Goal: Task Accomplishment & Management: Complete application form

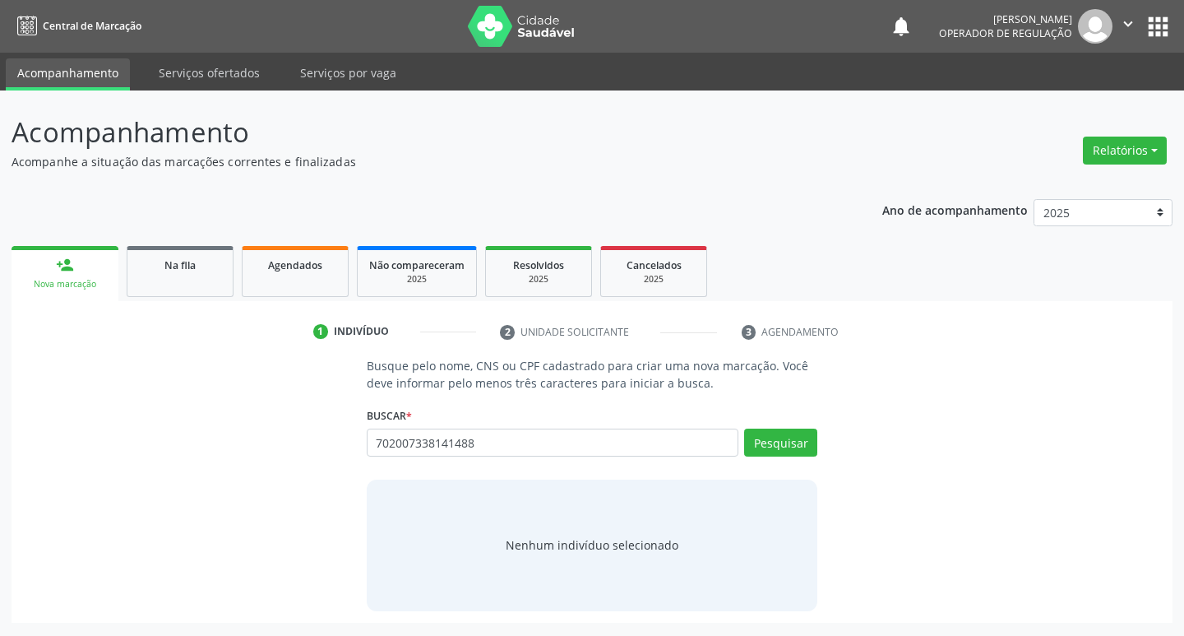
type input "702007338141488"
click at [799, 434] on div "702007338141488 Busque por nome, CNS ou CPF Nenhum resultado encontrado para: "…" at bounding box center [593, 447] width 452 height 39
click at [799, 434] on button "Pesquisar" at bounding box center [780, 442] width 73 height 28
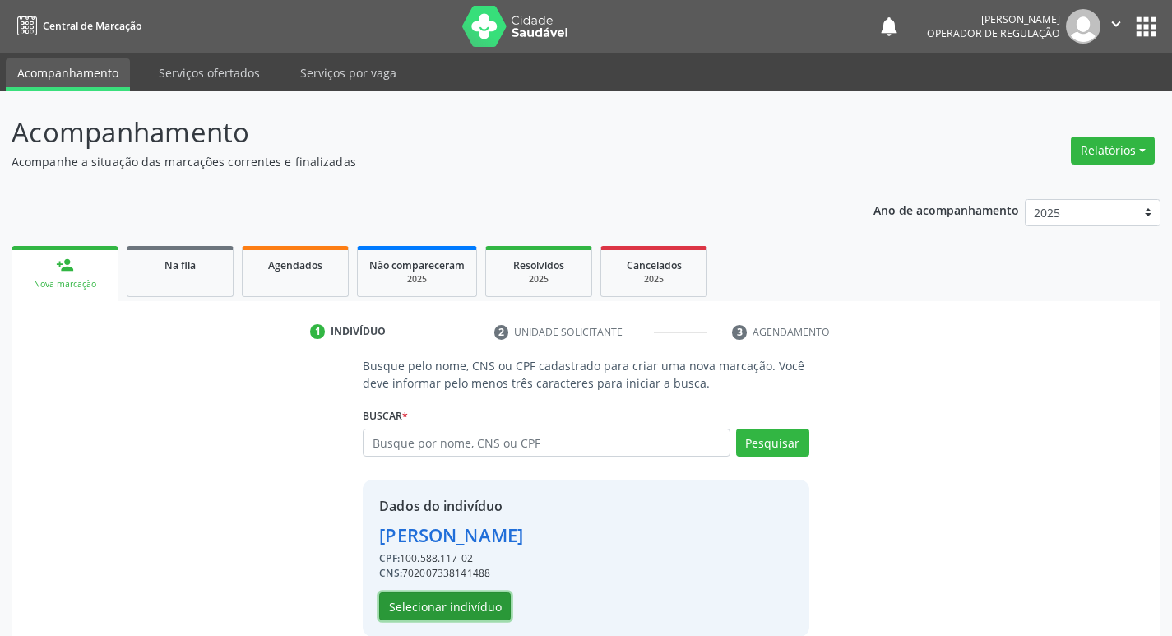
click at [461, 597] on button "Selecionar indivíduo" at bounding box center [445, 606] width 132 height 28
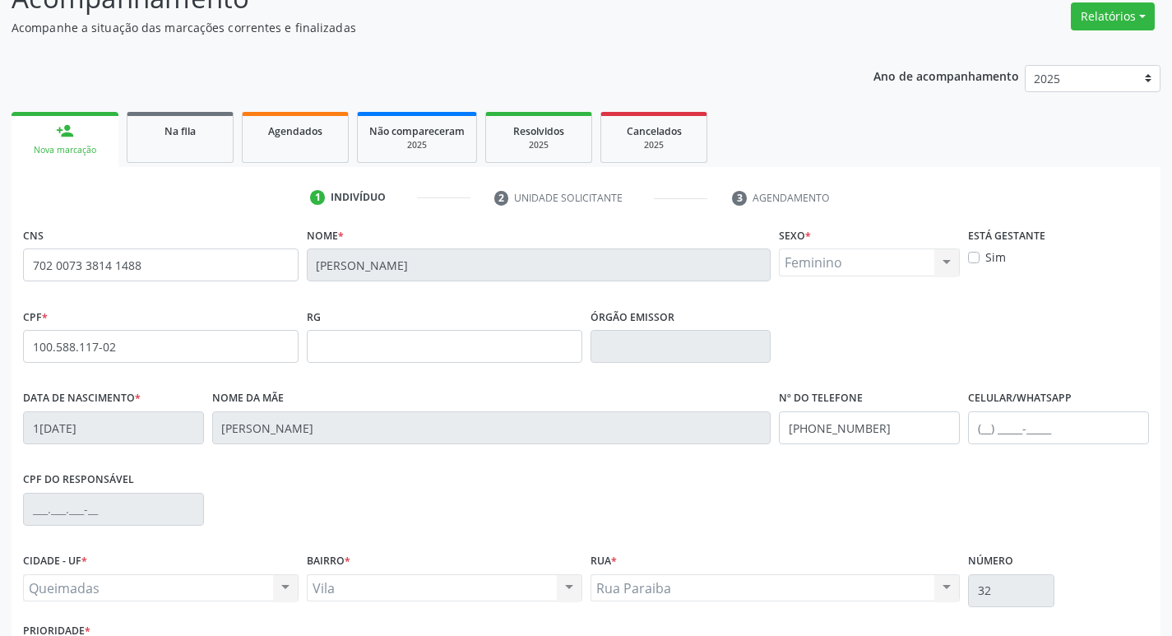
scroll to position [256, 0]
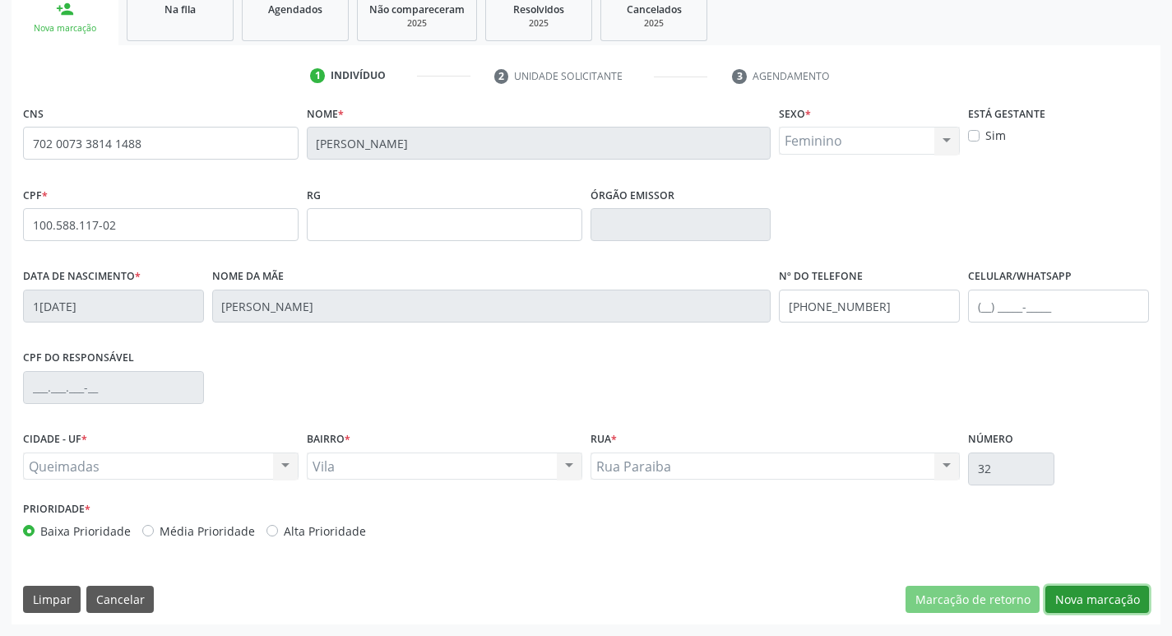
click at [1116, 597] on button "Nova marcação" at bounding box center [1097, 600] width 104 height 28
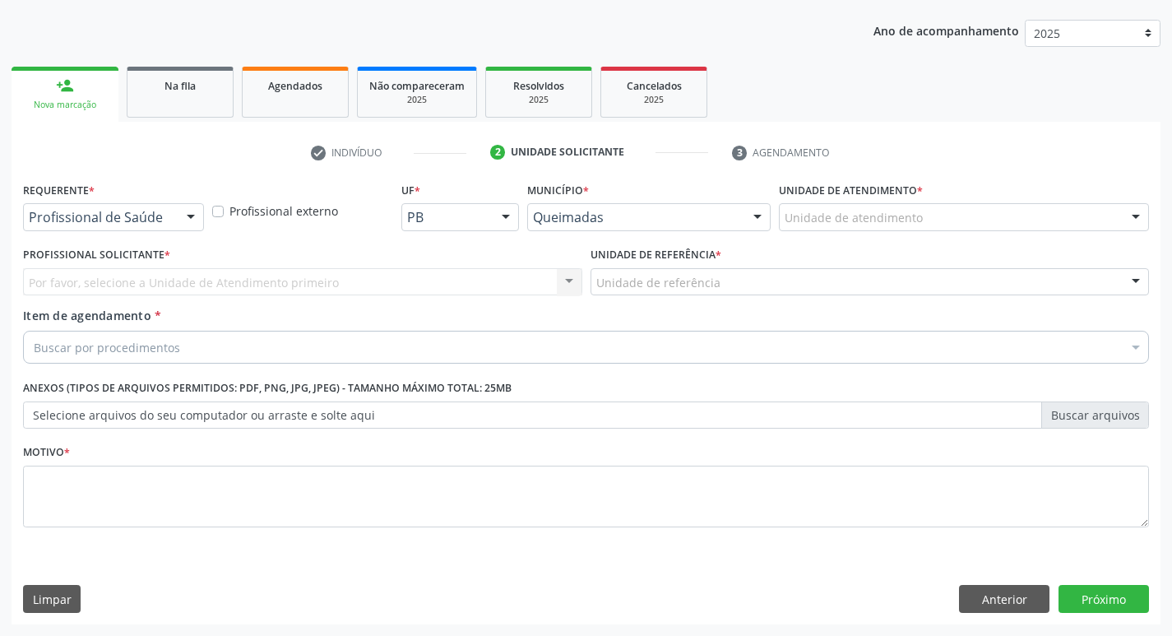
click at [193, 214] on div at bounding box center [190, 218] width 25 height 28
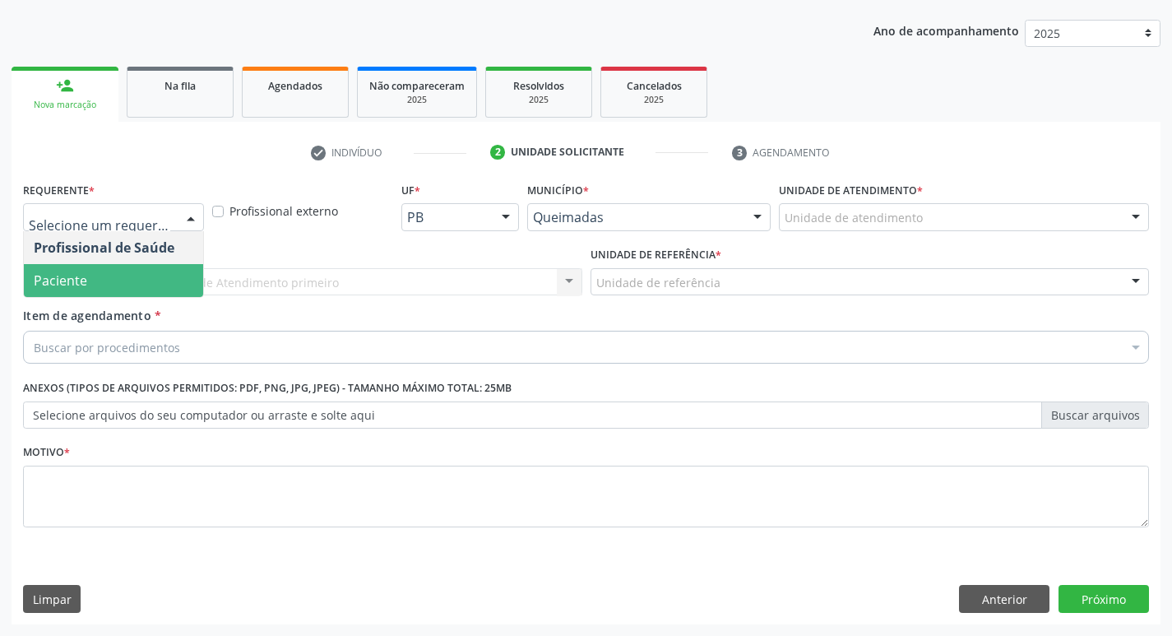
click at [104, 276] on span "Paciente" at bounding box center [113, 280] width 179 height 33
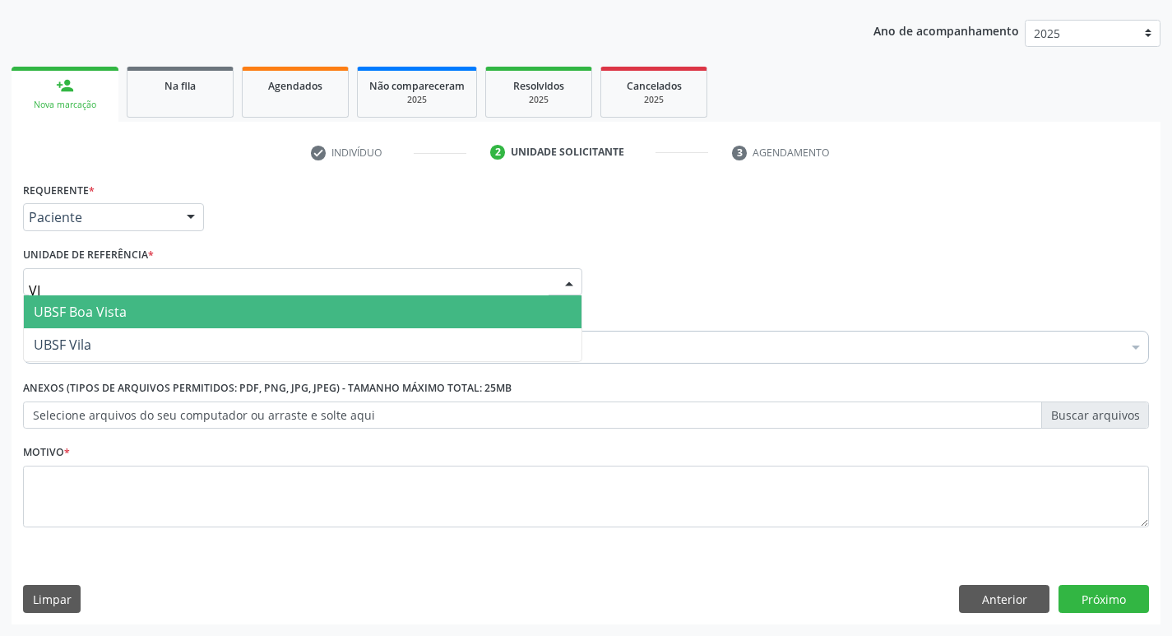
type input "VIL"
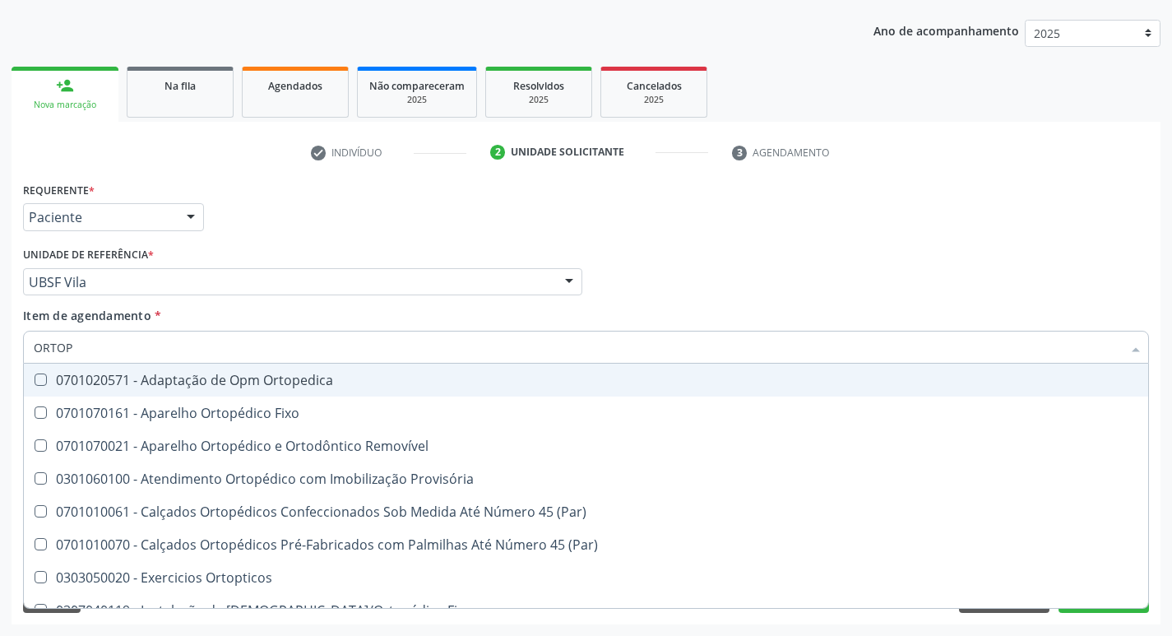
type input "ORTOPE"
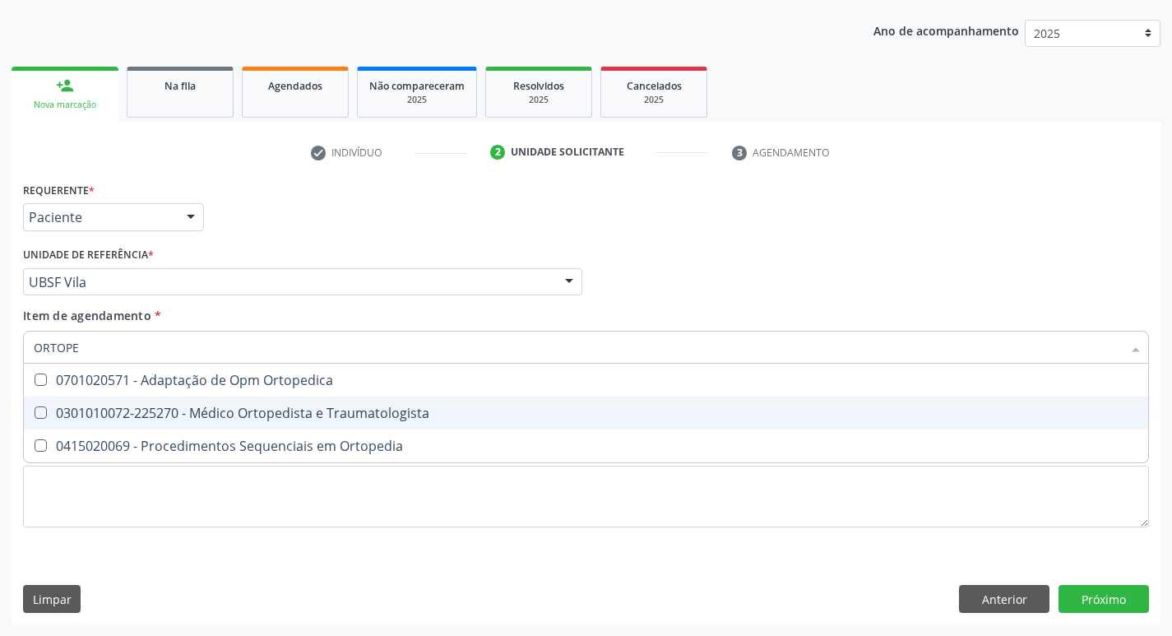
click at [114, 411] on div "0301010072-225270 - Médico Ortopedista e Traumatologista" at bounding box center [586, 412] width 1105 height 13
checkbox Traumatologista "true"
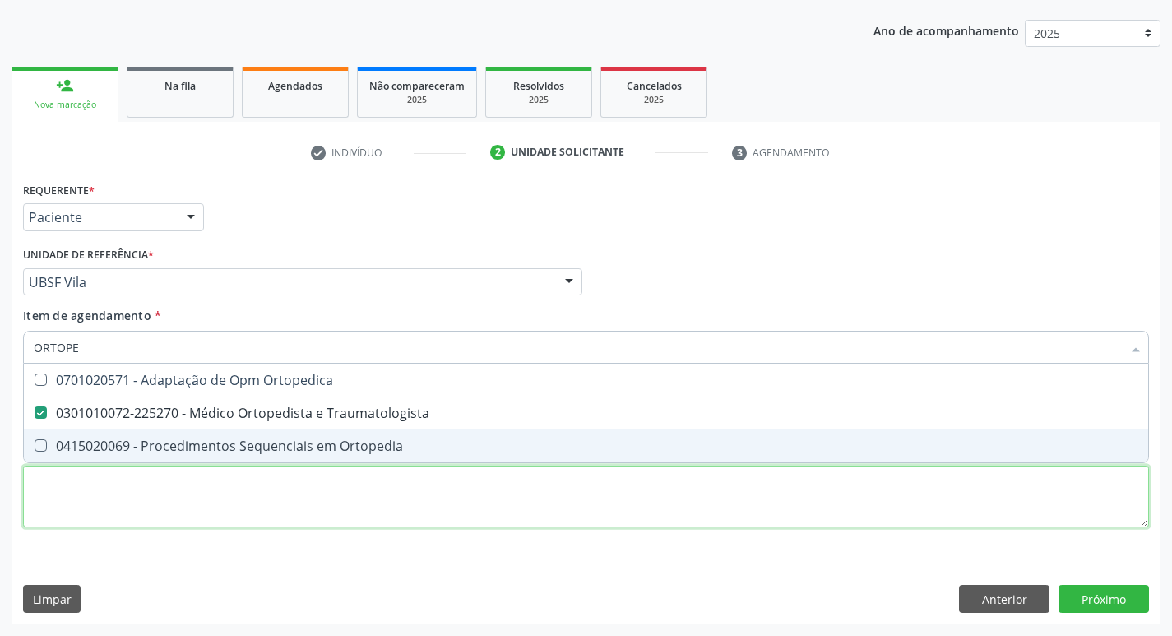
click at [131, 508] on div "Requerente * Paciente Profissional de Saúde Paciente Nenhum resultado encontrad…" at bounding box center [586, 364] width 1126 height 373
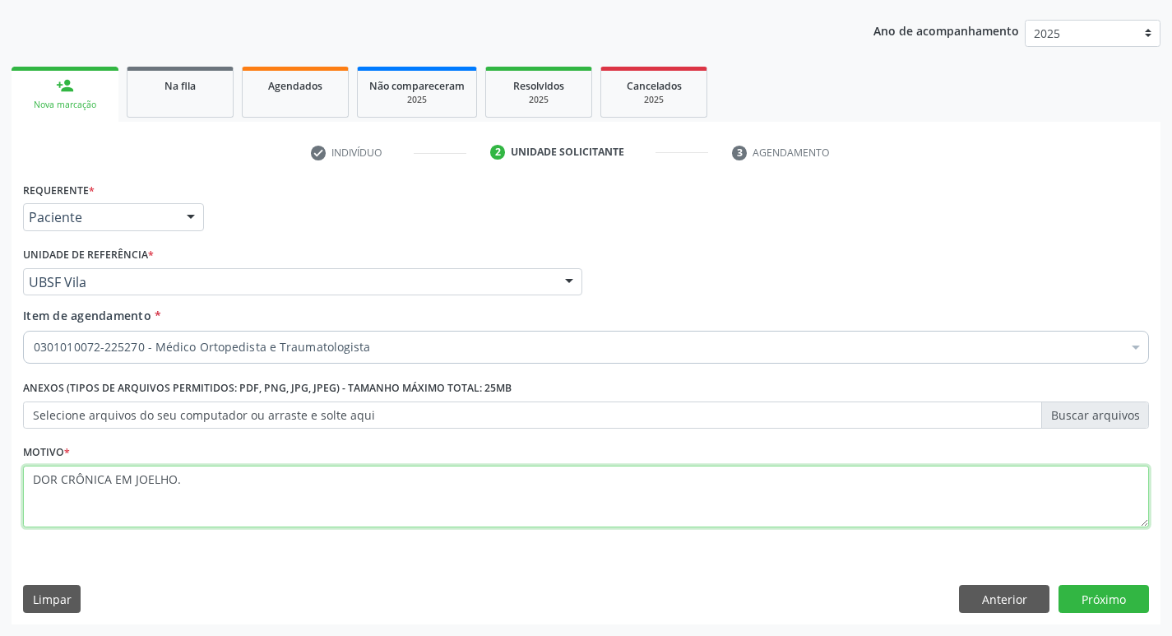
type textarea "DOR CRÔNICA EM JOELHO."
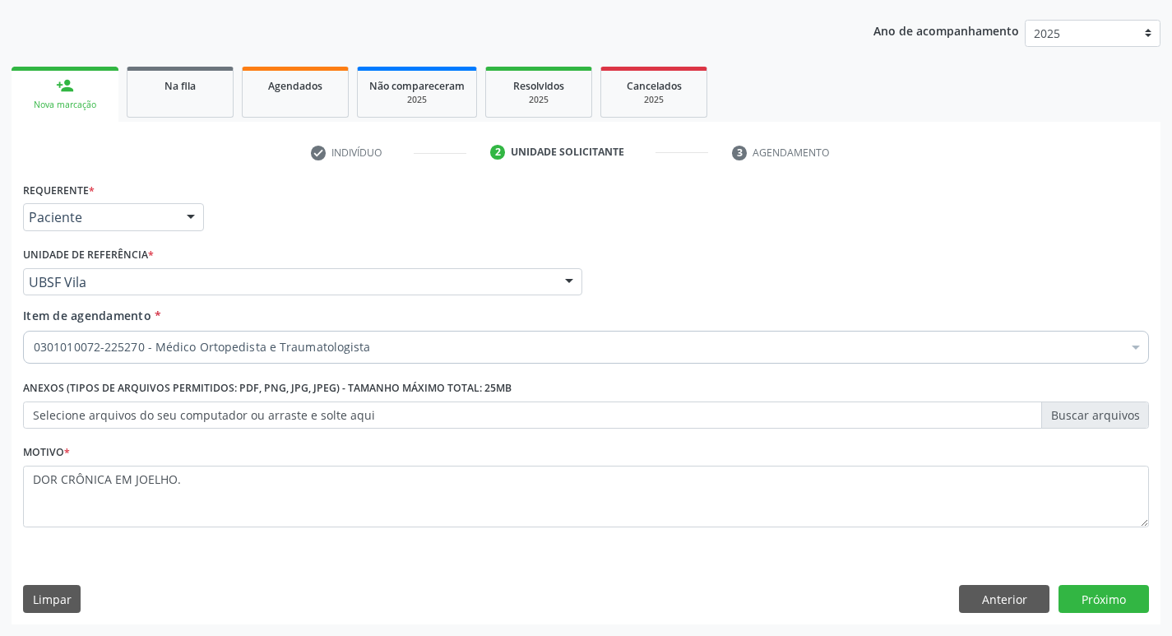
click at [1100, 583] on div "Requerente * Paciente Profissional de Saúde Paciente Nenhum resultado encontrad…" at bounding box center [586, 401] width 1149 height 447
click at [1096, 604] on button "Próximo" at bounding box center [1103, 599] width 90 height 28
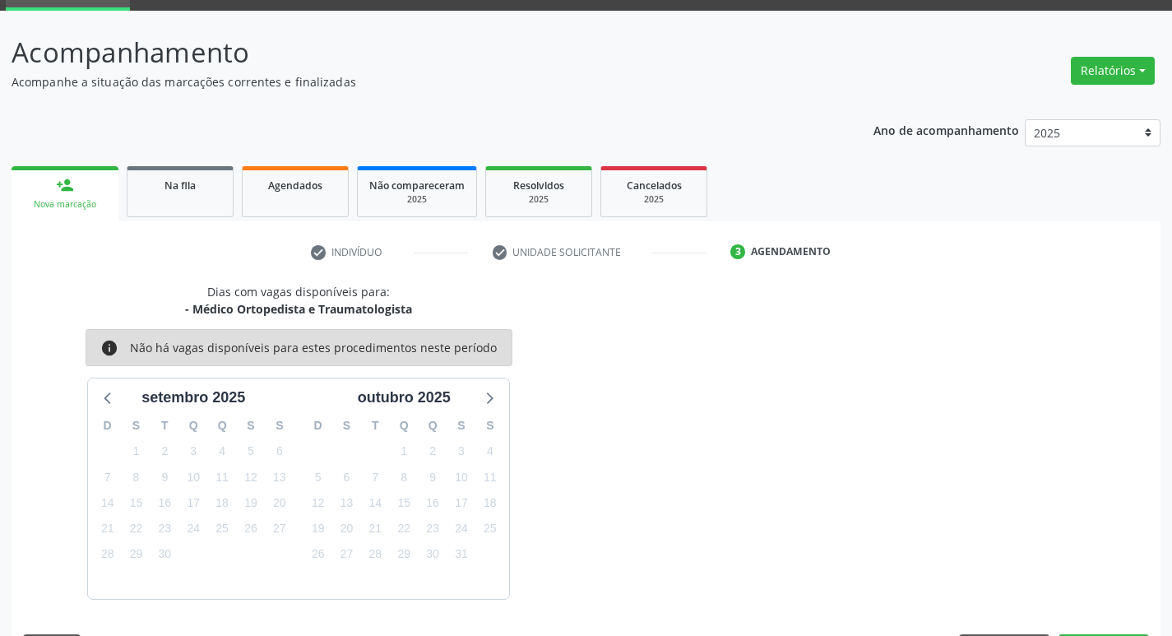
scroll to position [128, 0]
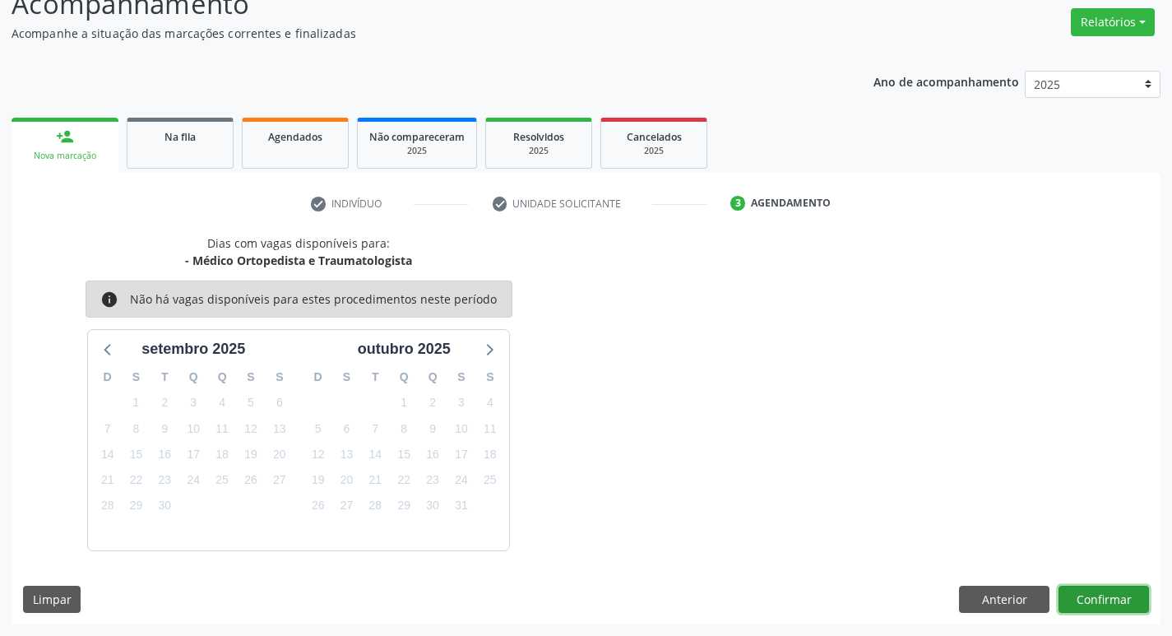
click at [1084, 592] on button "Confirmar" at bounding box center [1103, 600] width 90 height 28
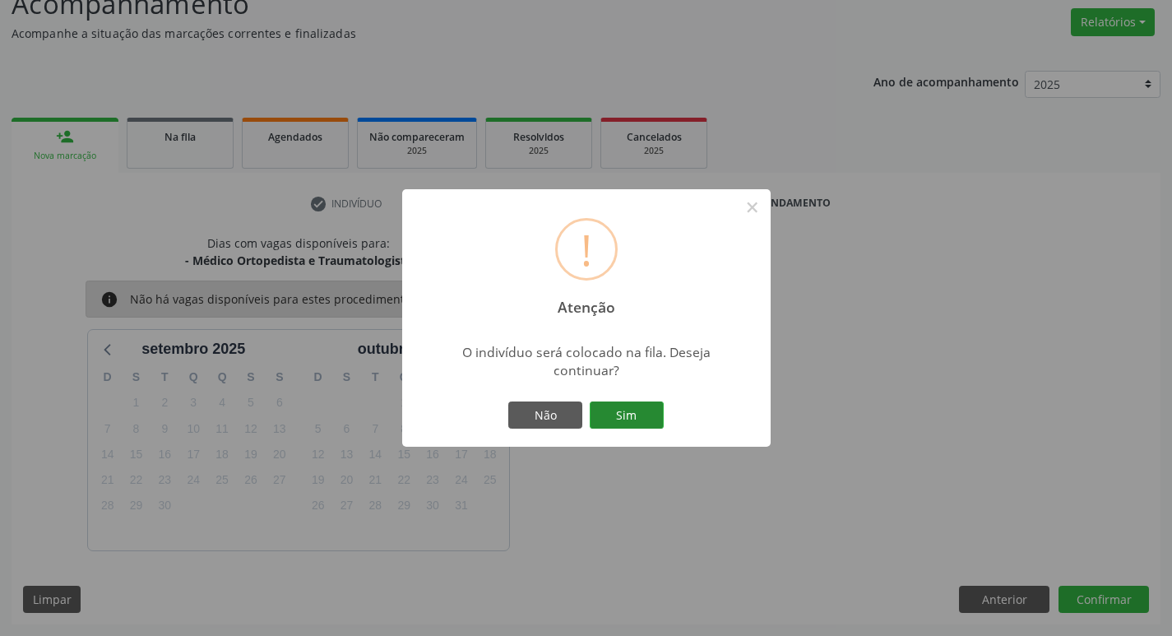
click at [610, 415] on button "Sim" at bounding box center [627, 415] width 74 height 28
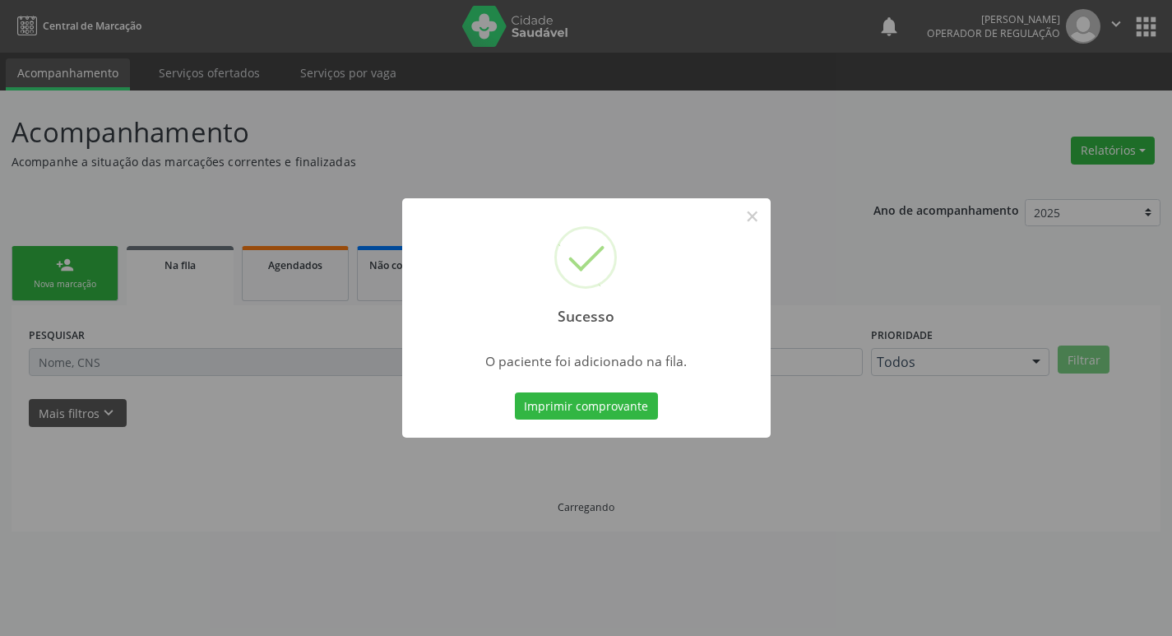
scroll to position [0, 0]
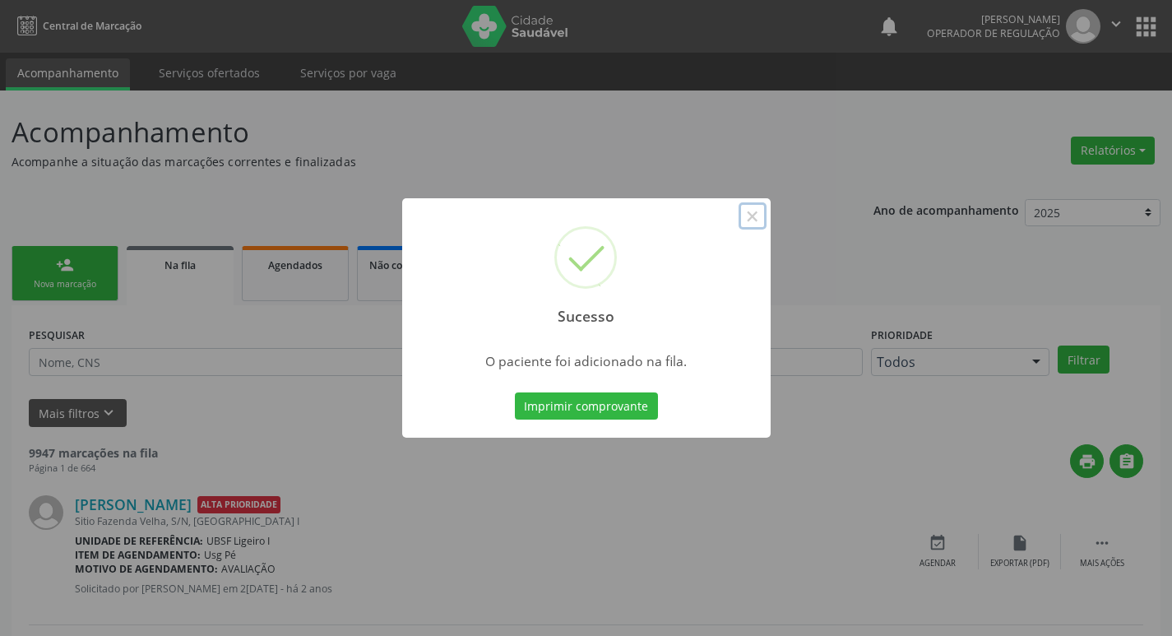
click at [750, 216] on button "×" at bounding box center [753, 216] width 28 height 28
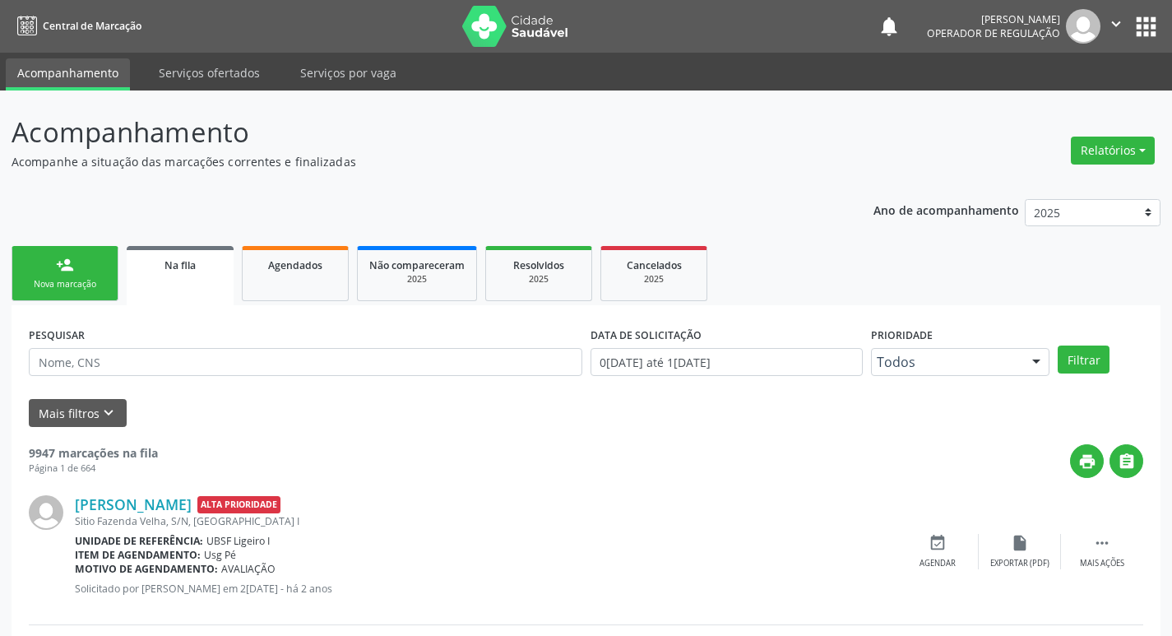
click at [93, 273] on link "person_add Nova marcação" at bounding box center [65, 273] width 107 height 55
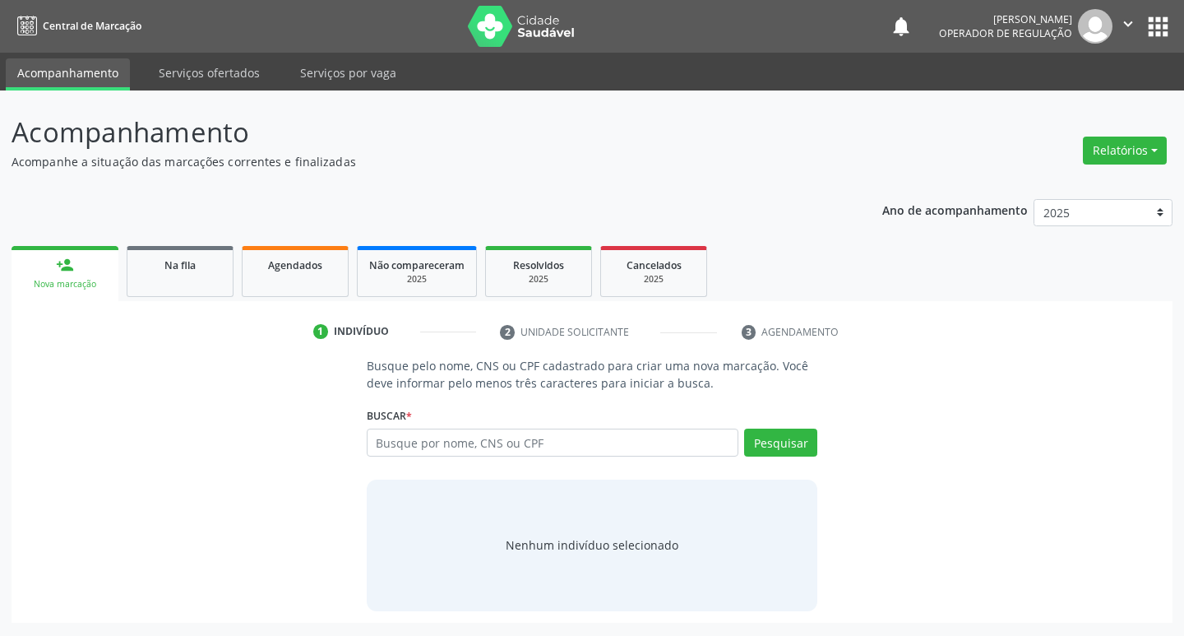
click at [408, 458] on div "Busque por nome, CNS ou CPF Nenhum resultado encontrado para: " " Digite nome, …" at bounding box center [593, 447] width 452 height 39
drag, startPoint x: 408, startPoint y: 457, endPoint x: 399, endPoint y: 457, distance: 9.0
click at [405, 457] on div "Busque por nome, CNS ou CPF Nenhum resultado encontrado para: " " Digite nome, …" at bounding box center [593, 447] width 452 height 39
click at [533, 457] on div "Busque por nome, CNS ou CPF Nenhum resultado encontrado para: " " Digite nome, …" at bounding box center [593, 447] width 452 height 39
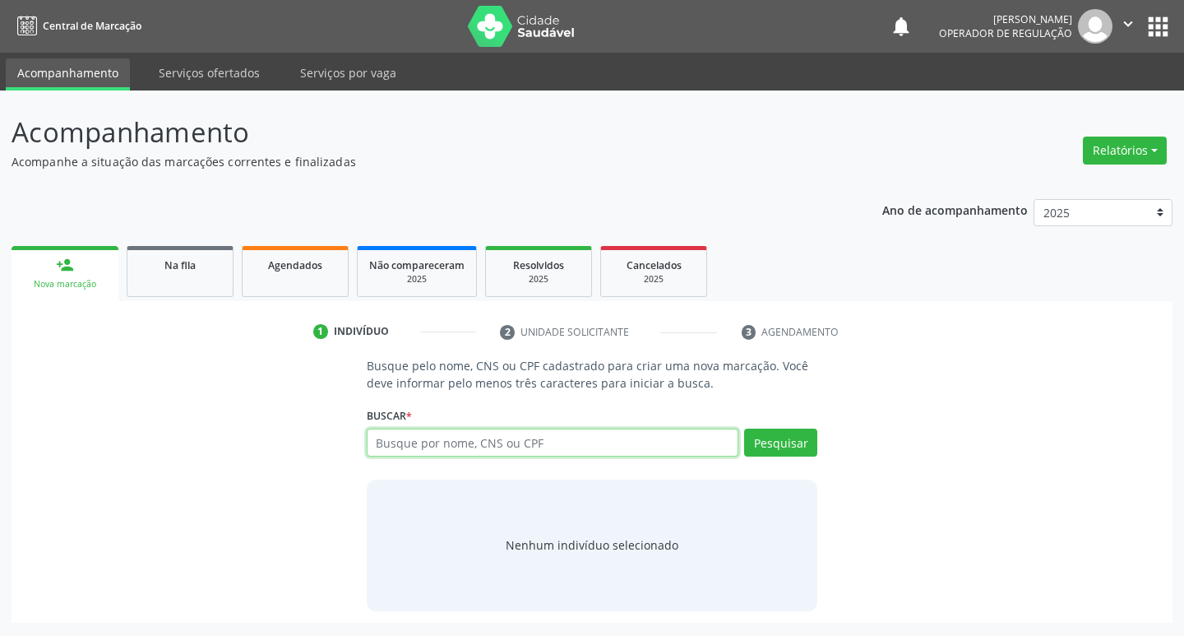
click at [574, 431] on input "text" at bounding box center [553, 442] width 373 height 28
type input "708904787767110"
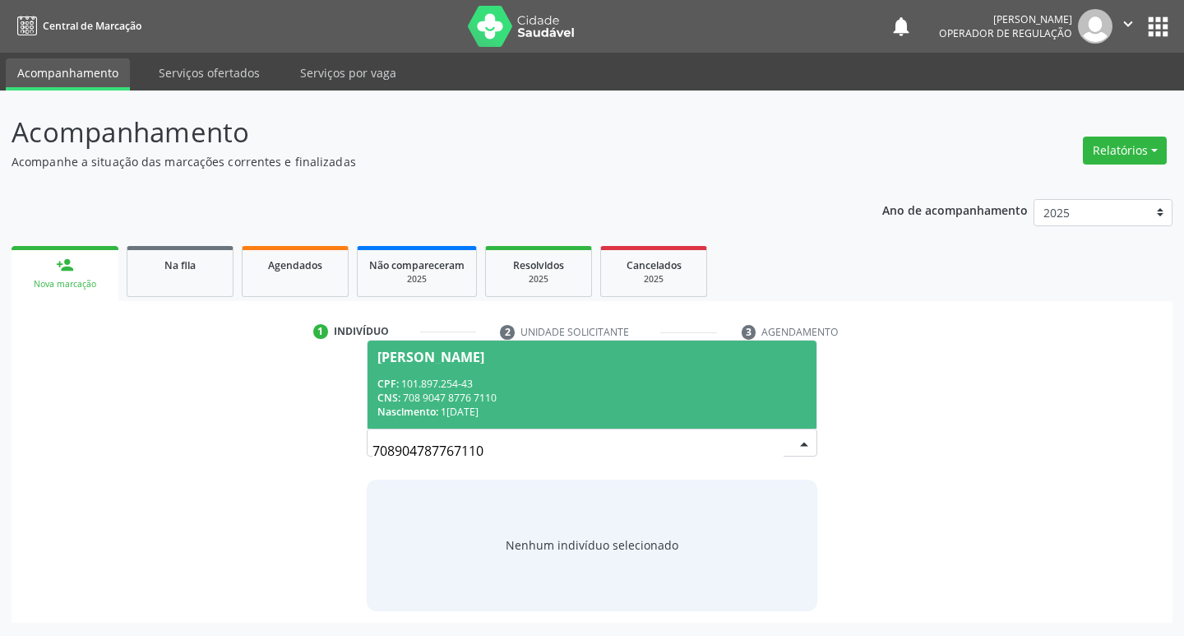
click at [576, 354] on div "[PERSON_NAME]" at bounding box center [592, 356] width 430 height 13
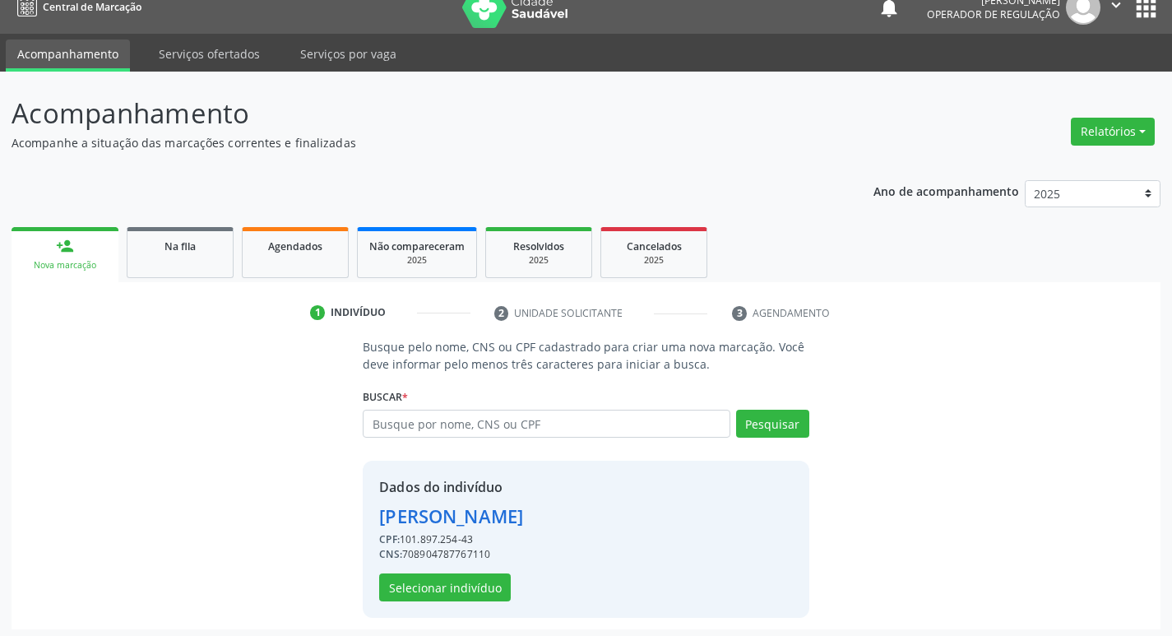
scroll to position [24, 0]
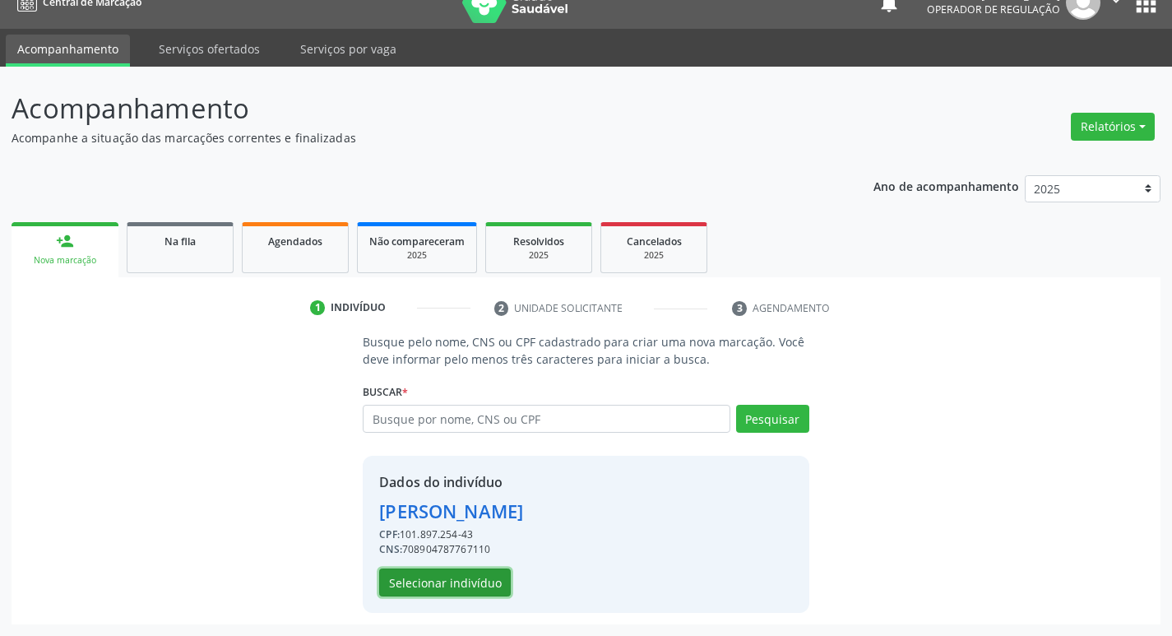
click at [456, 586] on button "Selecionar indivíduo" at bounding box center [445, 582] width 132 height 28
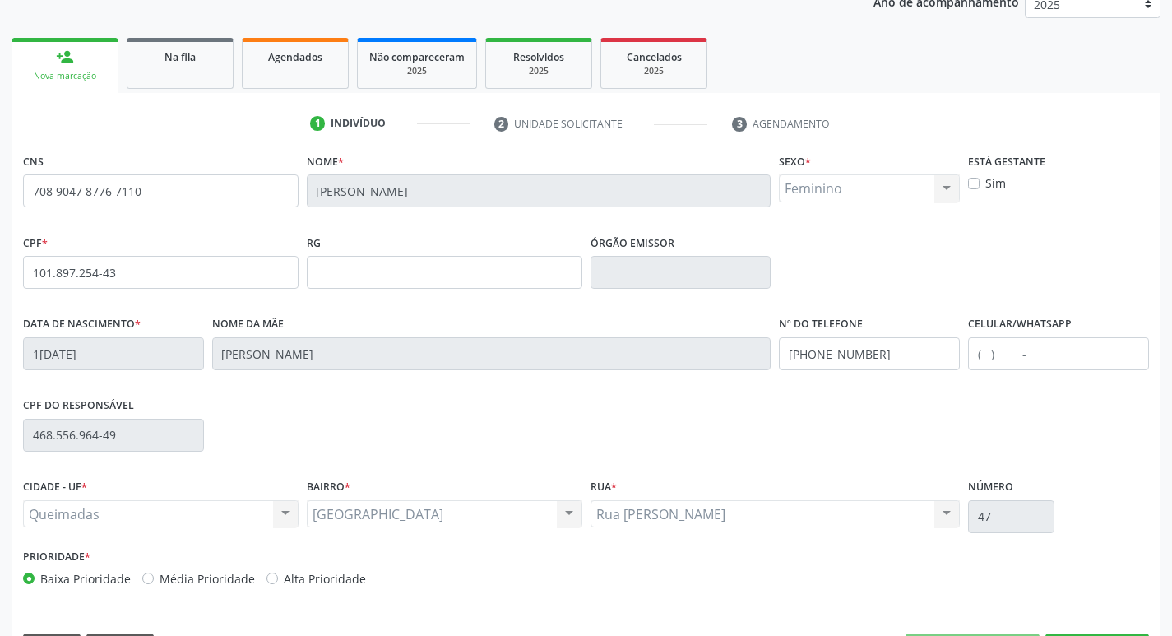
scroll to position [256, 0]
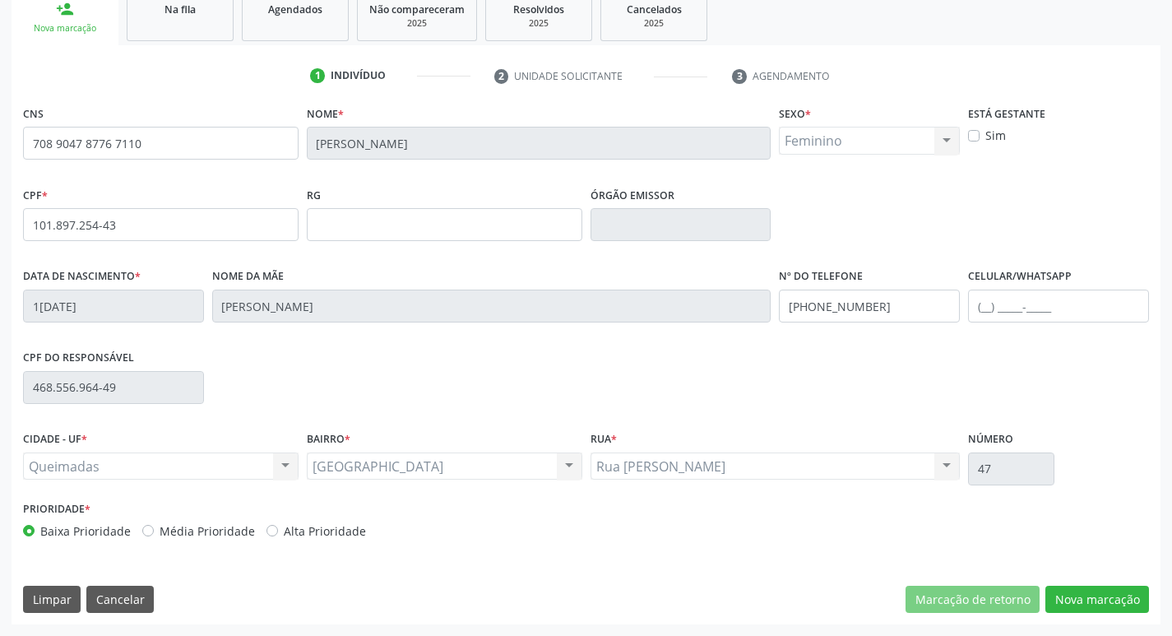
click at [1069, 558] on div "CNS 708 9047 8776 7110 Nome * [PERSON_NAME] * Feminino Masculino Feminino Nenhu…" at bounding box center [586, 362] width 1149 height 523
click at [1076, 597] on button "Nova marcação" at bounding box center [1097, 600] width 104 height 28
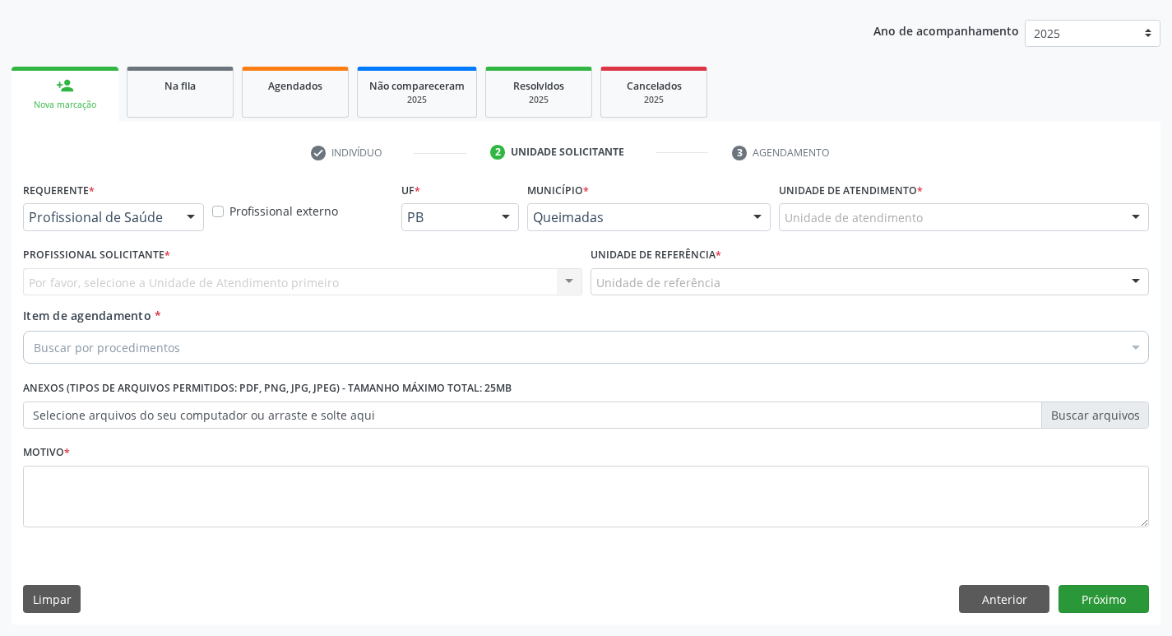
scroll to position [179, 0]
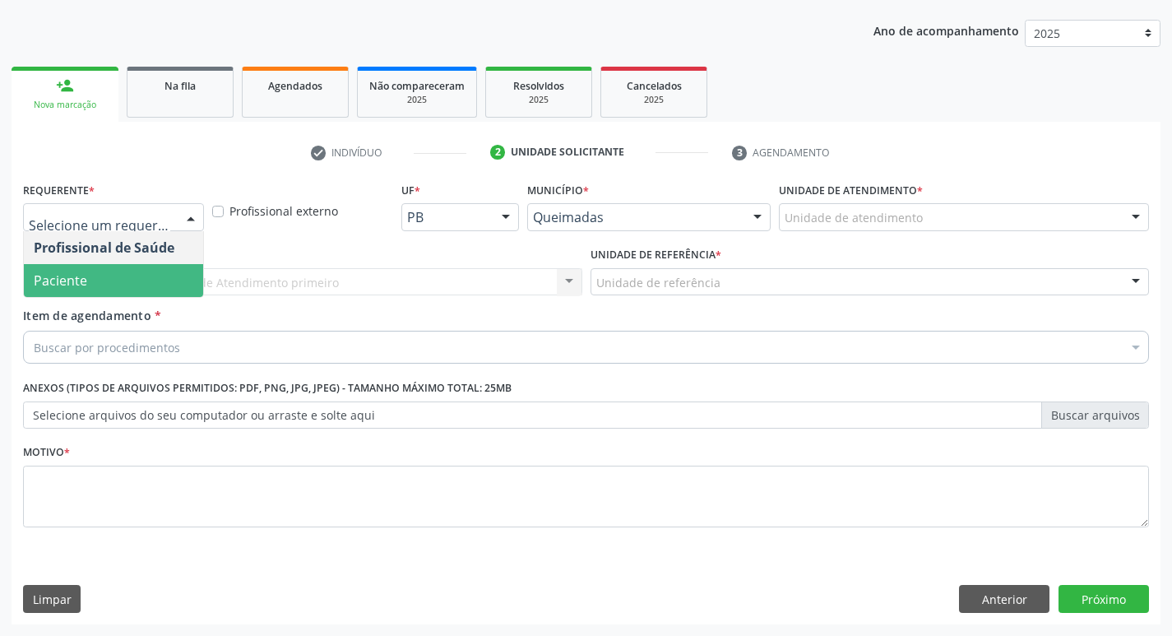
click at [136, 283] on span "Paciente" at bounding box center [113, 280] width 179 height 33
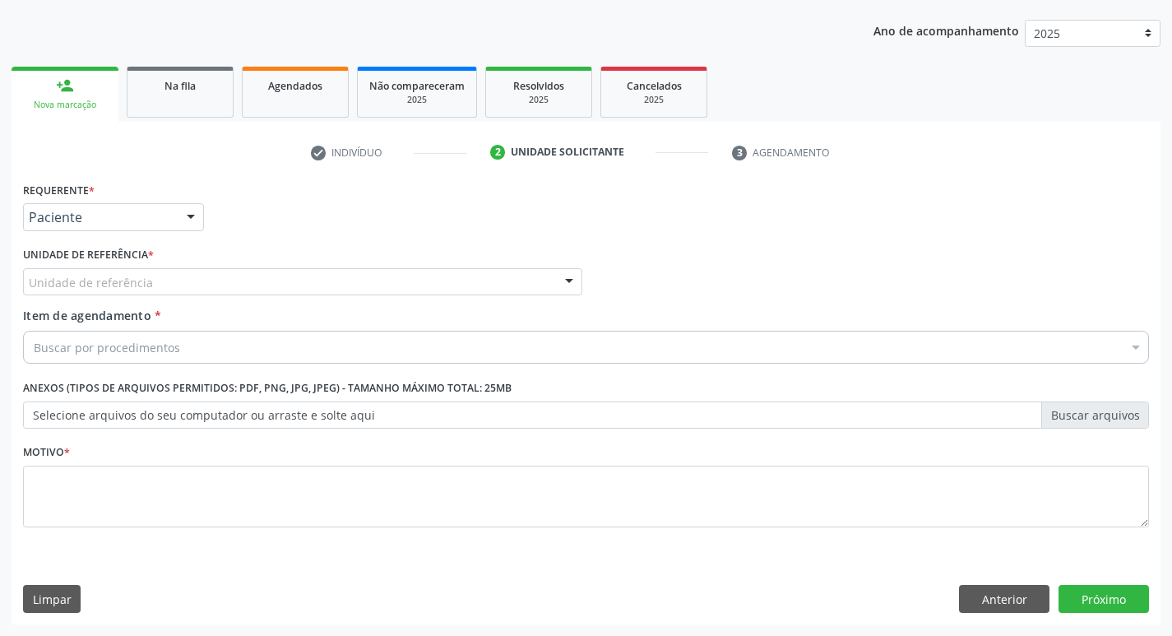
click at [387, 286] on div "Unidade de referência" at bounding box center [302, 282] width 559 height 28
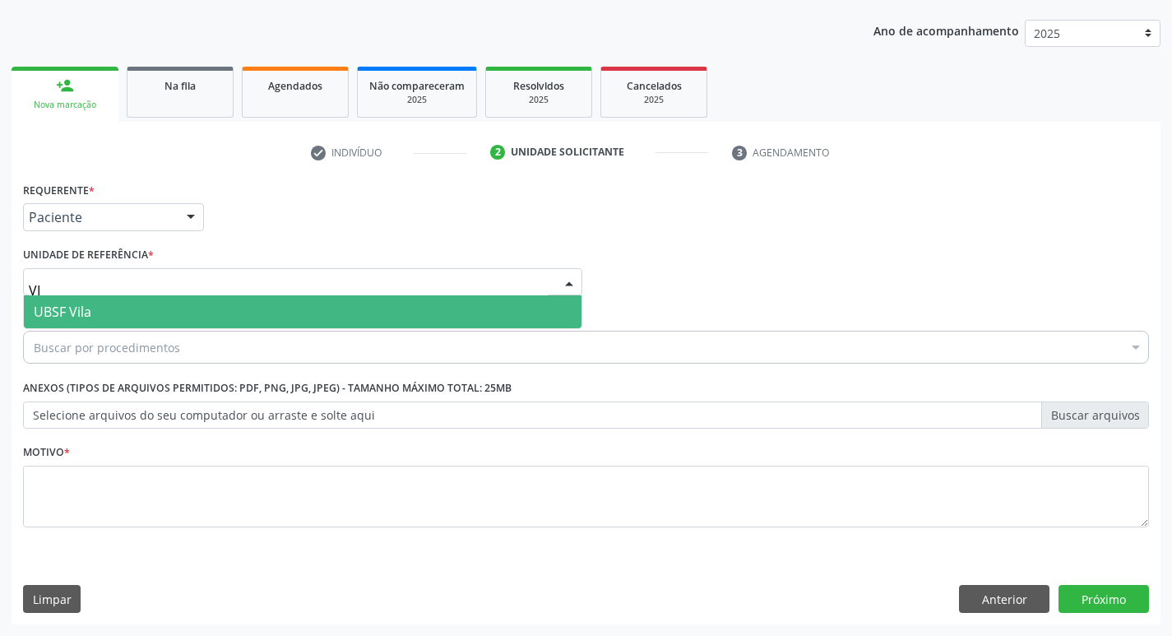
type input "VIL"
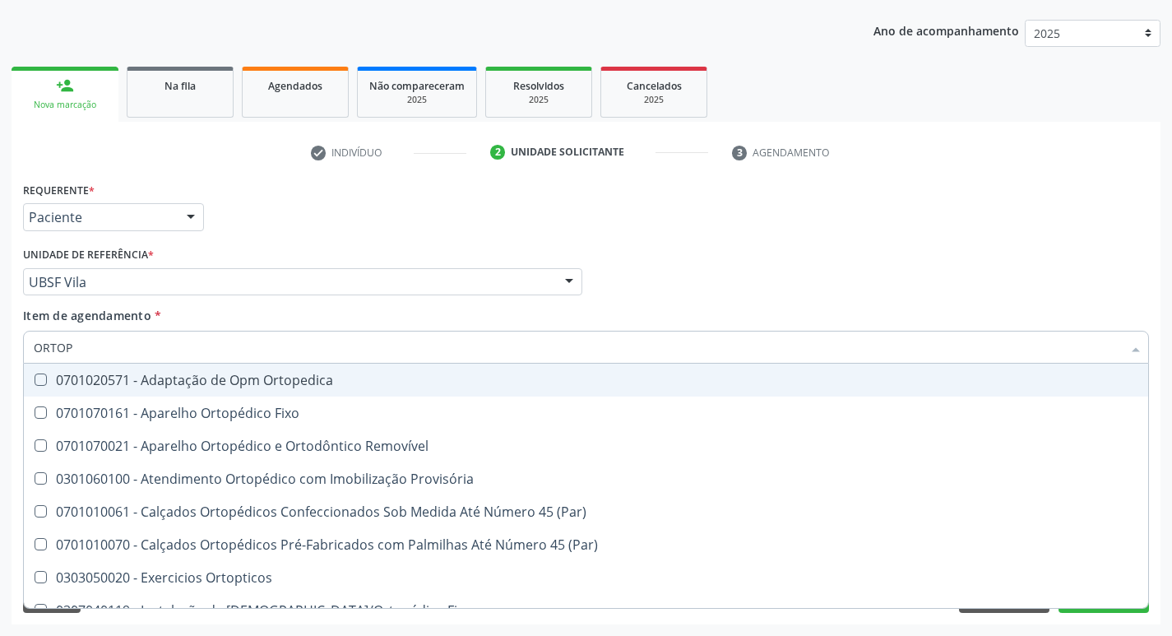
type input "ORTOPE"
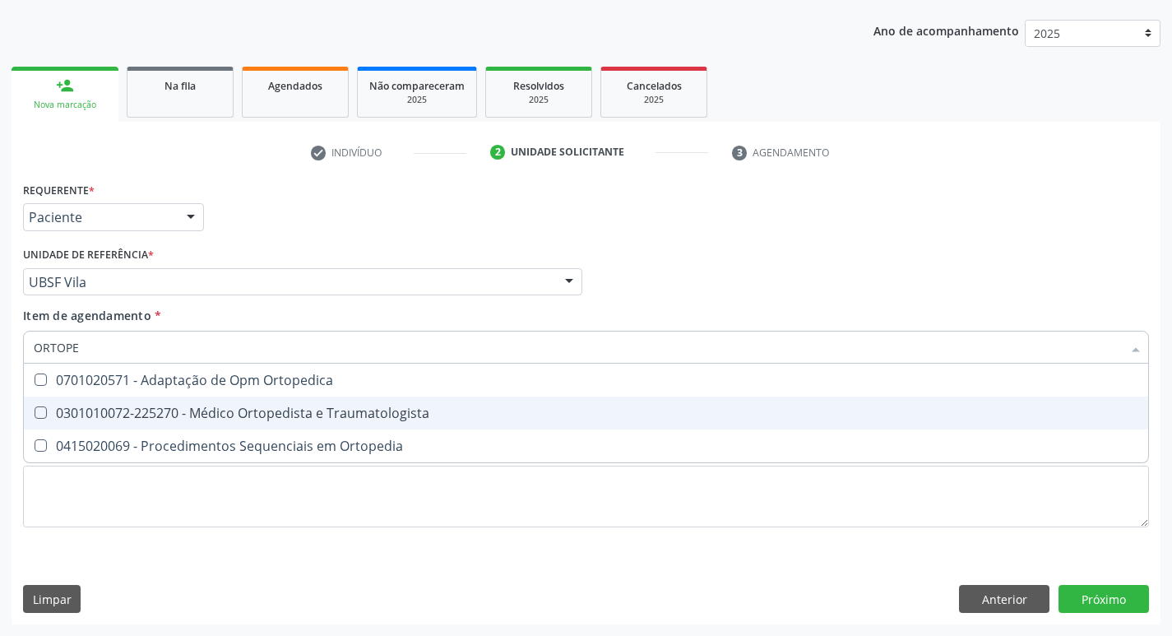
drag, startPoint x: 364, startPoint y: 407, endPoint x: 364, endPoint y: 460, distance: 52.6
click at [364, 408] on div "0301010072-225270 - Médico Ortopedista e Traumatologista" at bounding box center [586, 412] width 1105 height 13
checkbox Traumatologista "true"
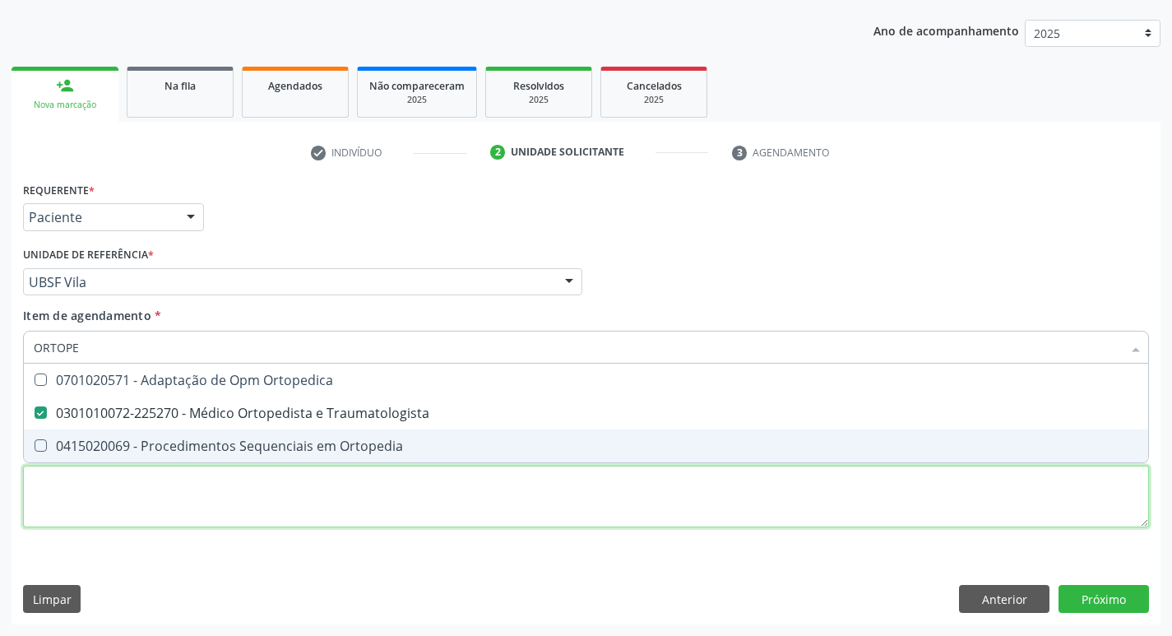
click at [364, 493] on div "Requerente * Paciente Profissional de Saúde Paciente Nenhum resultado encontrad…" at bounding box center [586, 364] width 1126 height 373
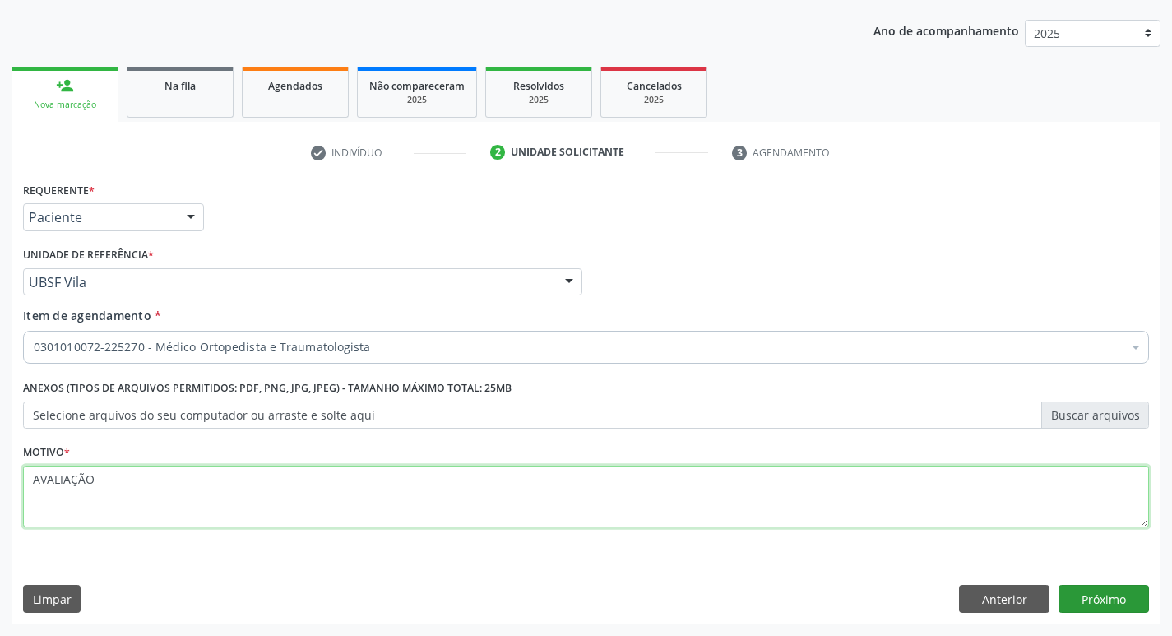
type textarea "AVALIAÇÃO"
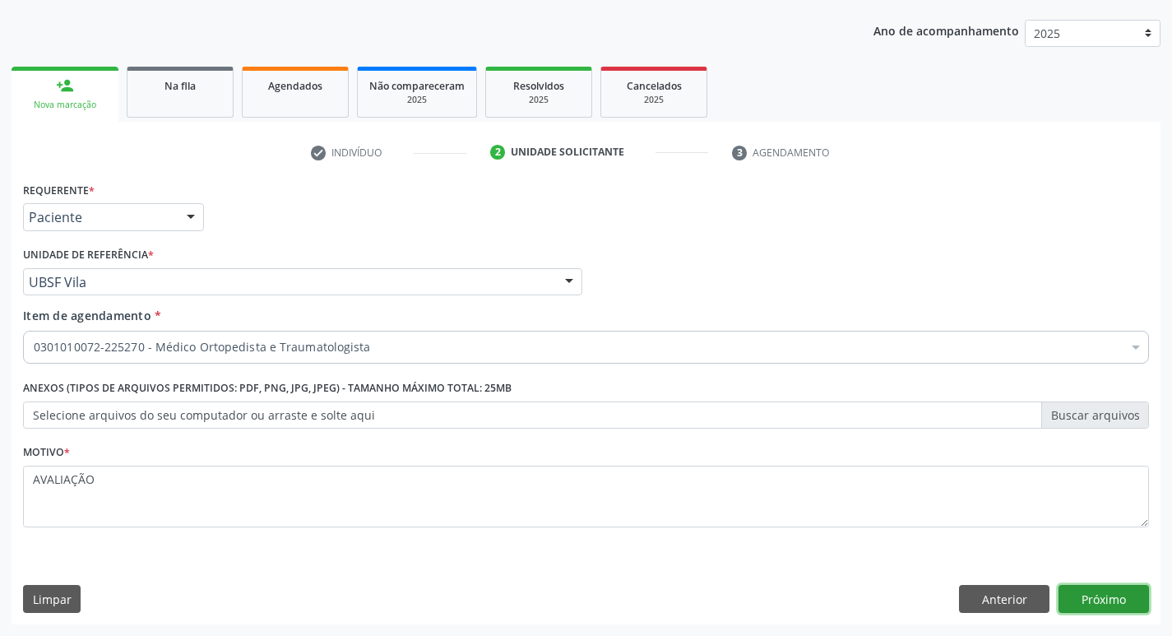
click at [1112, 611] on button "Próximo" at bounding box center [1103, 599] width 90 height 28
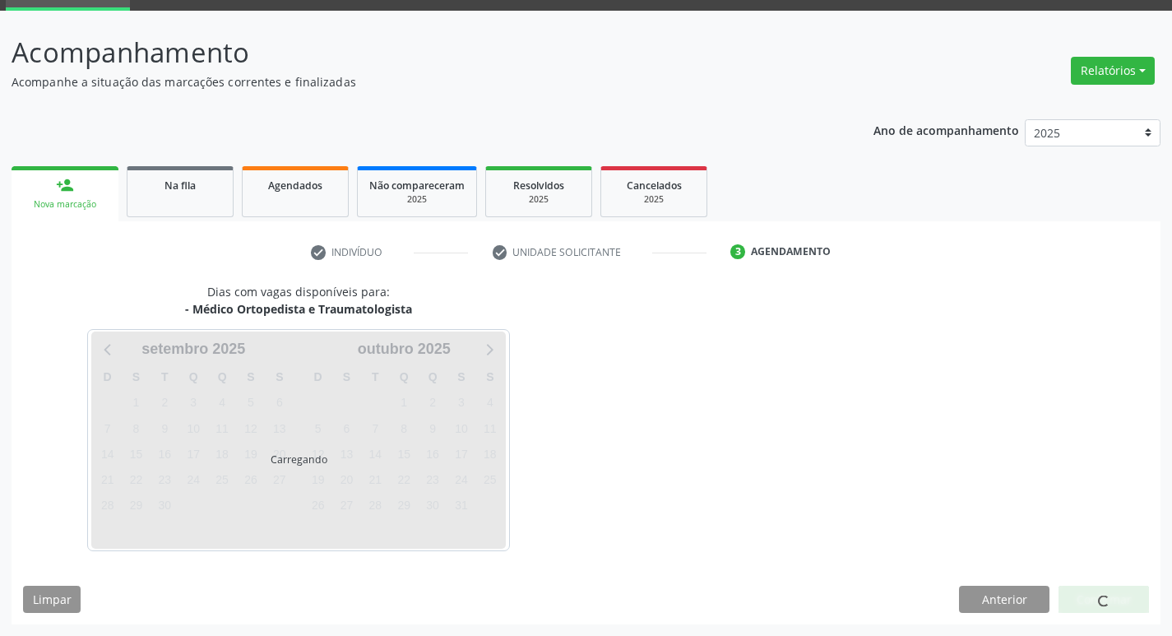
scroll to position [128, 0]
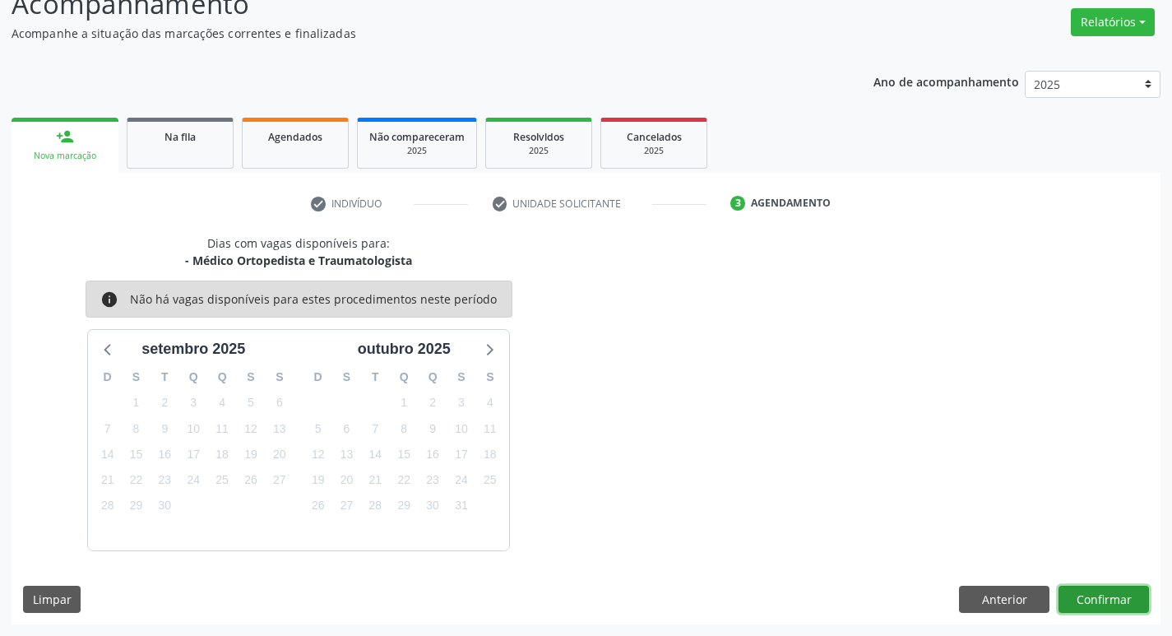
click at [1070, 589] on button "Confirmar" at bounding box center [1103, 600] width 90 height 28
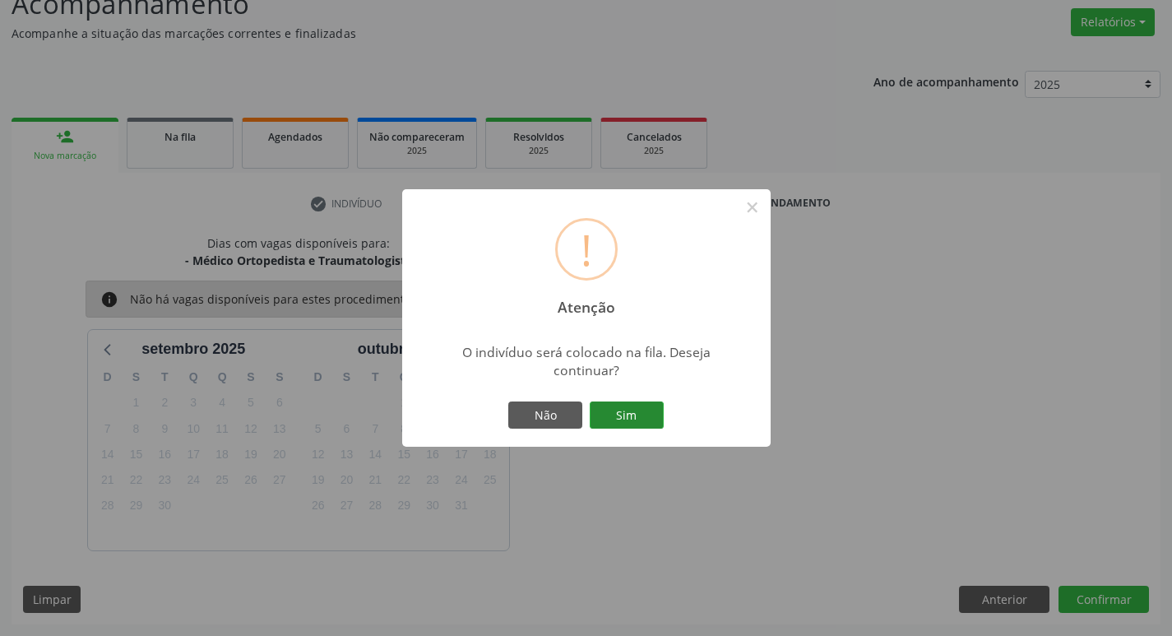
click at [635, 419] on button "Sim" at bounding box center [627, 415] width 74 height 28
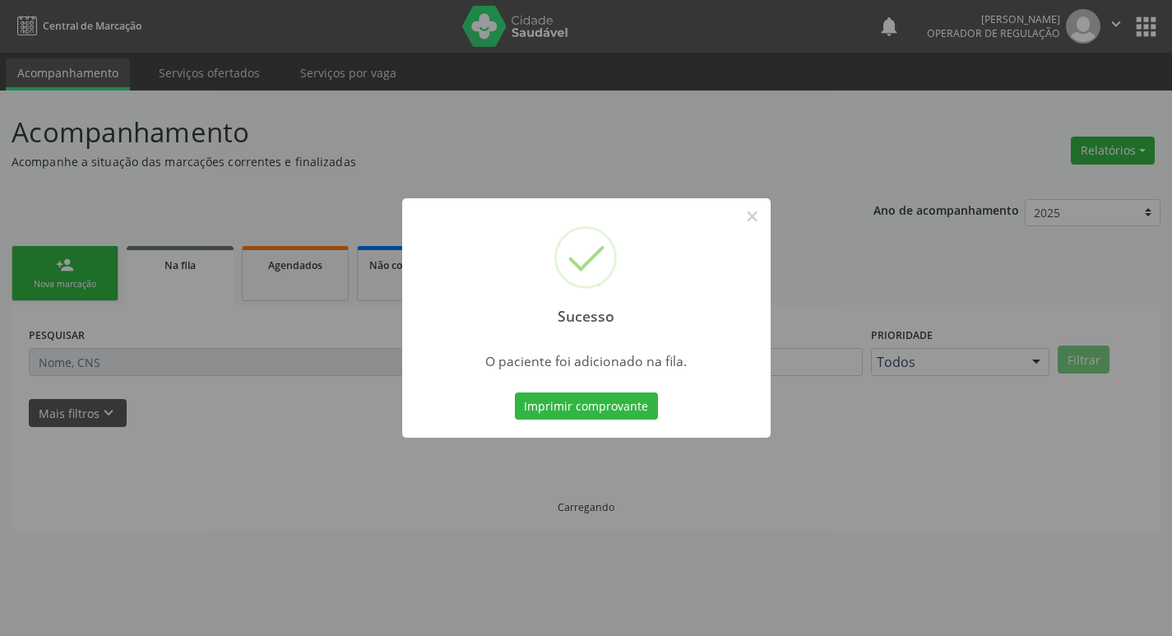
scroll to position [0, 0]
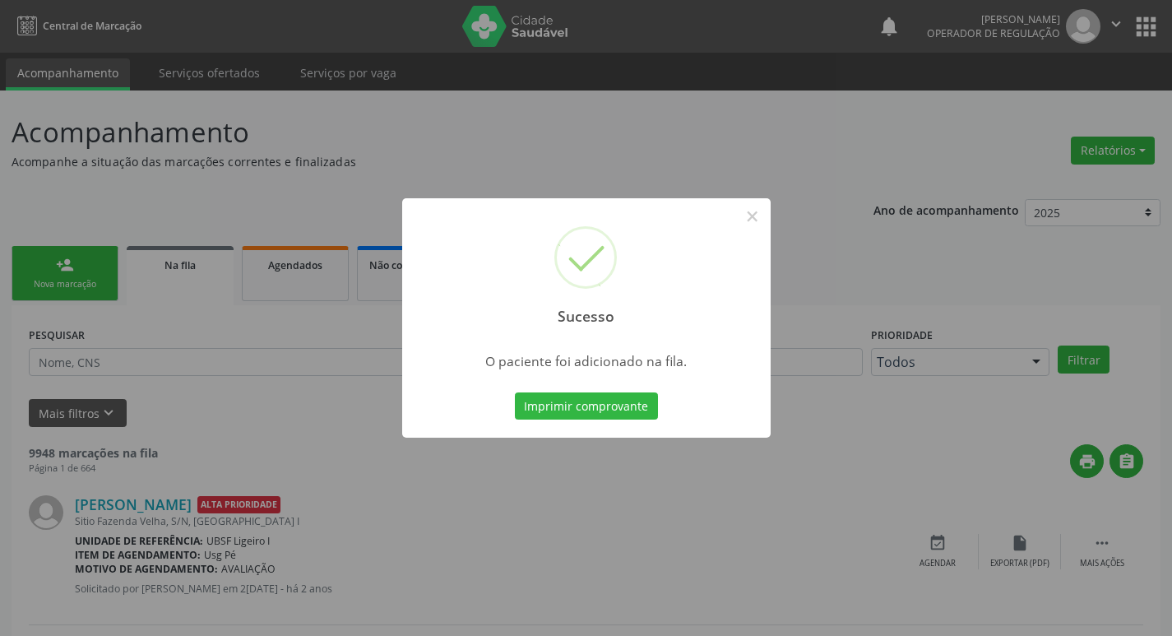
drag, startPoint x: 191, startPoint y: 211, endPoint x: 132, endPoint y: 228, distance: 60.9
click at [188, 212] on div "Sucesso × O paciente foi adicionado na fila. Imprimir comprovante Cancel" at bounding box center [586, 318] width 1172 height 636
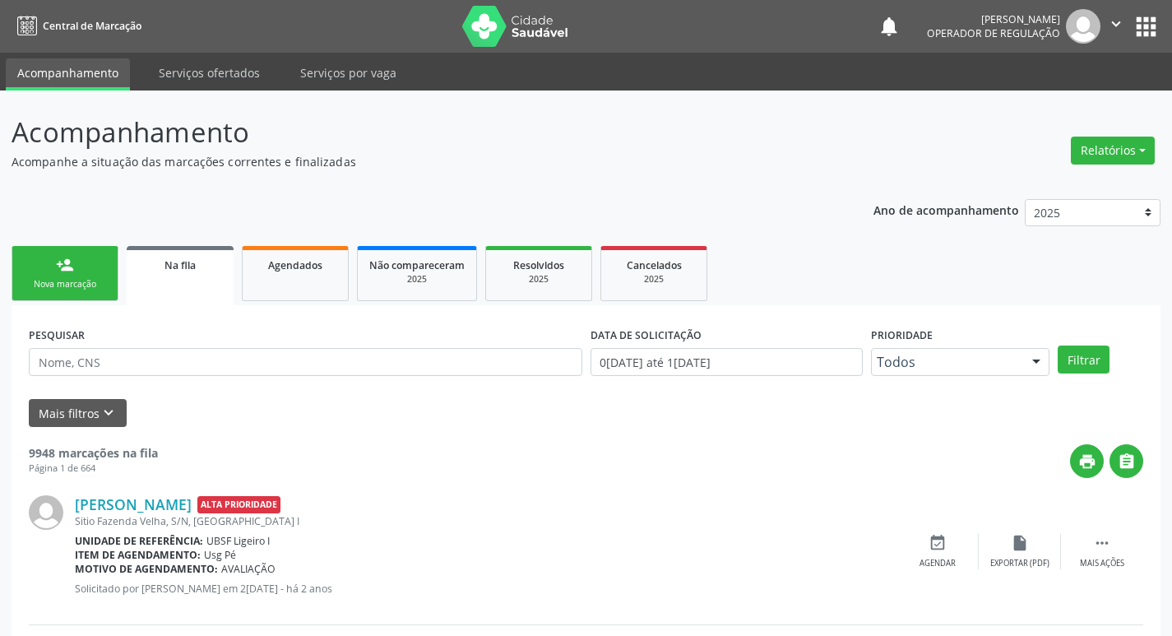
click at [102, 275] on link "person_add Nova marcação" at bounding box center [65, 273] width 107 height 55
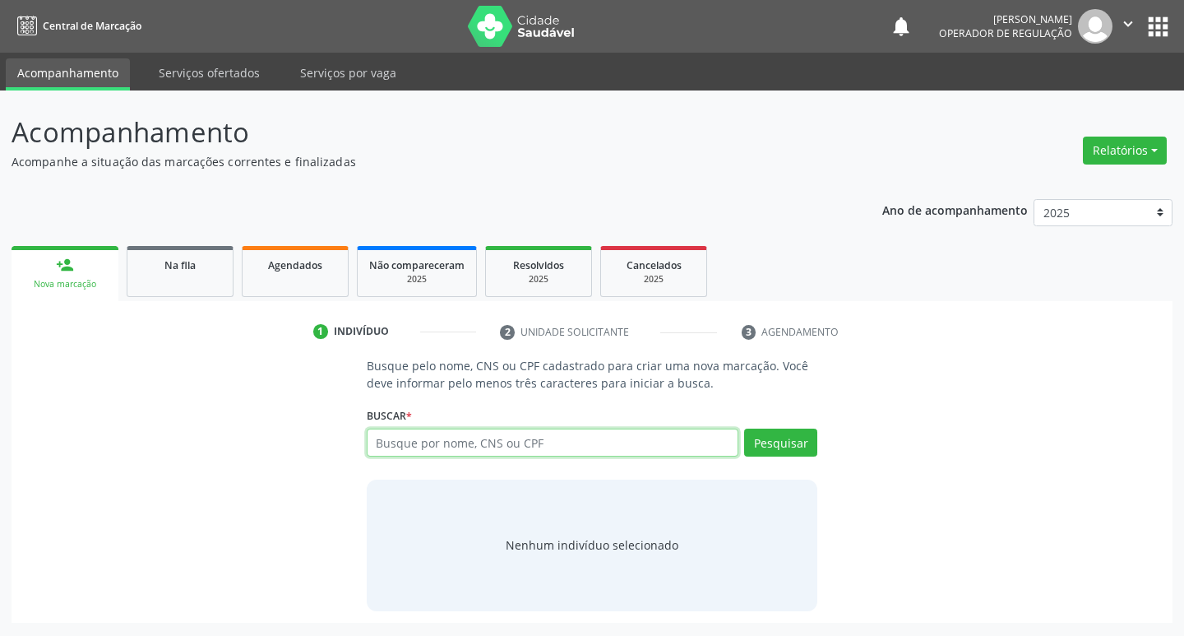
click at [452, 443] on input "text" at bounding box center [553, 442] width 373 height 28
type input "704605140824525"
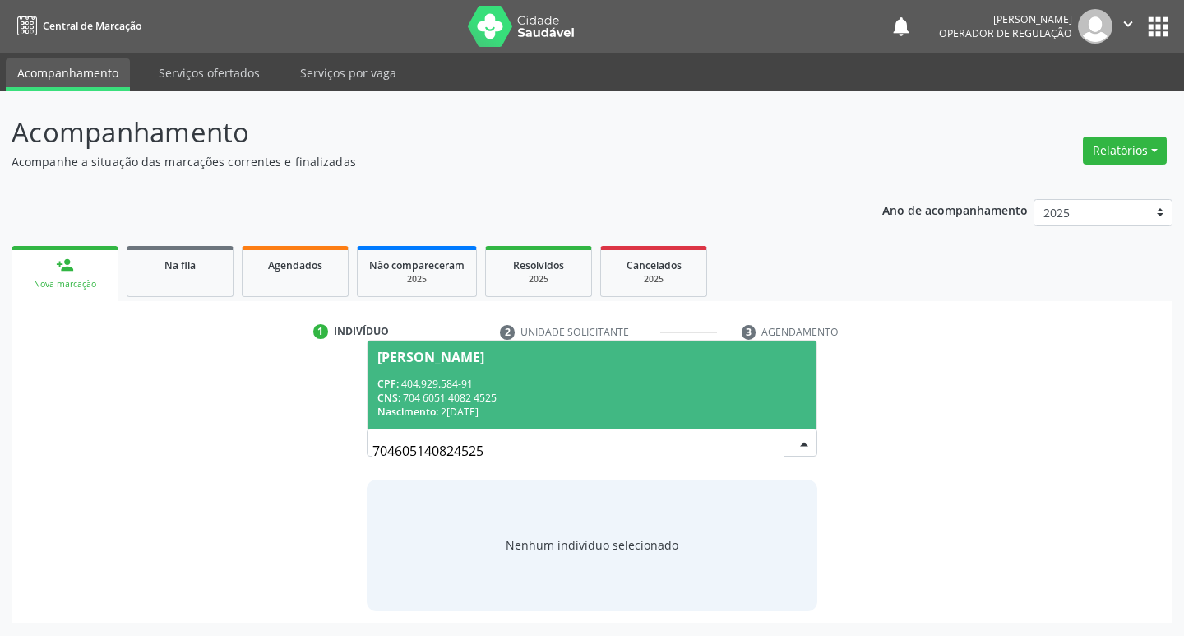
click at [511, 387] on div "CPF: 404.929.584-91" at bounding box center [592, 384] width 430 height 14
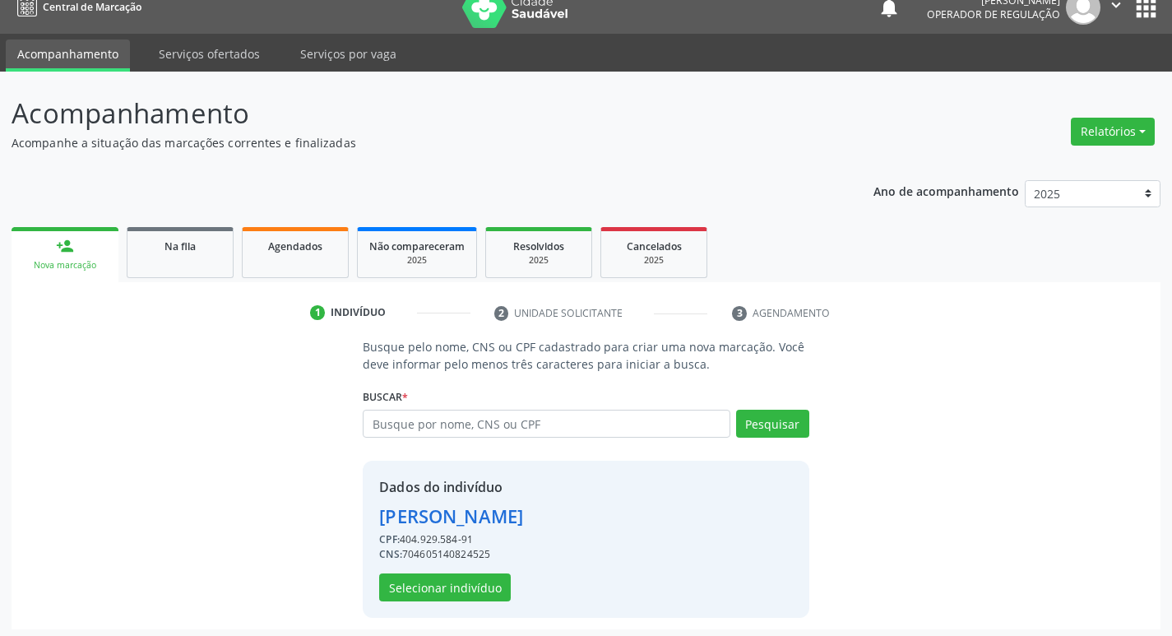
scroll to position [24, 0]
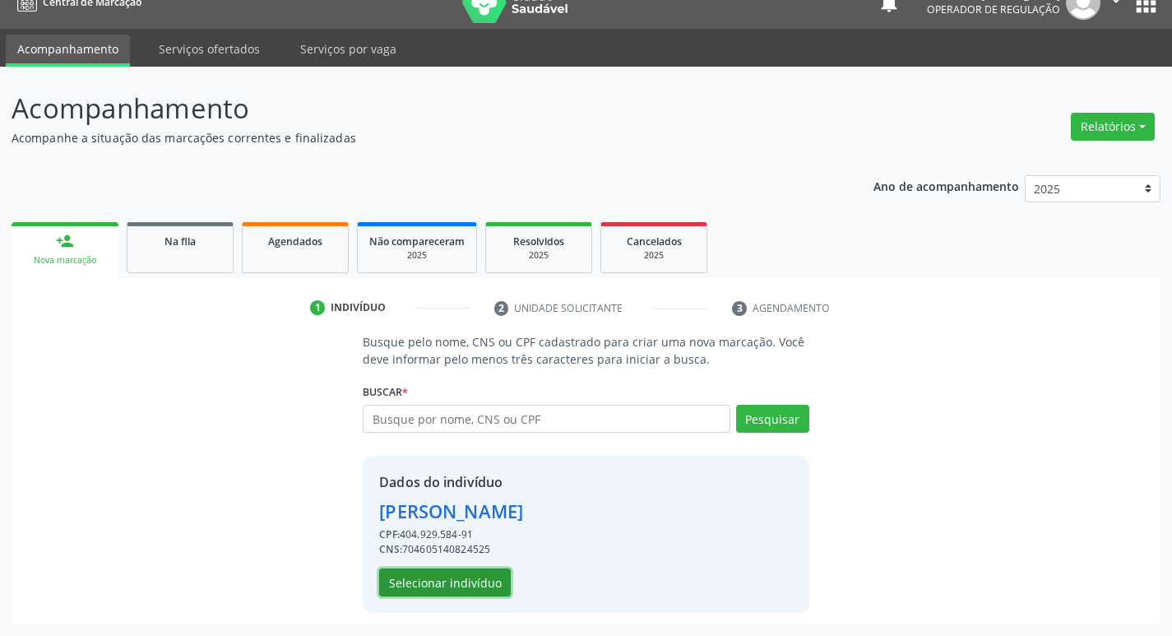
click at [401, 586] on button "Selecionar indivíduo" at bounding box center [445, 582] width 132 height 28
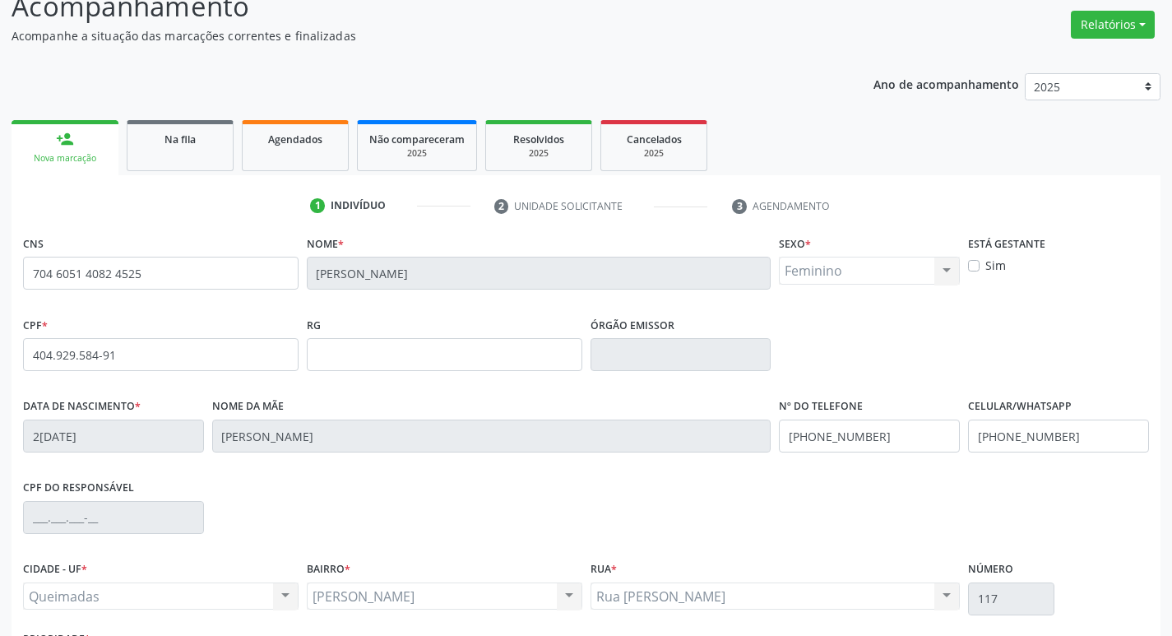
scroll to position [256, 0]
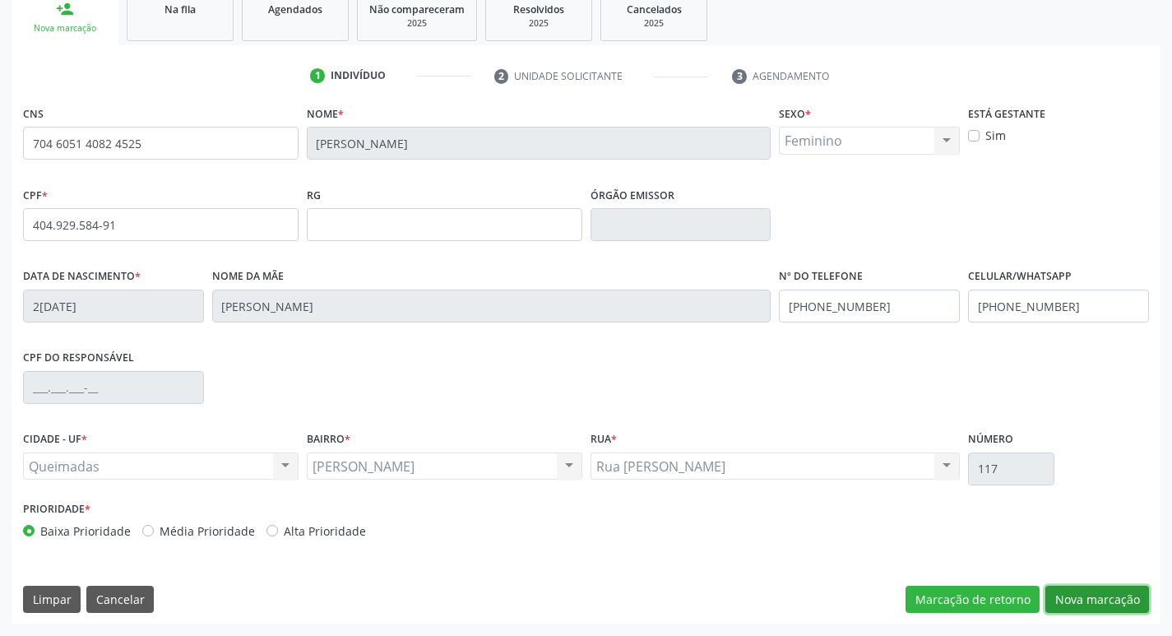
click at [1069, 600] on button "Nova marcação" at bounding box center [1097, 600] width 104 height 28
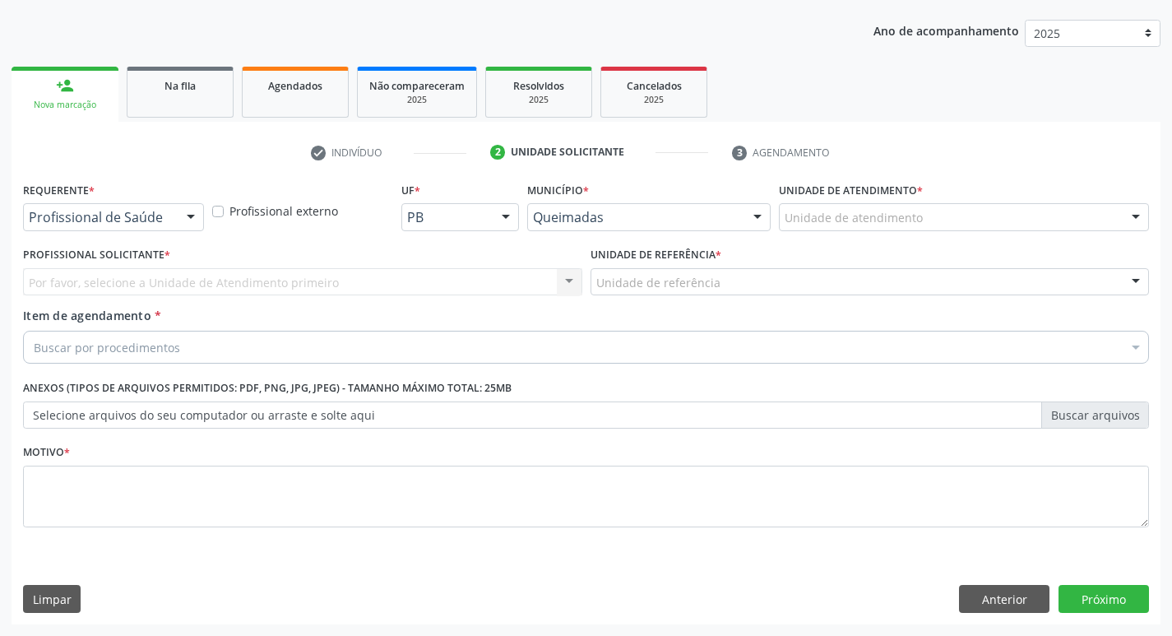
click at [182, 217] on div at bounding box center [190, 218] width 25 height 28
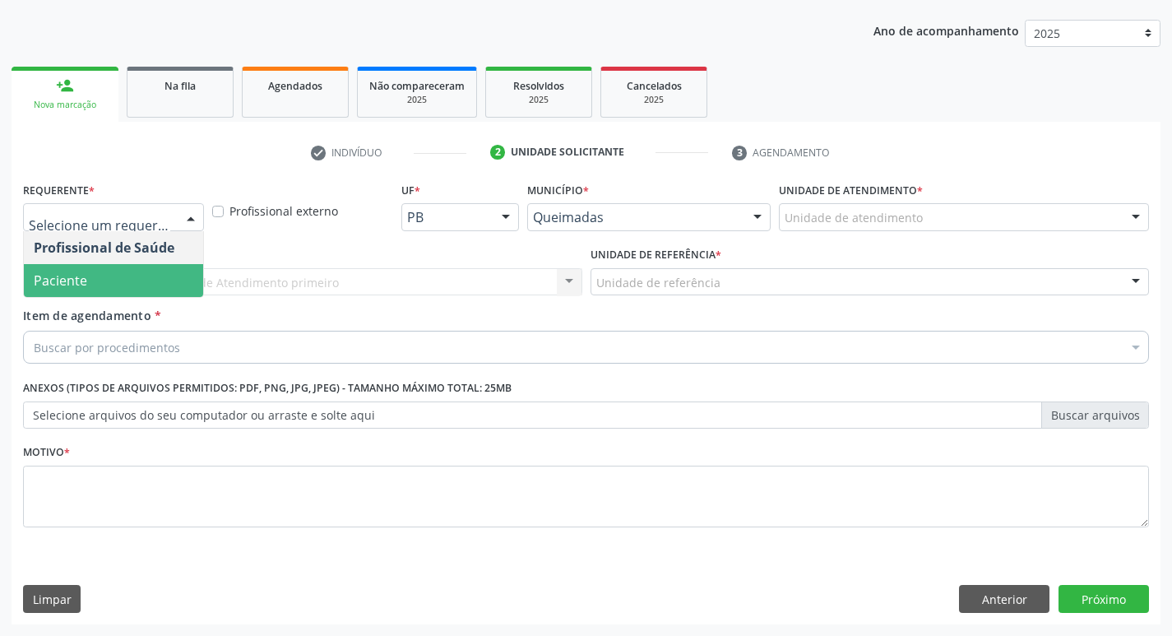
click at [156, 289] on span "Paciente" at bounding box center [113, 280] width 179 height 33
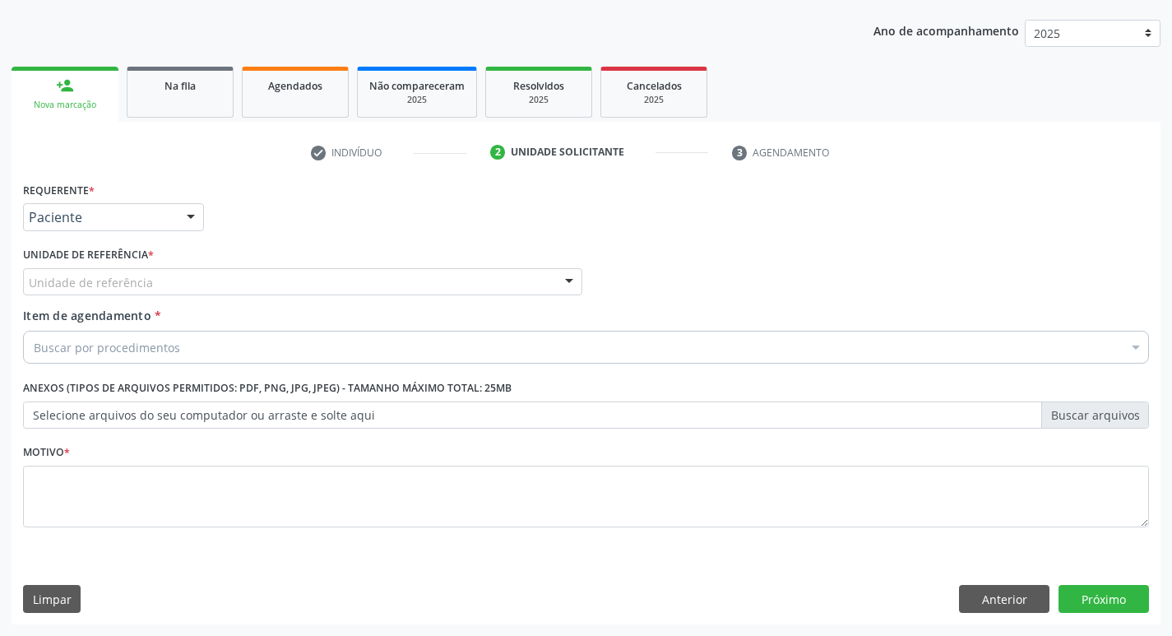
click at [163, 282] on div "Unidade de referência" at bounding box center [302, 282] width 559 height 28
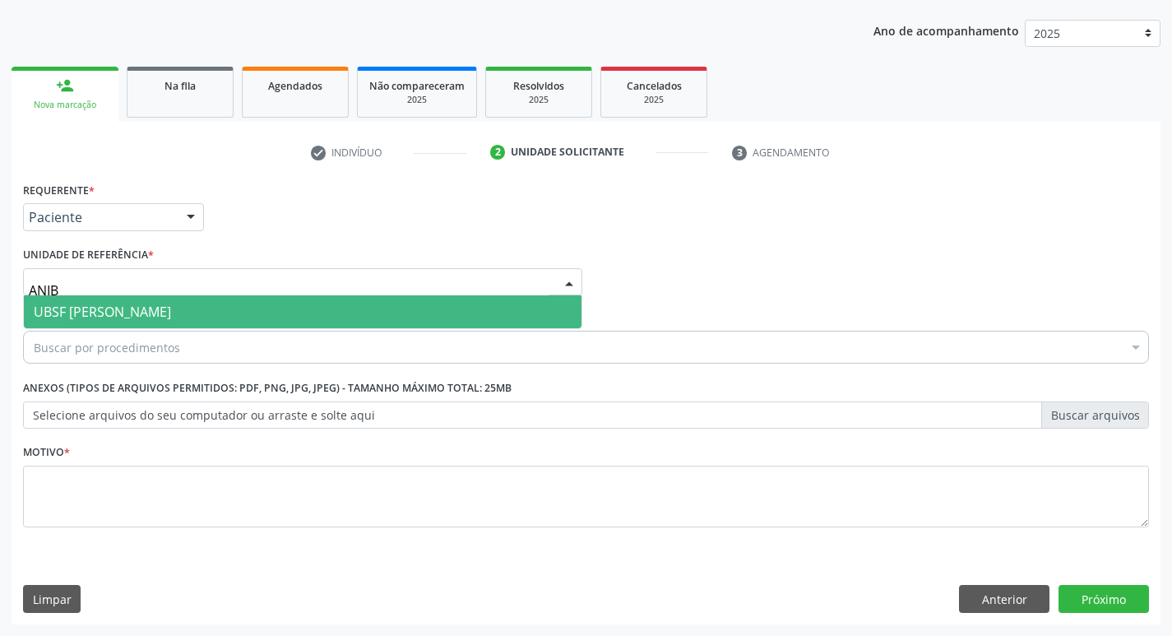
type input "ANIBA"
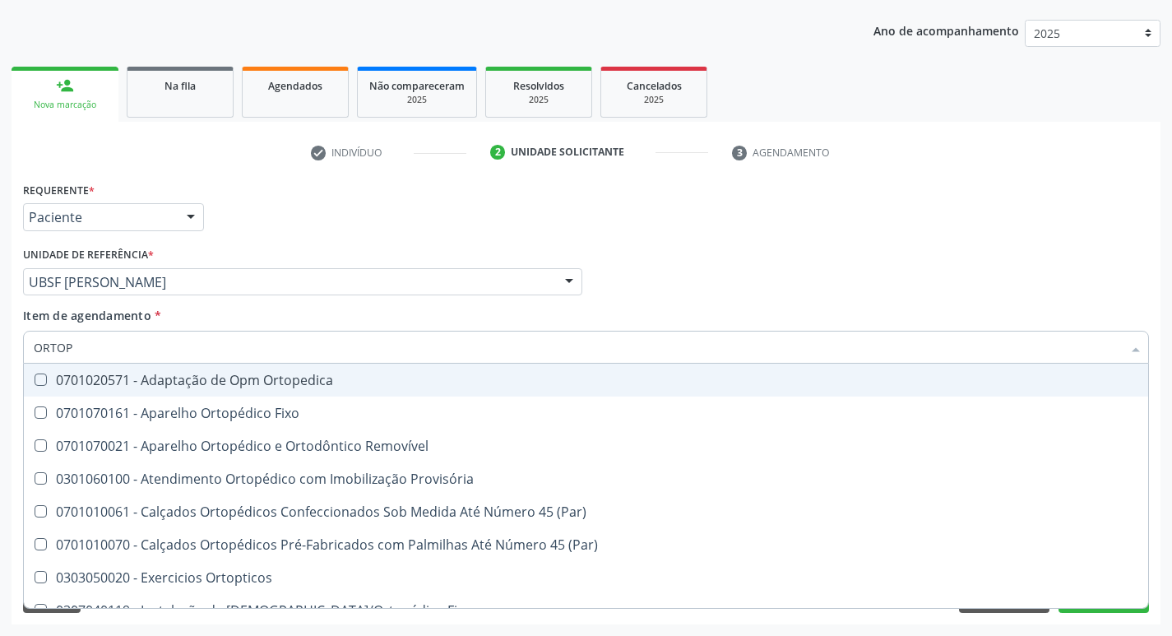
type input "ORTOPE"
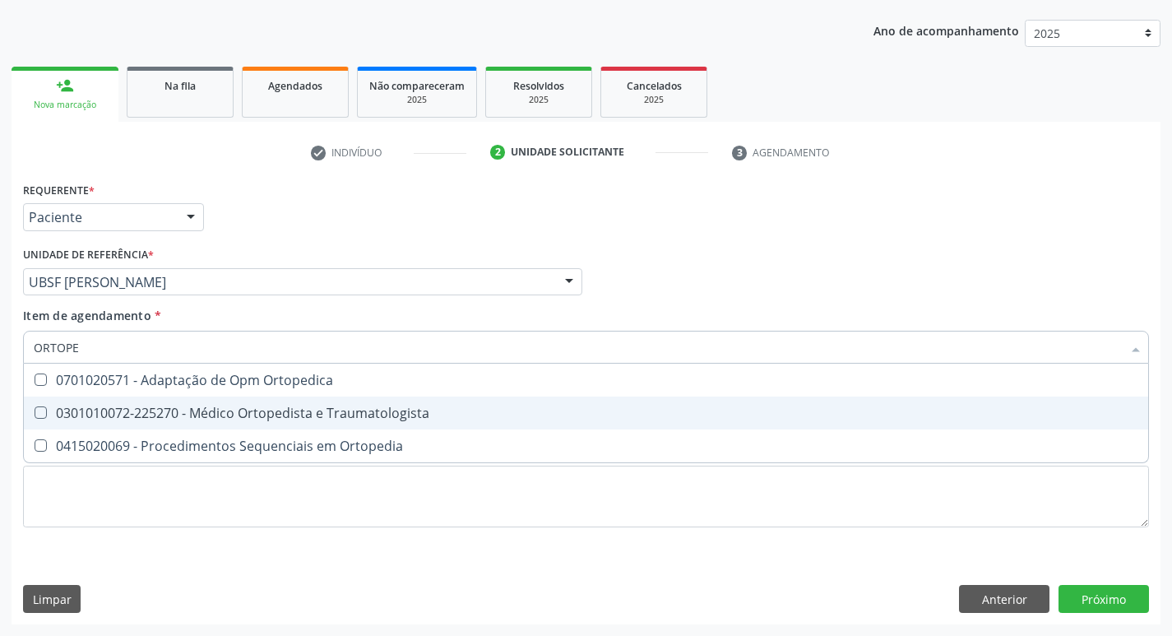
click at [168, 399] on span "0301010072-225270 - Médico Ortopedista e Traumatologista" at bounding box center [586, 412] width 1124 height 33
checkbox Traumatologista "true"
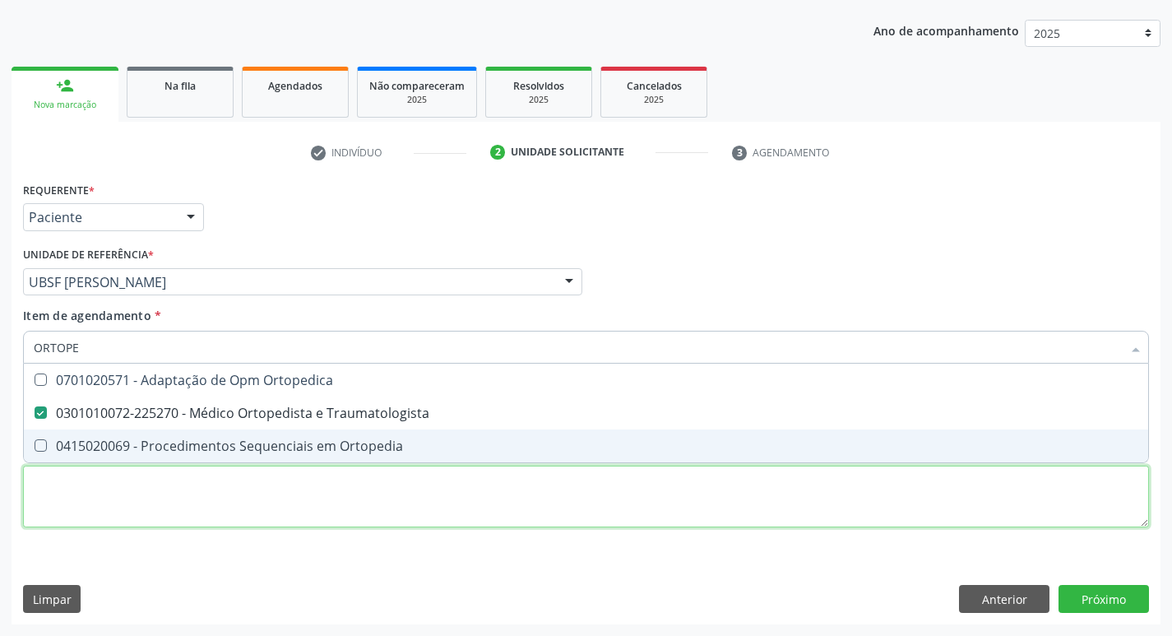
click at [206, 503] on div "Requerente * Paciente Profissional de Saúde Paciente Nenhum resultado encontrad…" at bounding box center [586, 364] width 1126 height 373
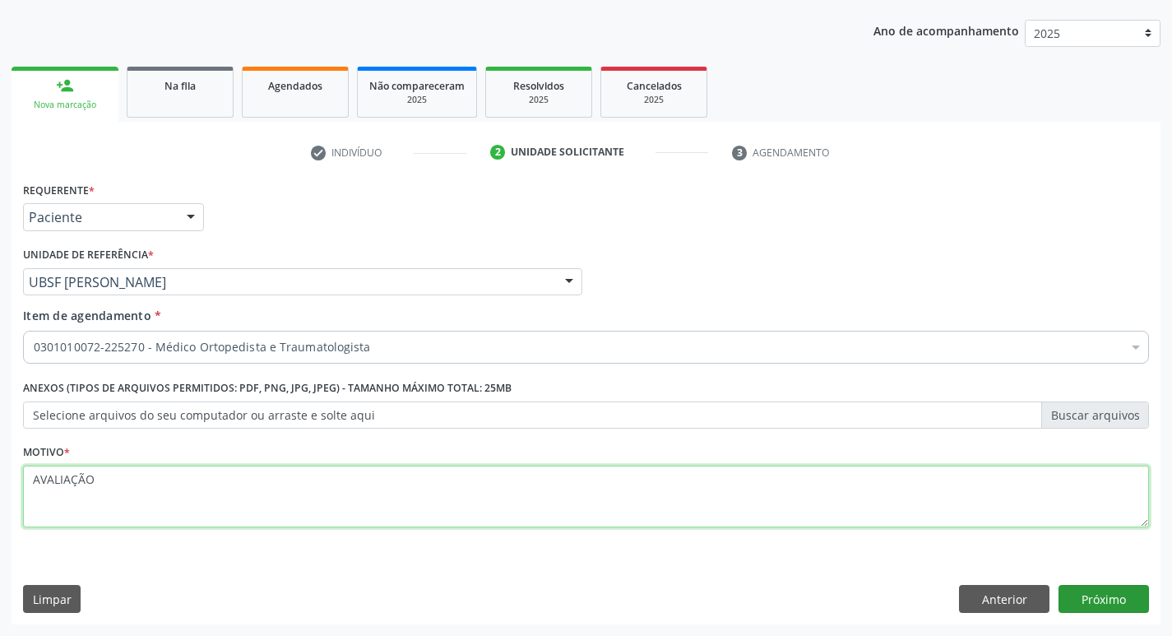
type textarea "AVALIAÇÃO"
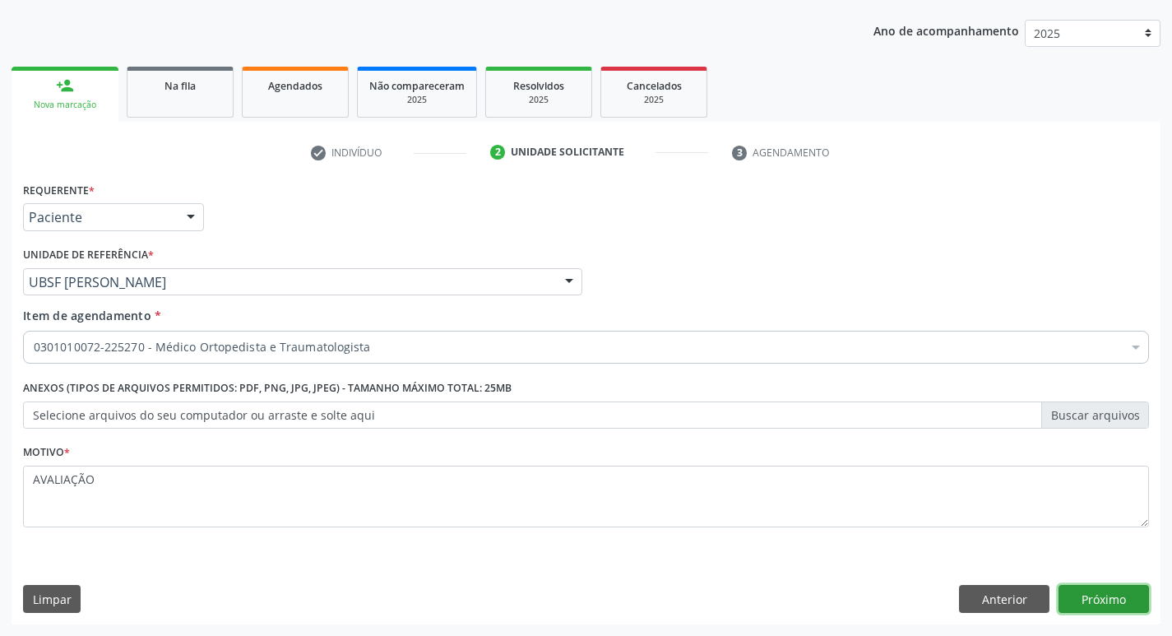
click at [1072, 594] on button "Próximo" at bounding box center [1103, 599] width 90 height 28
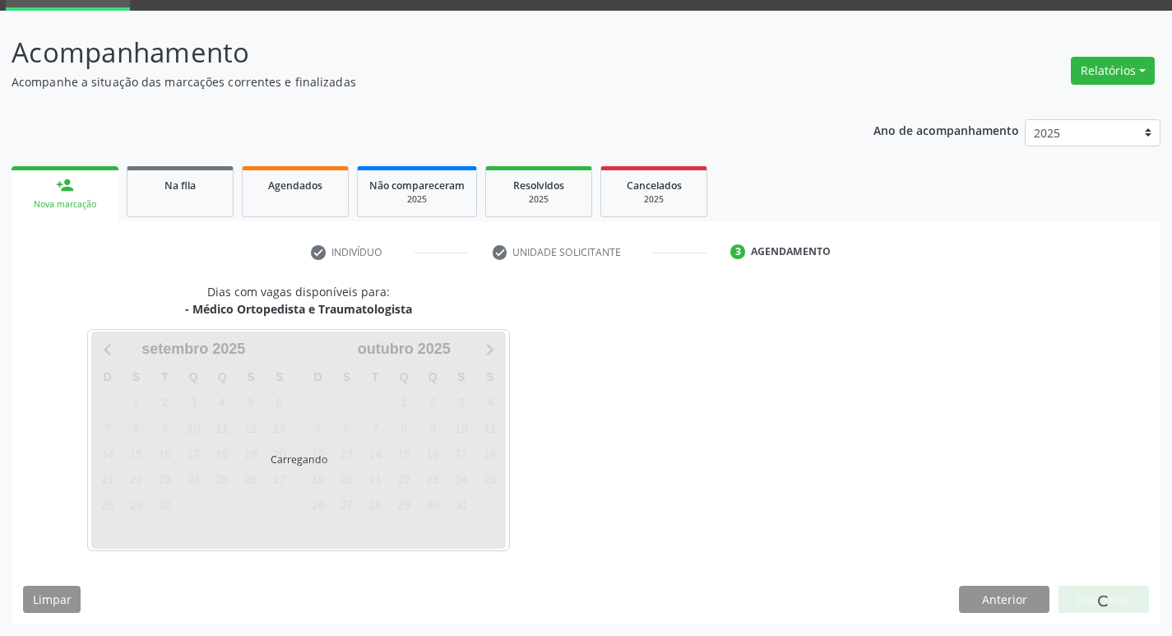
scroll to position [128, 0]
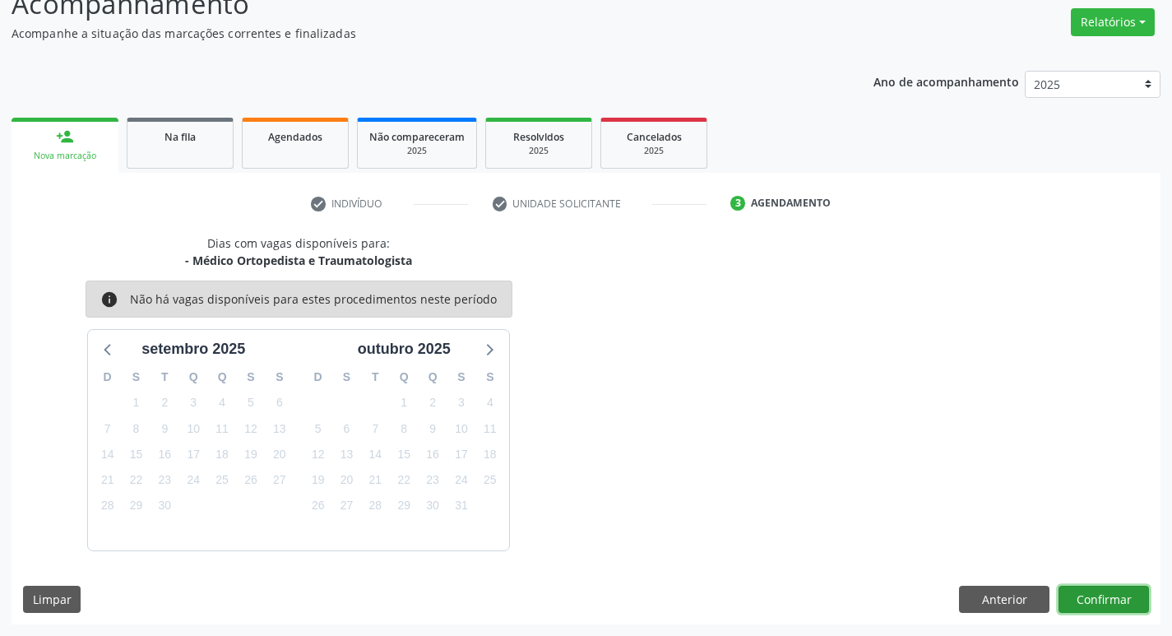
click at [1113, 591] on button "Confirmar" at bounding box center [1103, 600] width 90 height 28
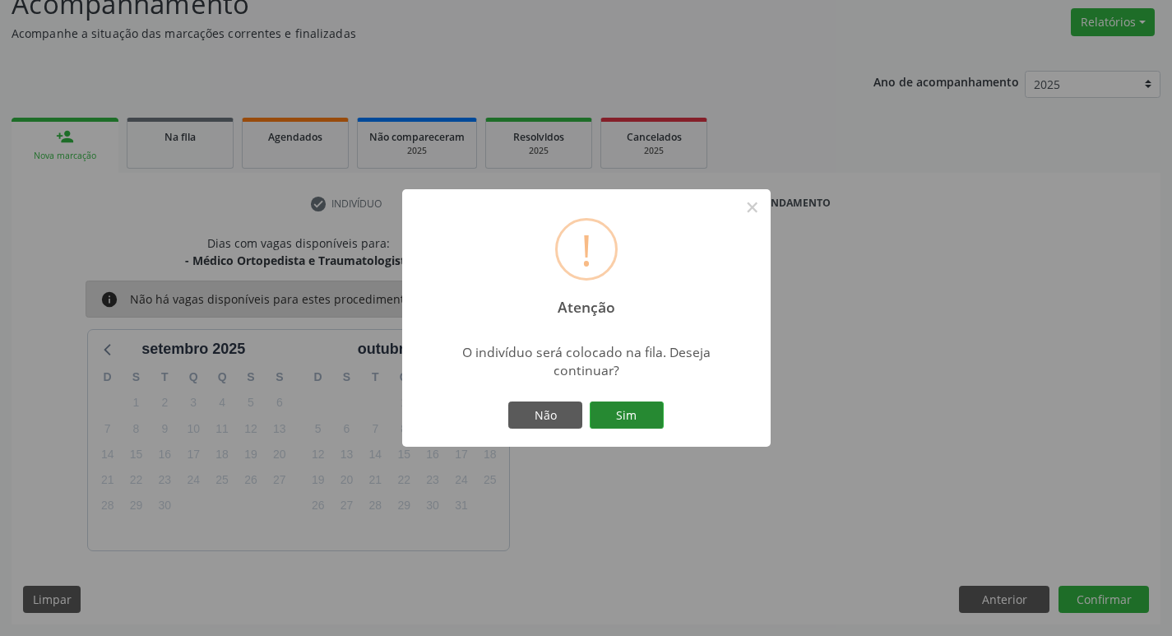
click at [609, 405] on button "Sim" at bounding box center [627, 415] width 74 height 28
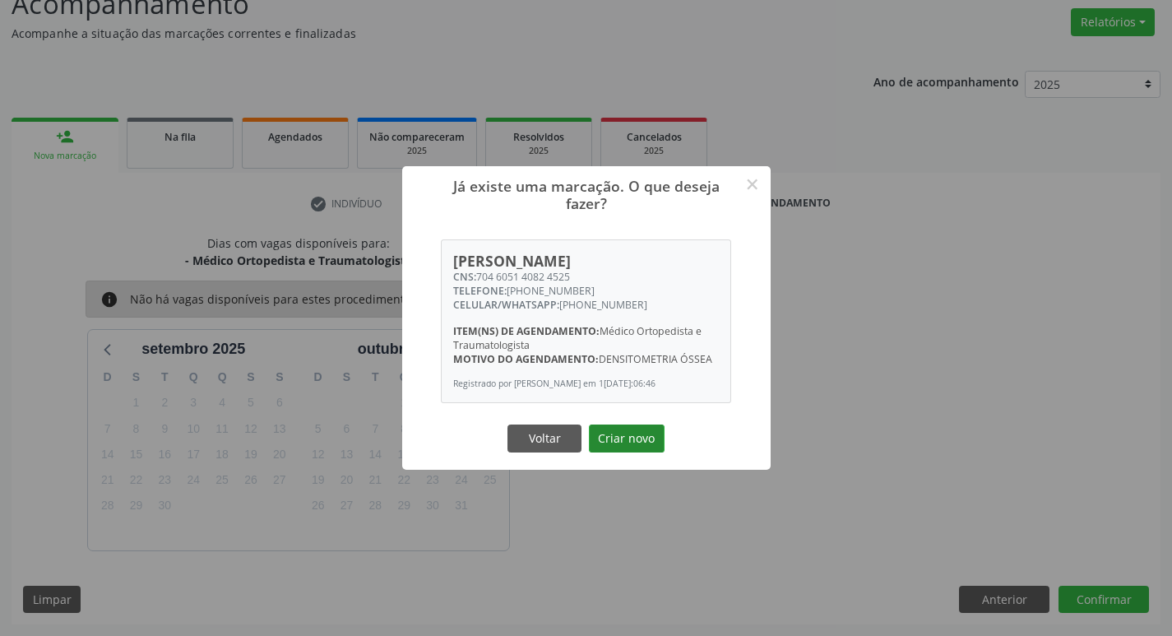
click at [647, 449] on button "Criar novo" at bounding box center [627, 438] width 76 height 28
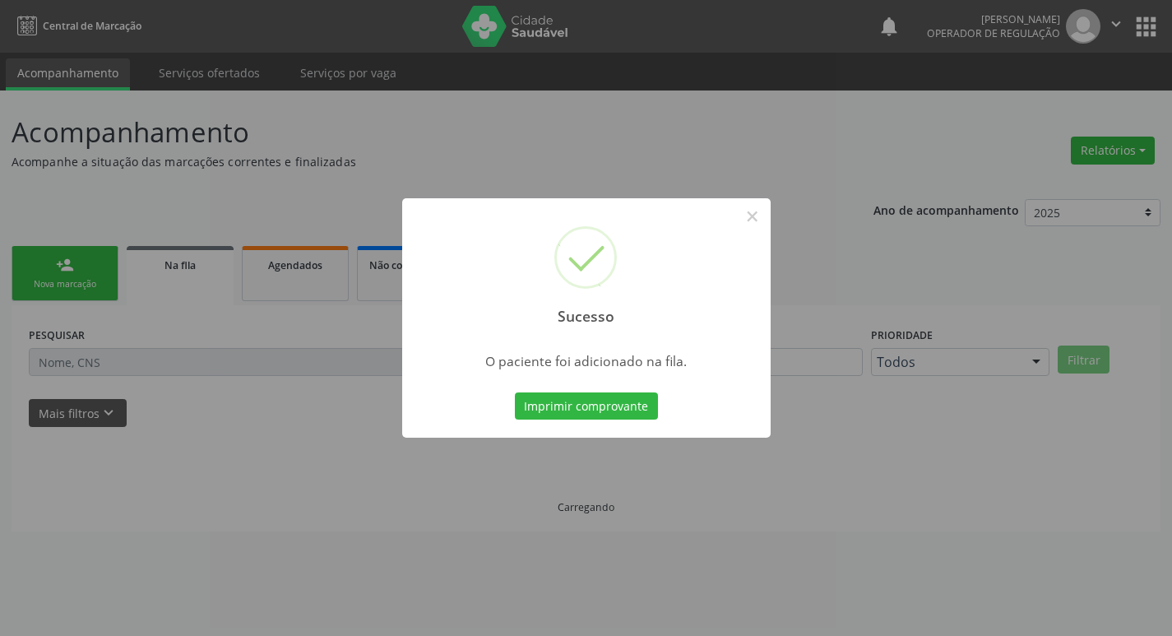
scroll to position [0, 0]
drag, startPoint x: 136, startPoint y: 53, endPoint x: 150, endPoint y: 234, distance: 181.5
click at [136, 54] on div "Sucesso × O paciente foi adicionado na fila. Imprimir comprovante Cancel" at bounding box center [592, 318] width 1184 height 636
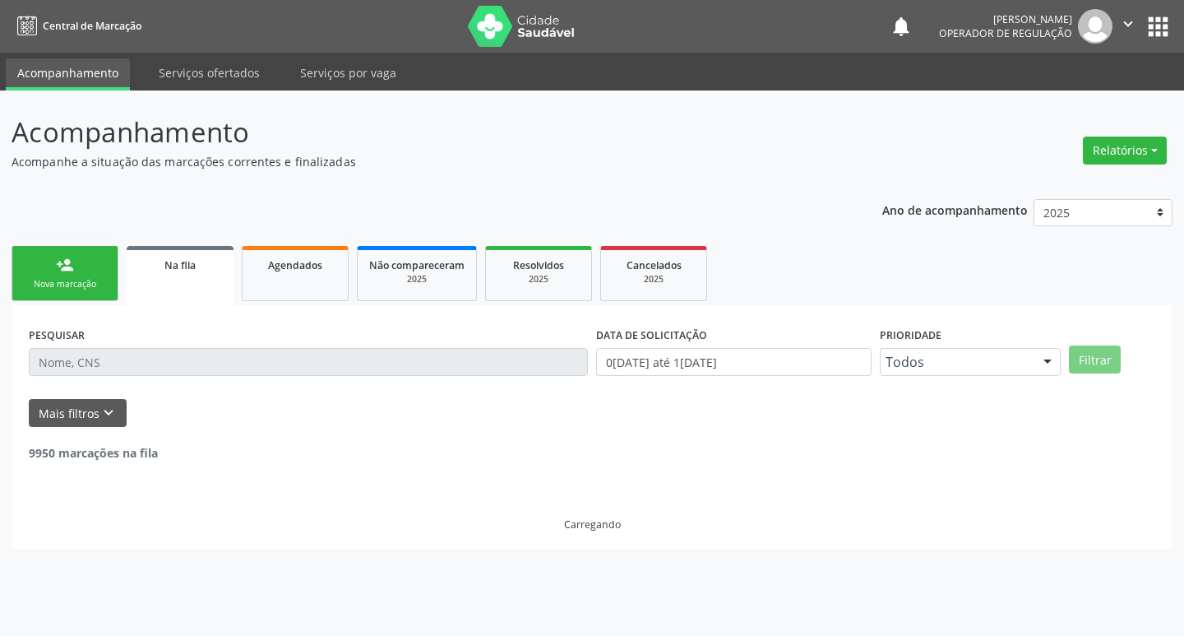
click at [64, 257] on div "person_add" at bounding box center [65, 265] width 18 height 18
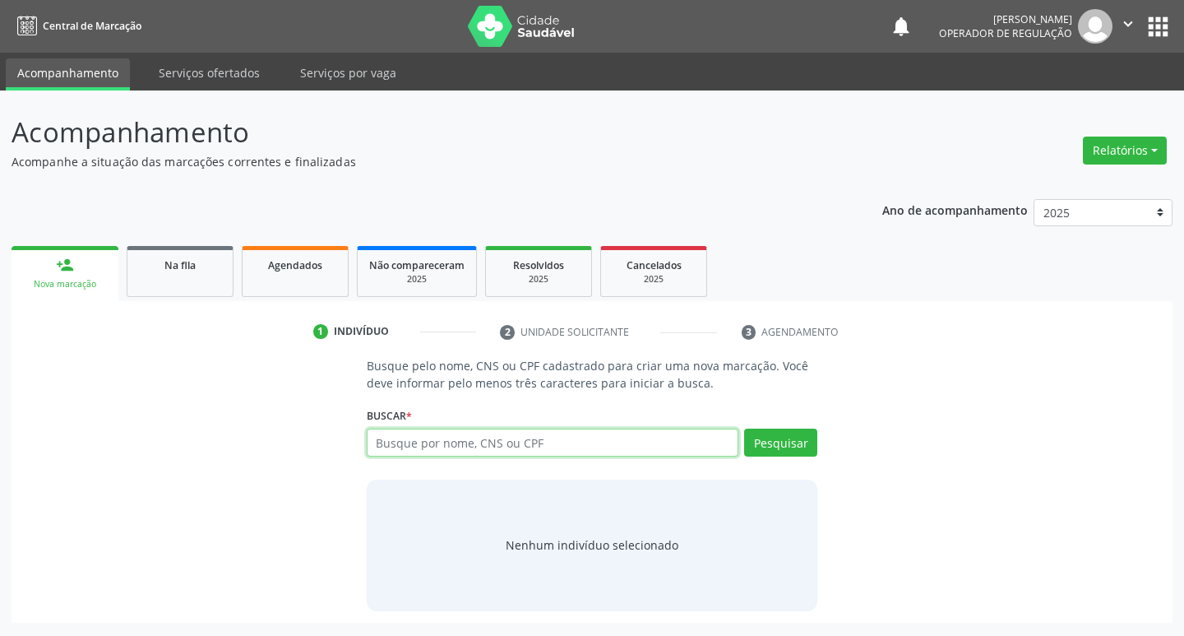
click at [641, 449] on input "text" at bounding box center [553, 442] width 373 height 28
type input "706409129613485"
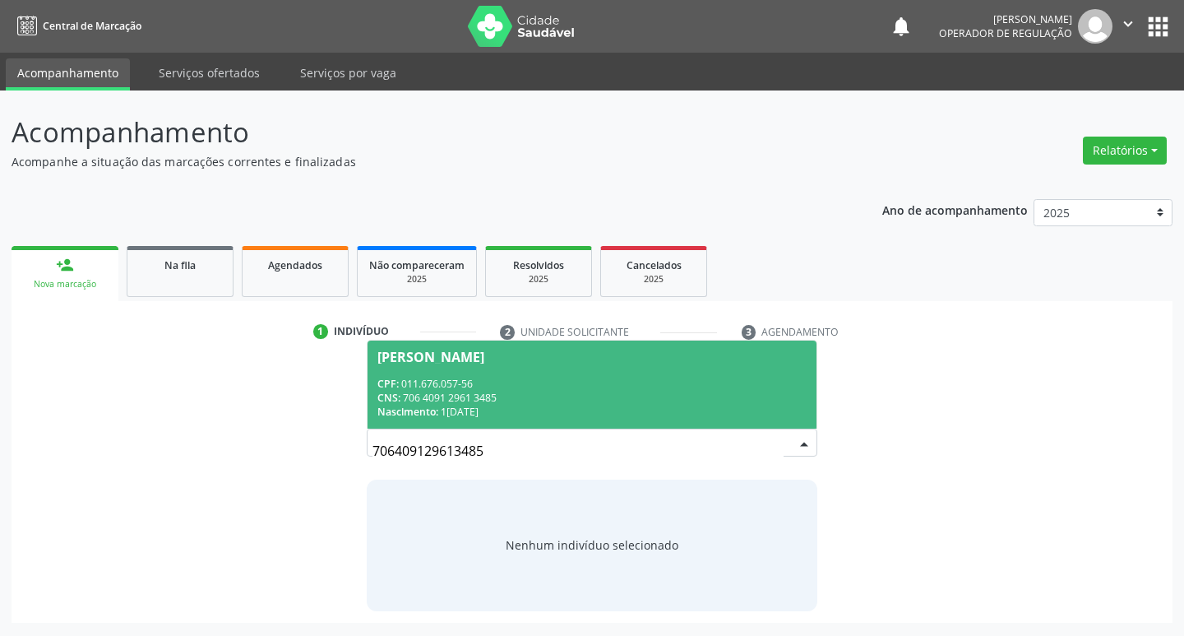
click at [473, 365] on span "[PERSON_NAME] CPF: 011.676.057-56 CNS: 706 4091 2961 3485 Nascimento: 1[DATE]" at bounding box center [593, 384] width 450 height 88
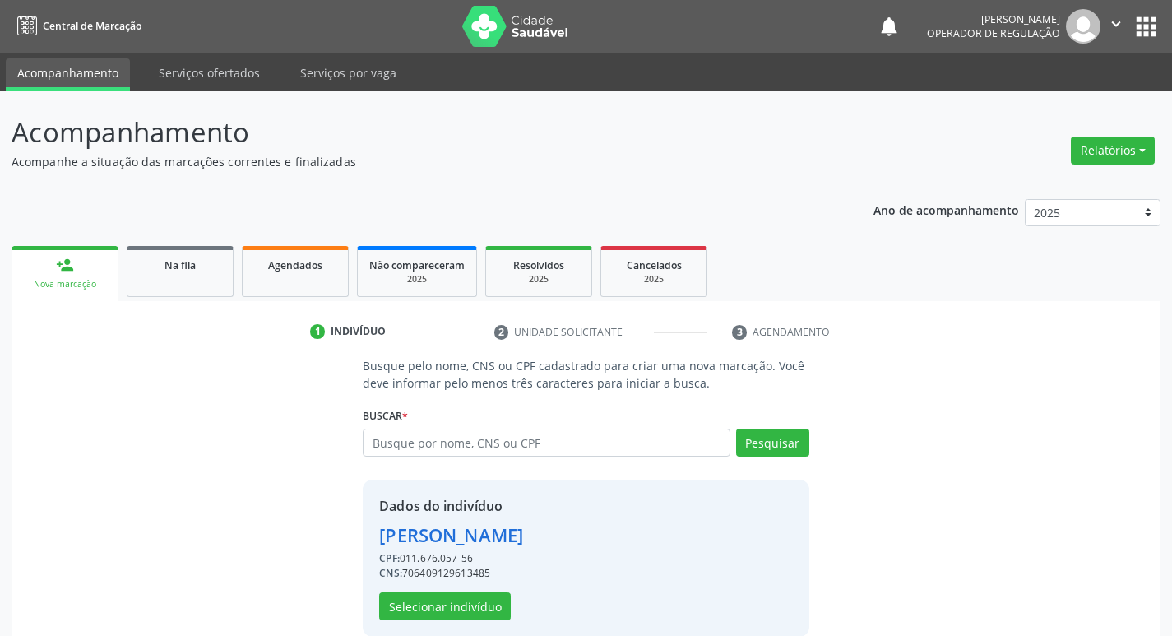
scroll to position [24, 0]
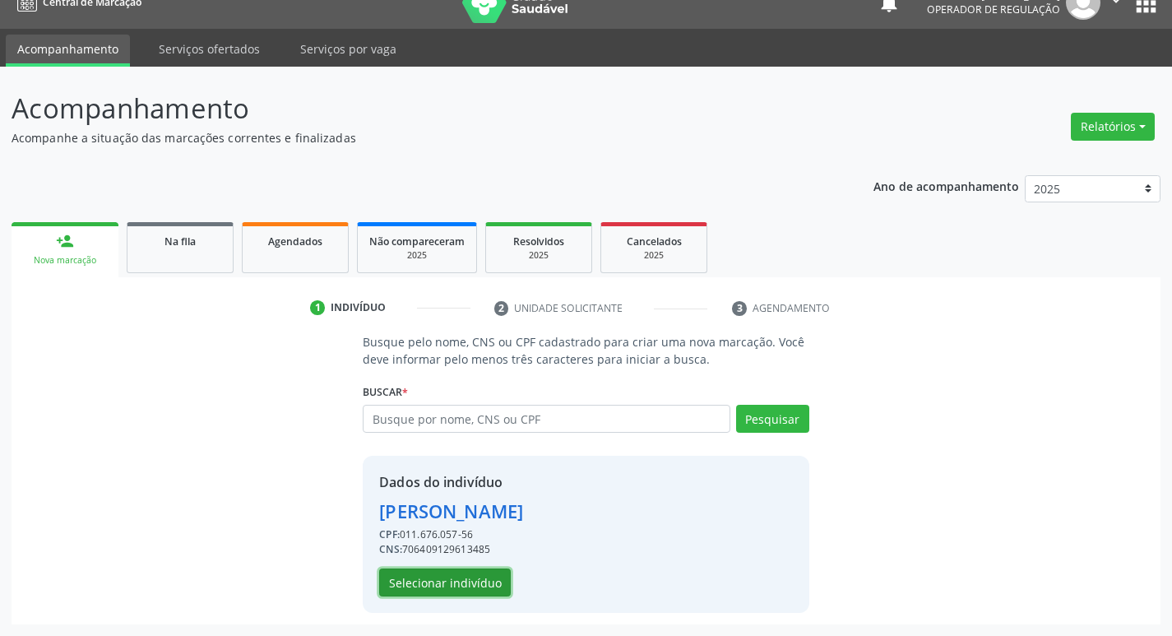
click at [427, 591] on button "Selecionar indivíduo" at bounding box center [445, 582] width 132 height 28
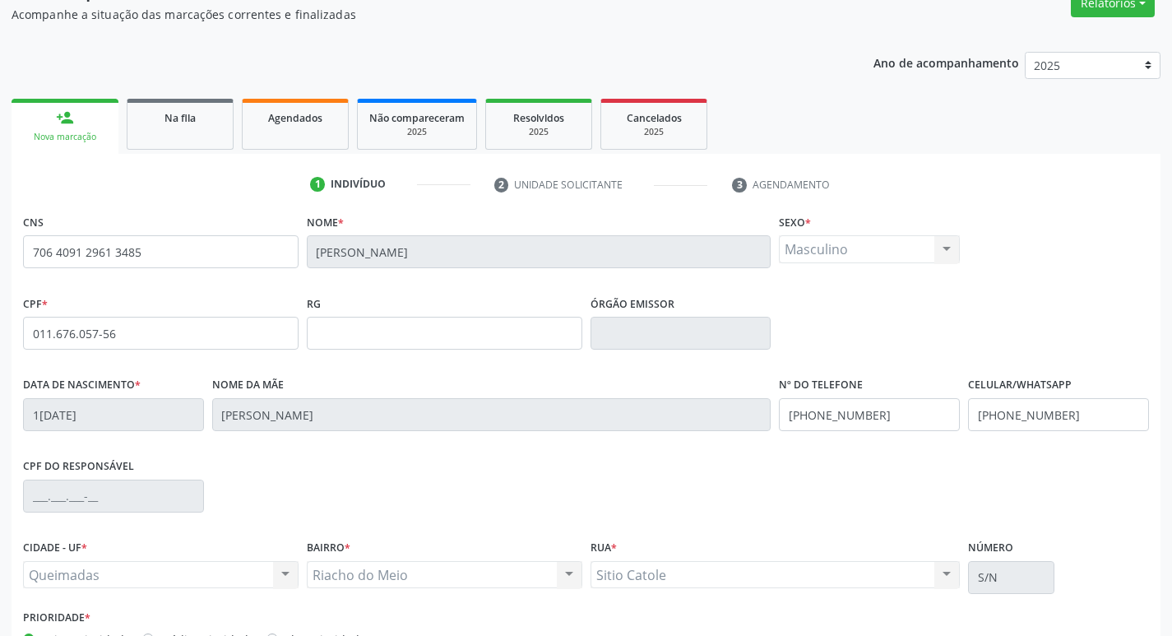
scroll to position [256, 0]
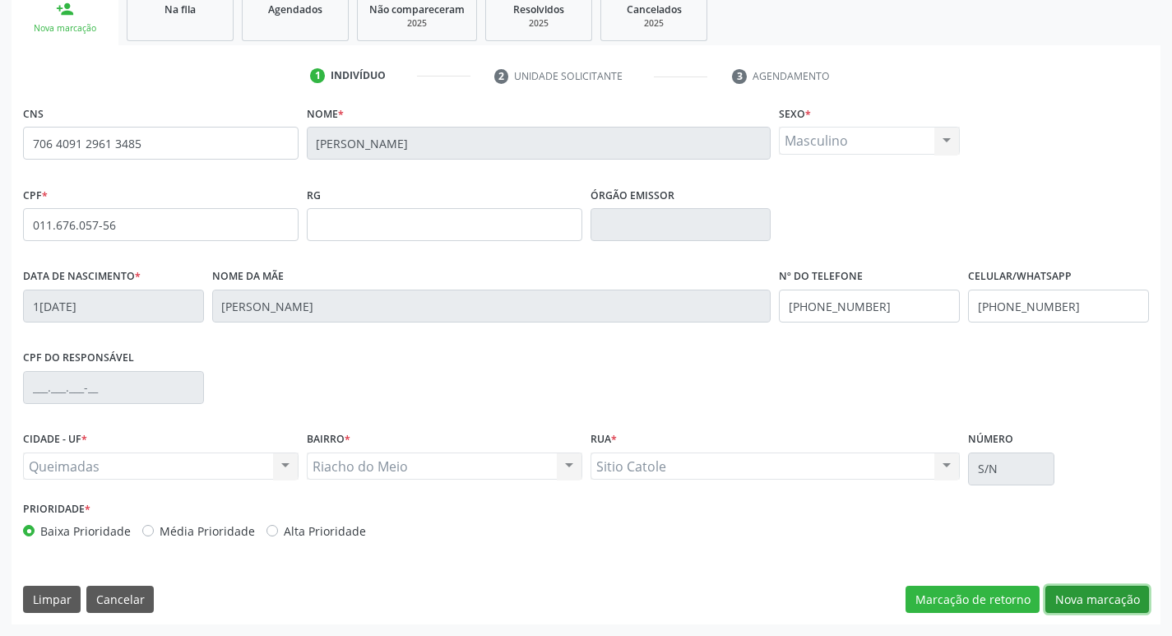
click at [1091, 604] on button "Nova marcação" at bounding box center [1097, 600] width 104 height 28
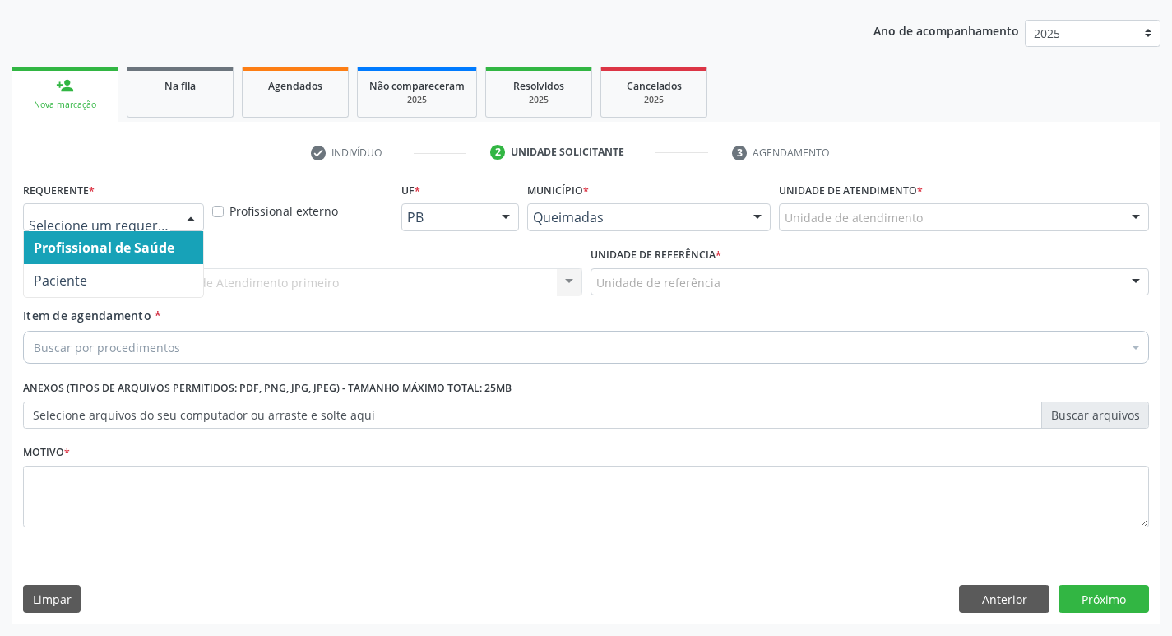
click at [172, 215] on div at bounding box center [113, 217] width 181 height 28
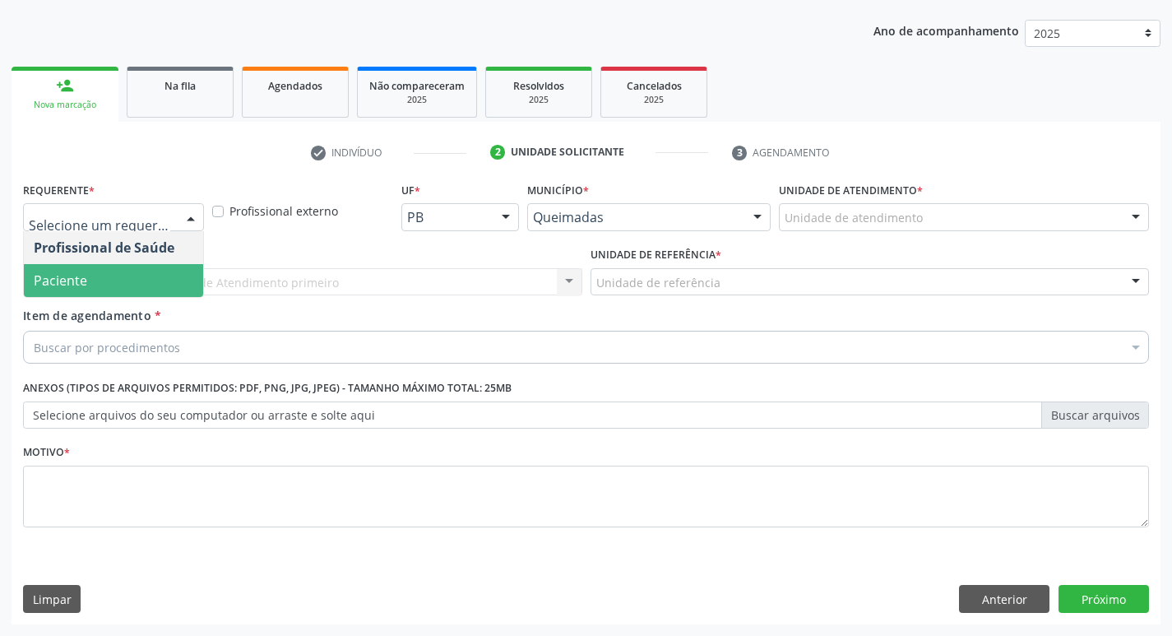
click at [149, 280] on span "Paciente" at bounding box center [113, 280] width 179 height 33
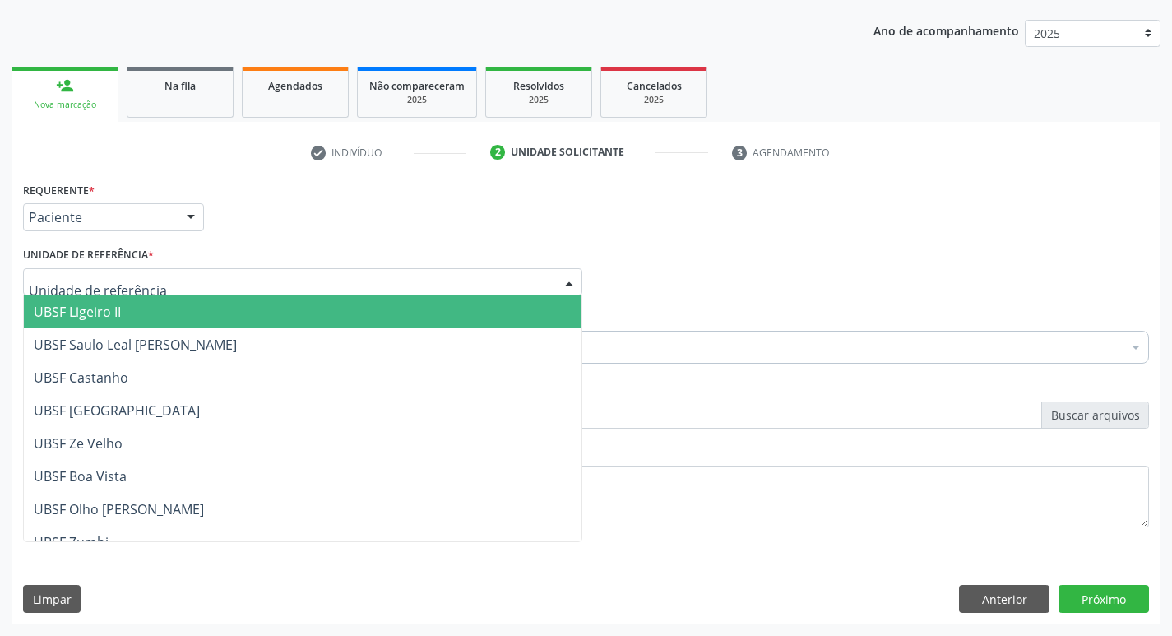
click at [149, 280] on div at bounding box center [302, 282] width 559 height 28
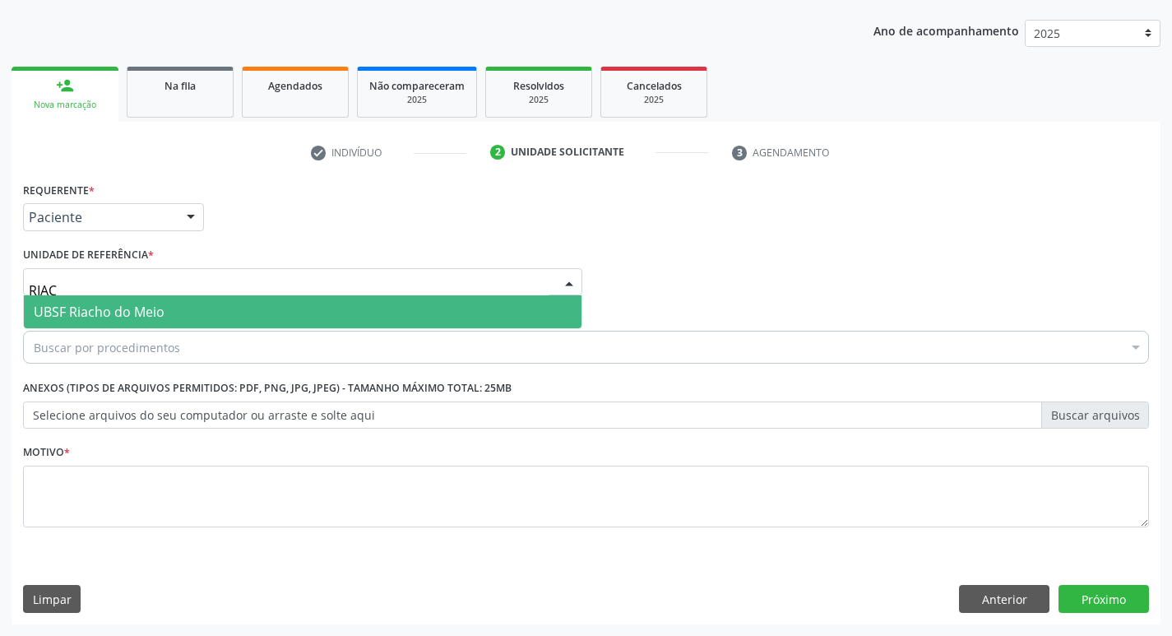
type input "RIACH"
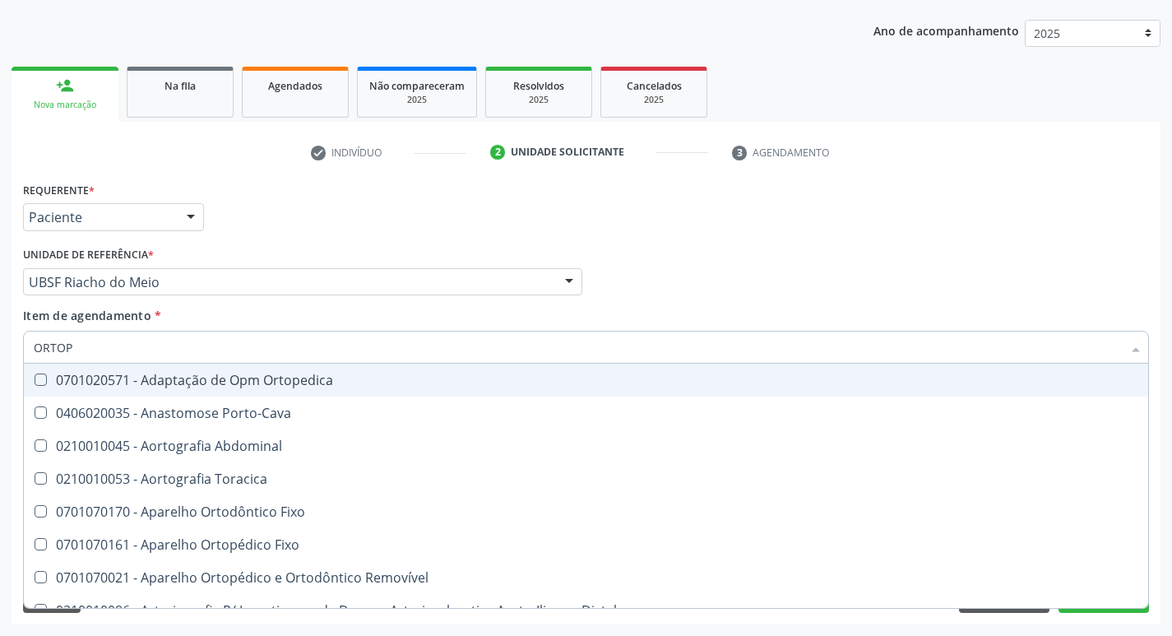
type input "ORTOPE"
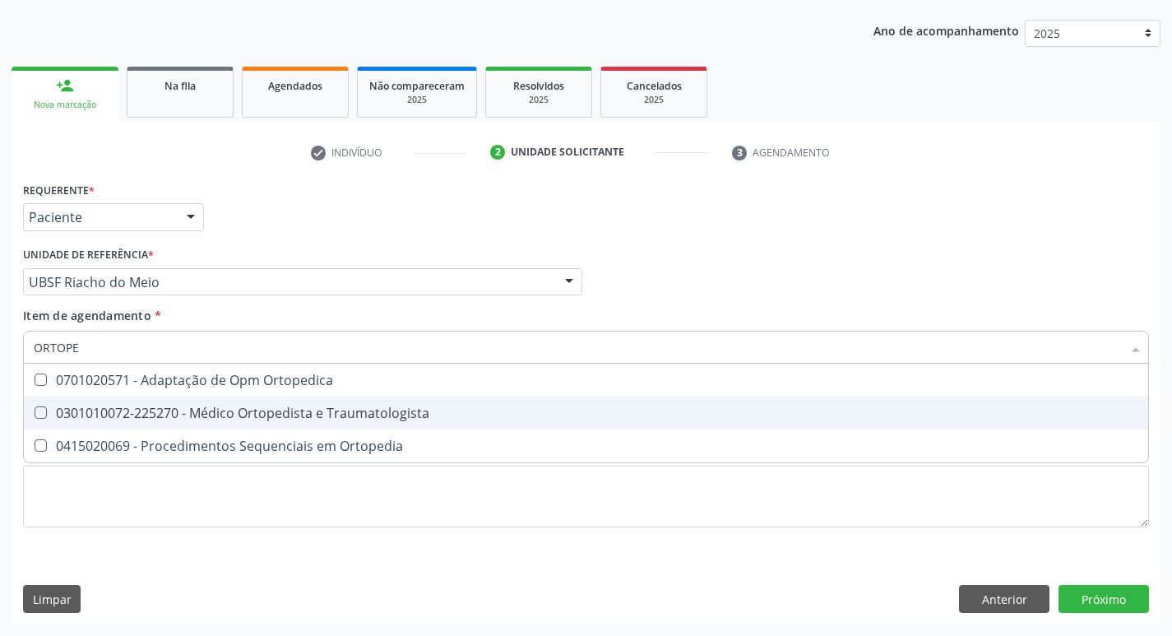
click at [209, 408] on div "0301010072-225270 - Médico Ortopedista e Traumatologista" at bounding box center [586, 412] width 1105 height 13
checkbox Traumatologista "true"
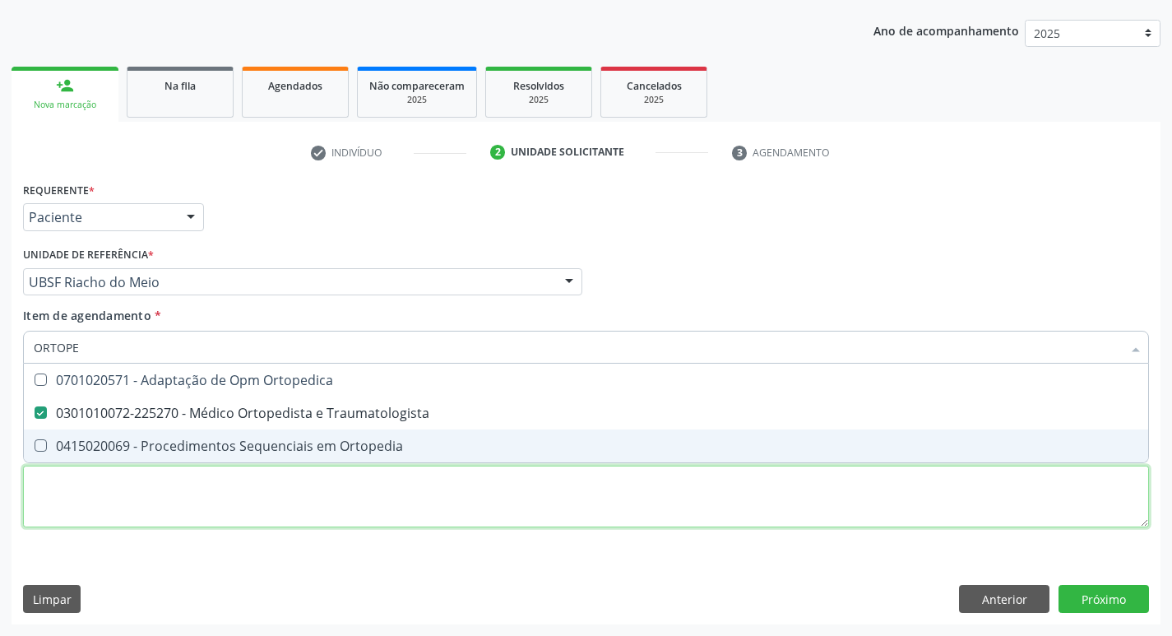
click at [195, 490] on div "Requerente * Paciente Profissional de Saúde Paciente Nenhum resultado encontrad…" at bounding box center [586, 364] width 1126 height 373
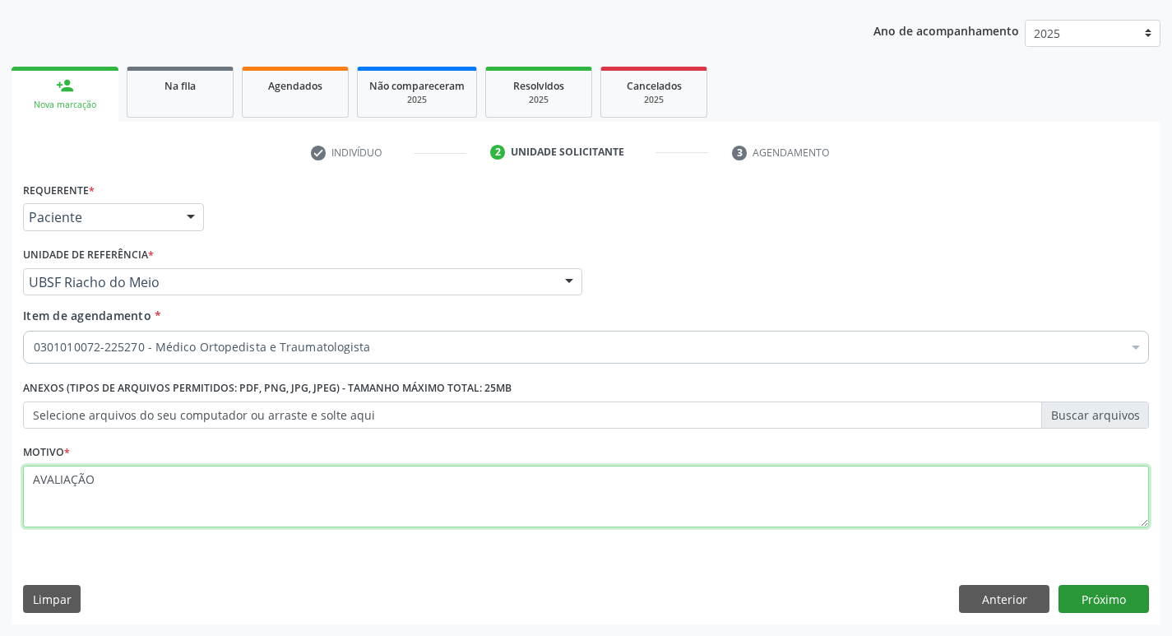
type textarea "AVALIAÇÃO"
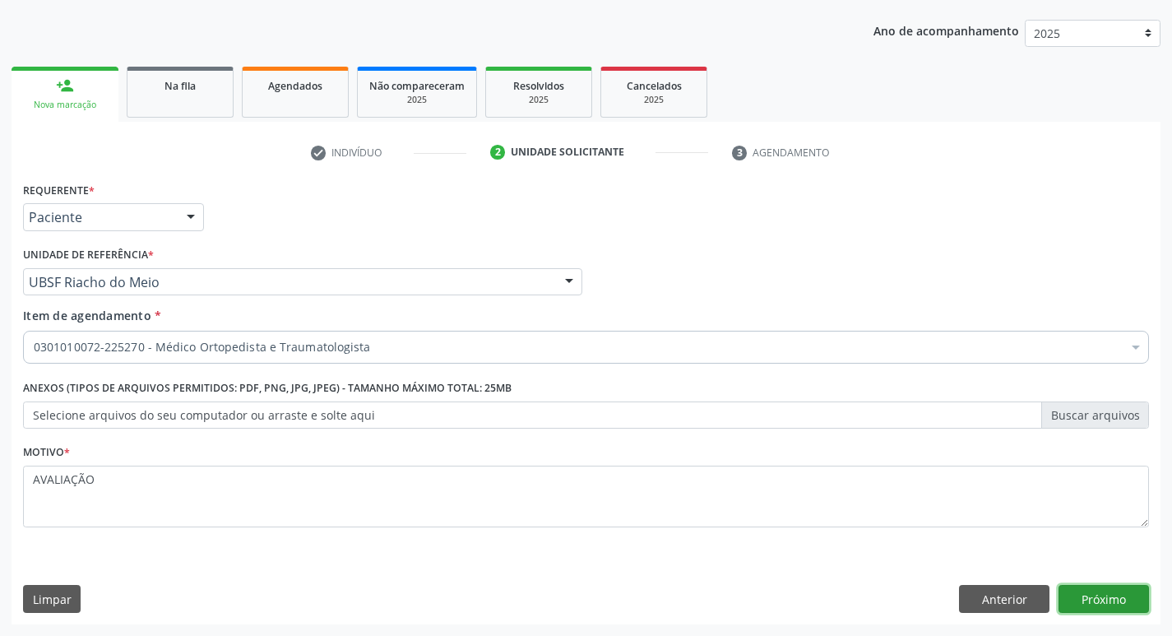
click at [1095, 590] on button "Próximo" at bounding box center [1103, 599] width 90 height 28
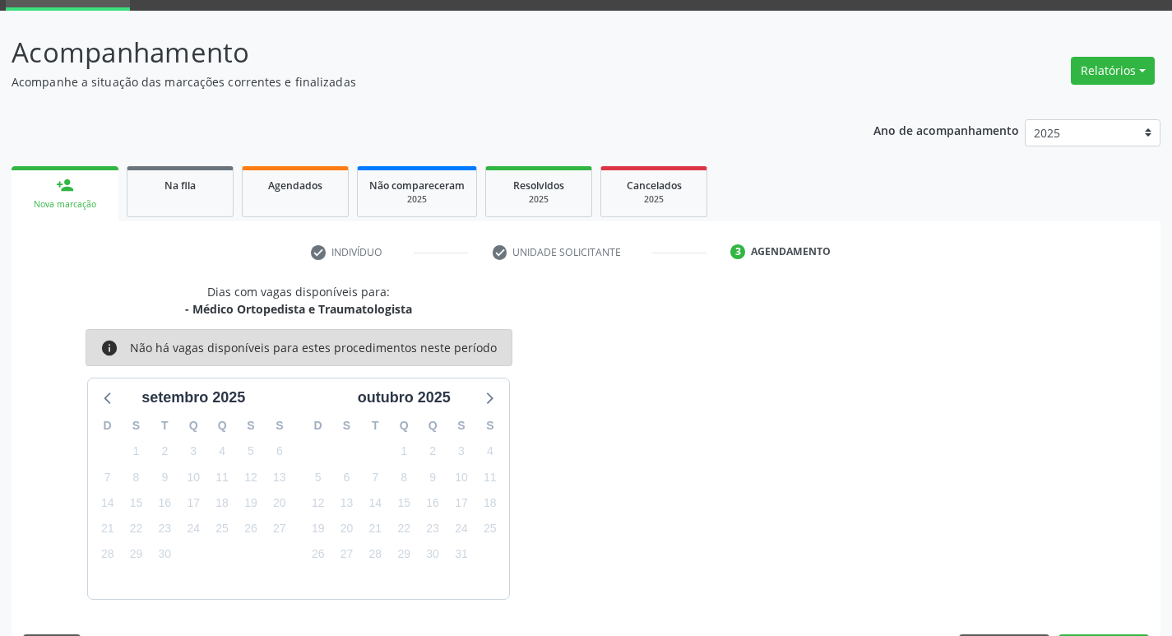
scroll to position [128, 0]
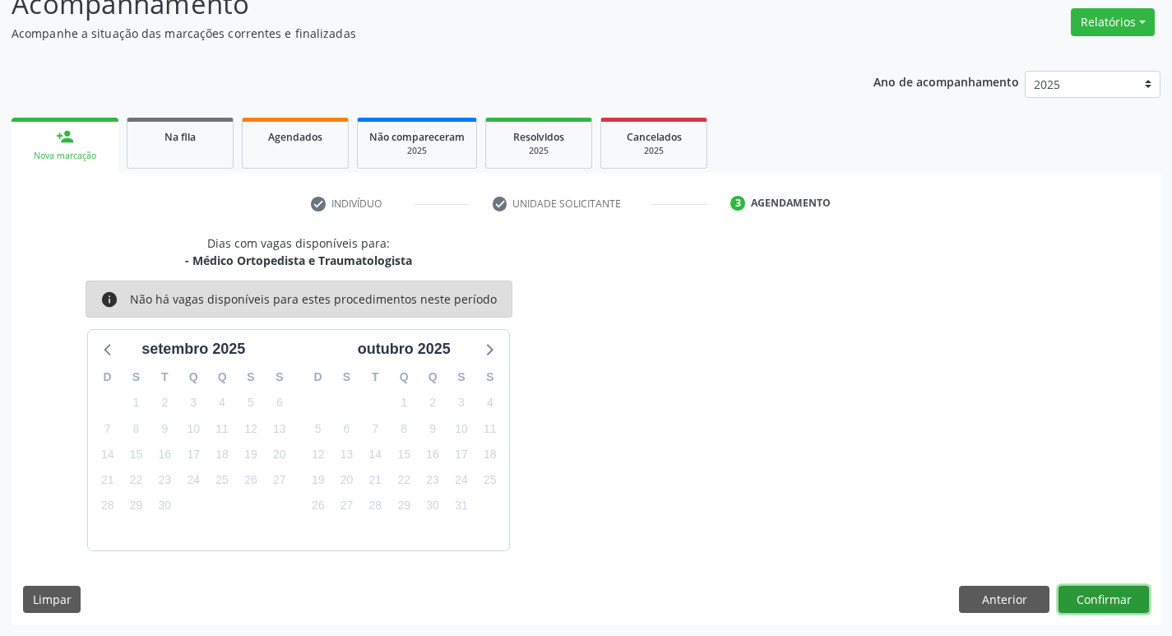
click at [1109, 592] on button "Confirmar" at bounding box center [1103, 600] width 90 height 28
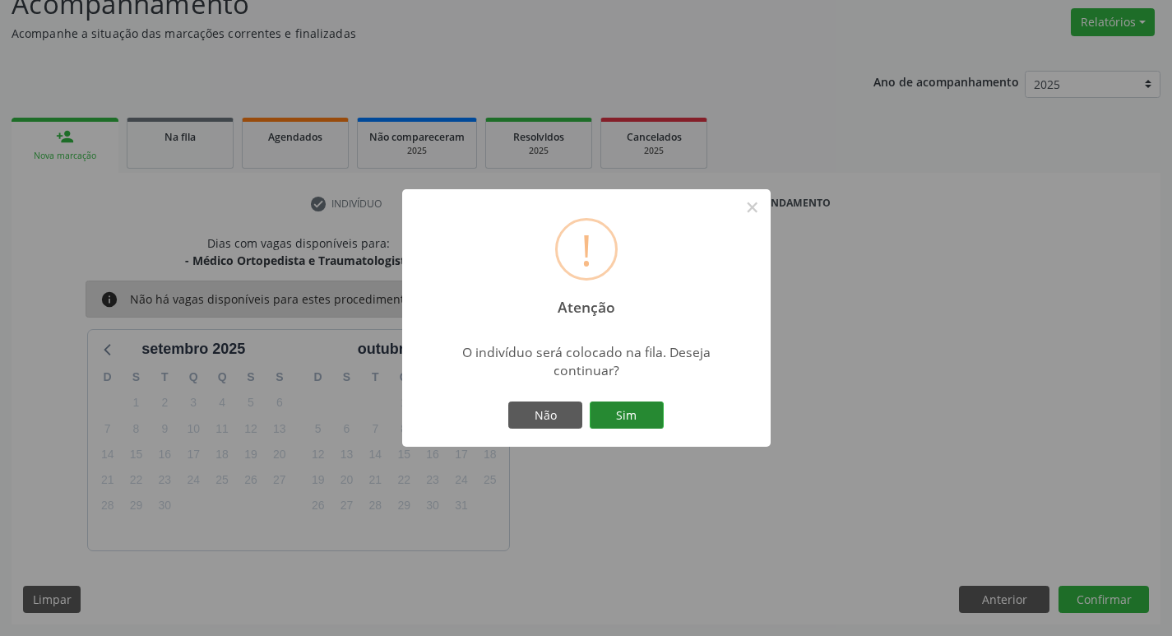
click at [661, 418] on button "Sim" at bounding box center [627, 415] width 74 height 28
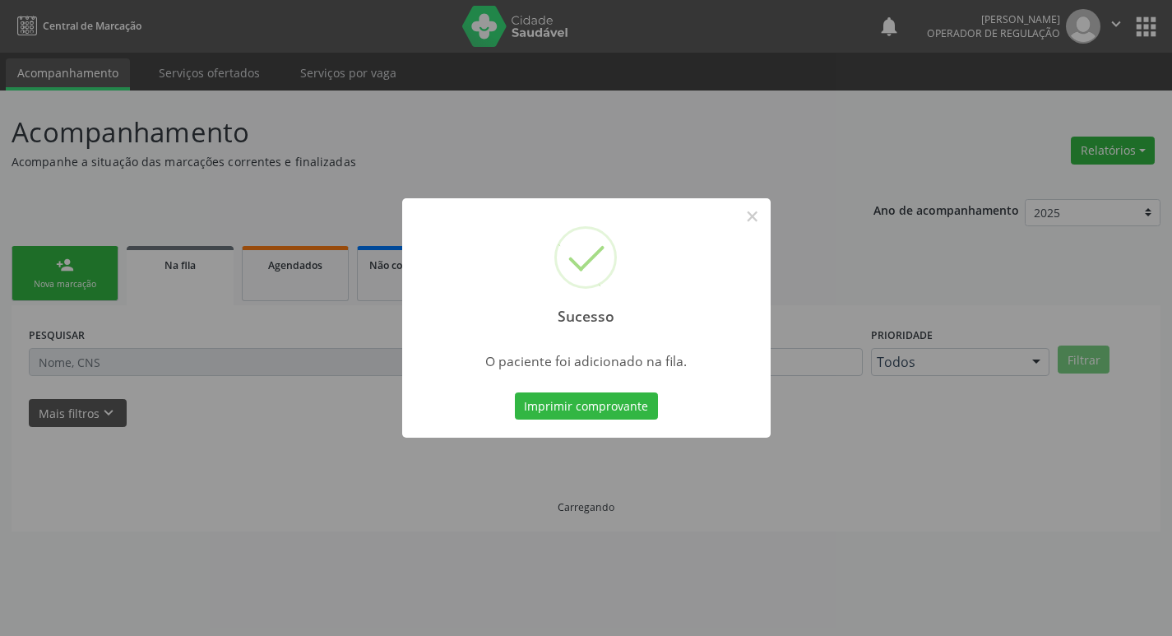
scroll to position [0, 0]
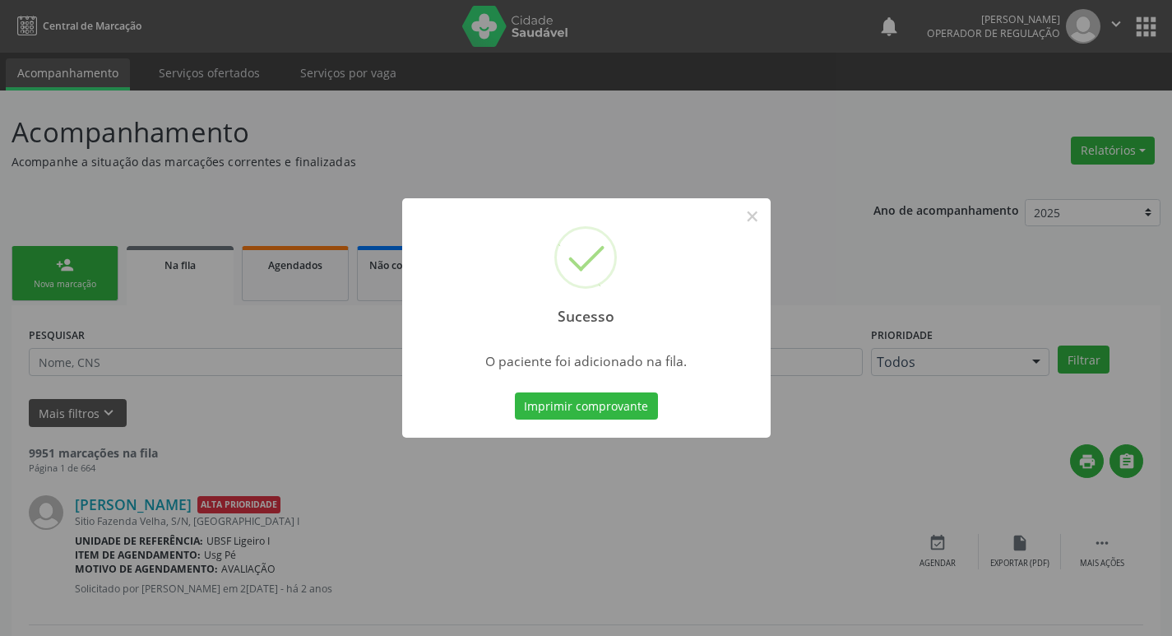
click at [230, 280] on div "Sucesso × O paciente foi adicionado na fila. Imprimir comprovante Cancel" at bounding box center [586, 318] width 1172 height 636
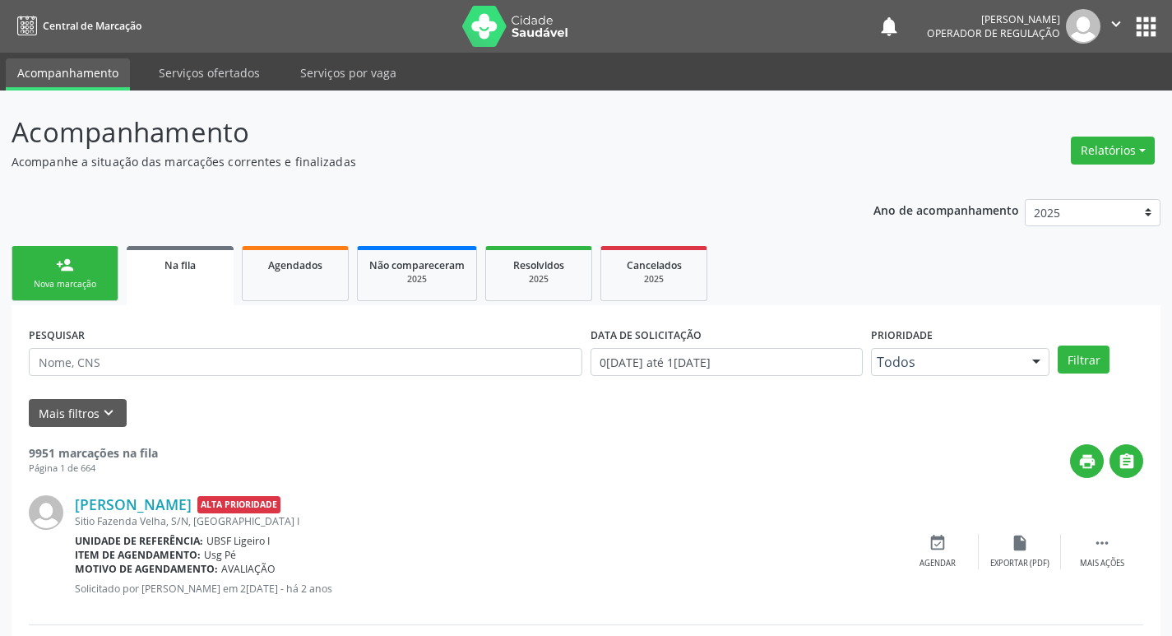
click at [58, 271] on div "person_add" at bounding box center [65, 265] width 18 height 18
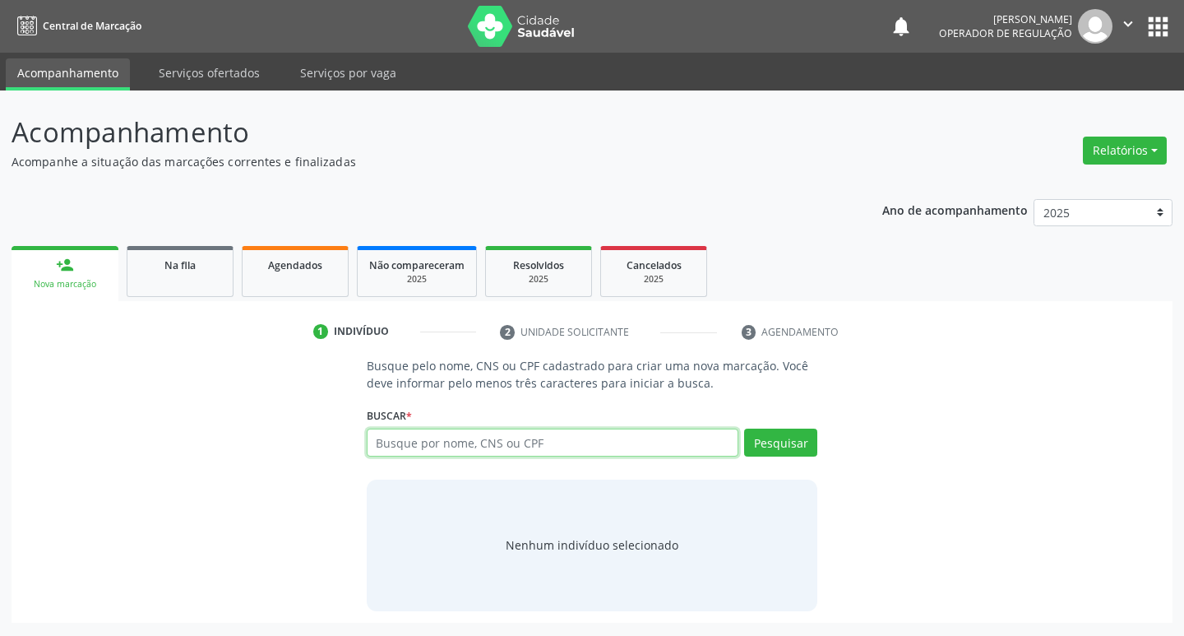
click at [650, 453] on input "text" at bounding box center [553, 442] width 373 height 28
type input "705008071012551"
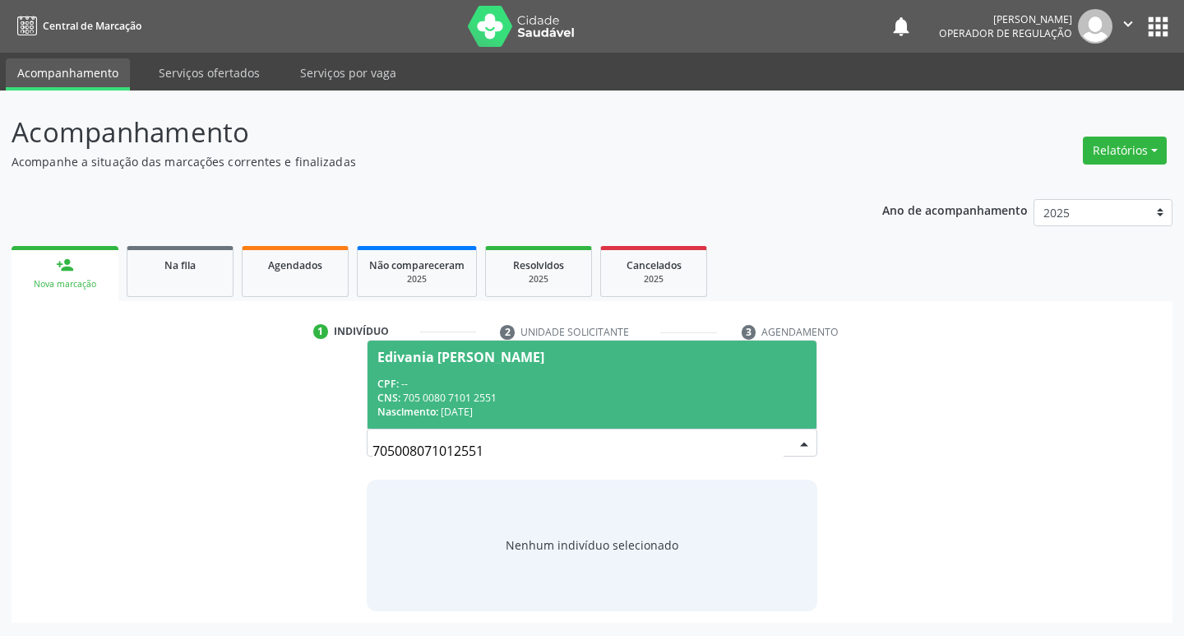
click at [638, 399] on div "CNS: 705 0080 7101 2551" at bounding box center [592, 398] width 430 height 14
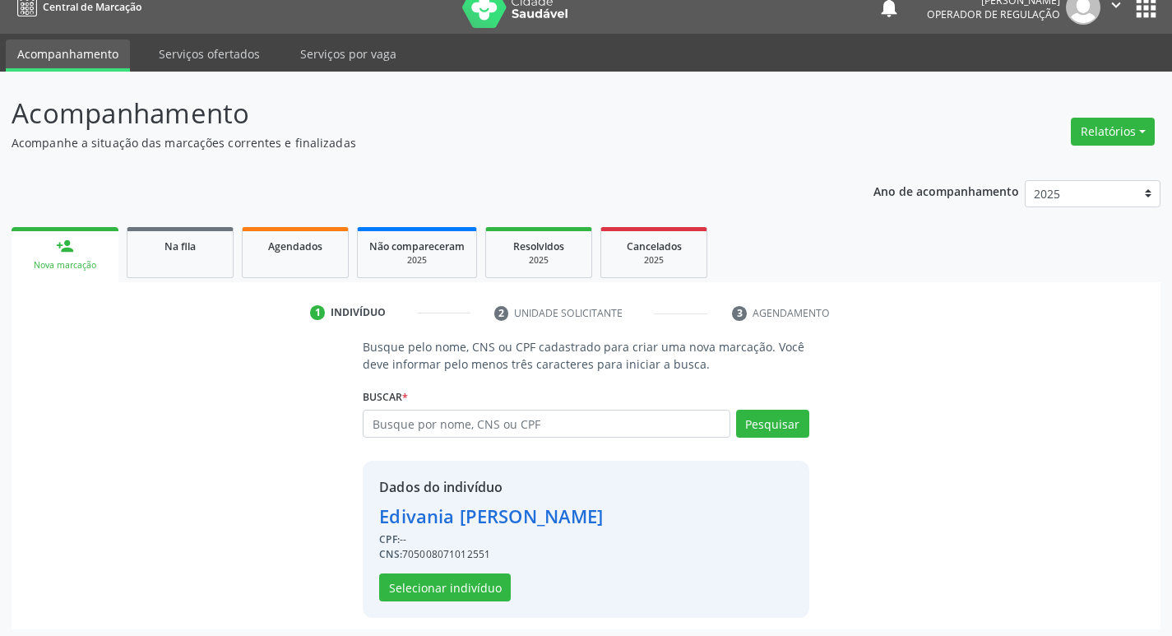
scroll to position [24, 0]
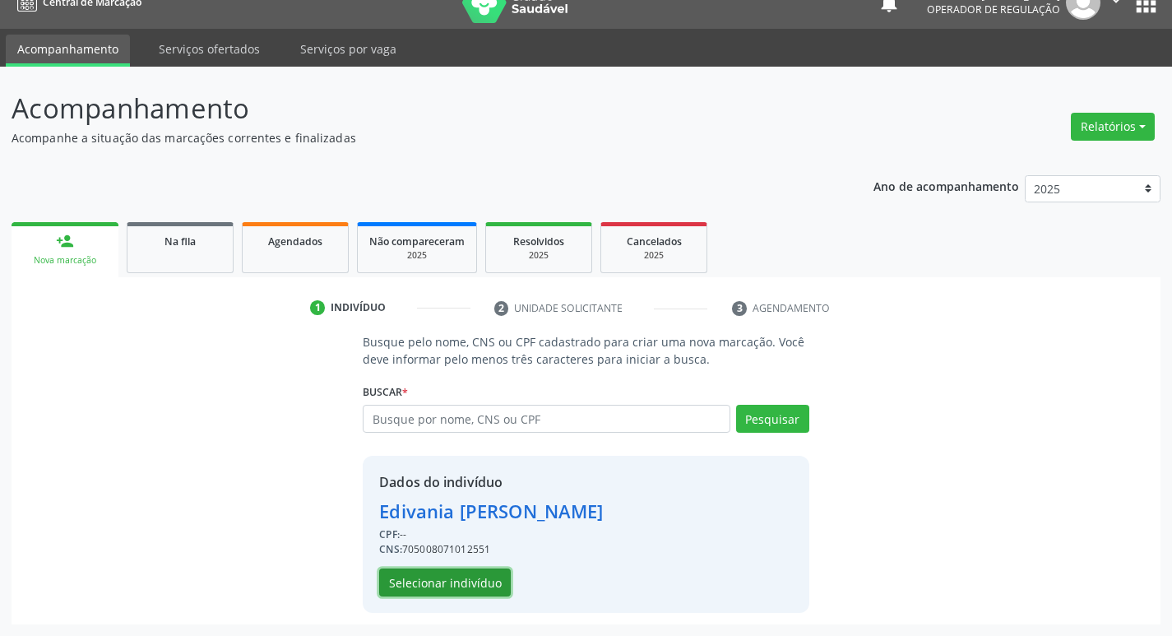
click at [479, 593] on button "Selecionar indivíduo" at bounding box center [445, 582] width 132 height 28
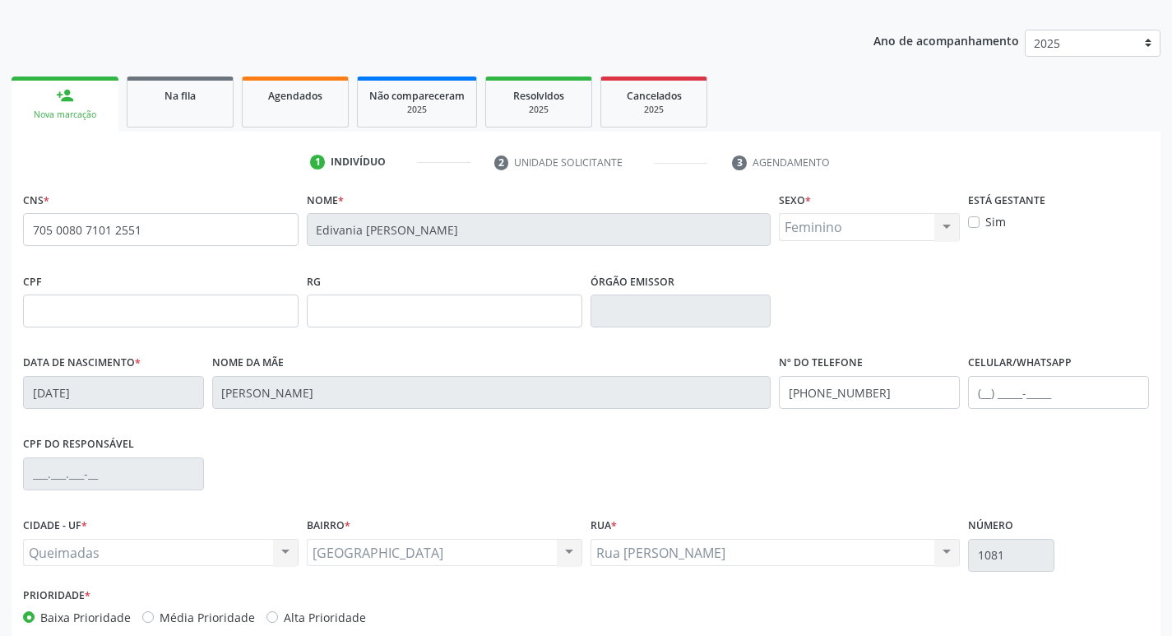
scroll to position [256, 0]
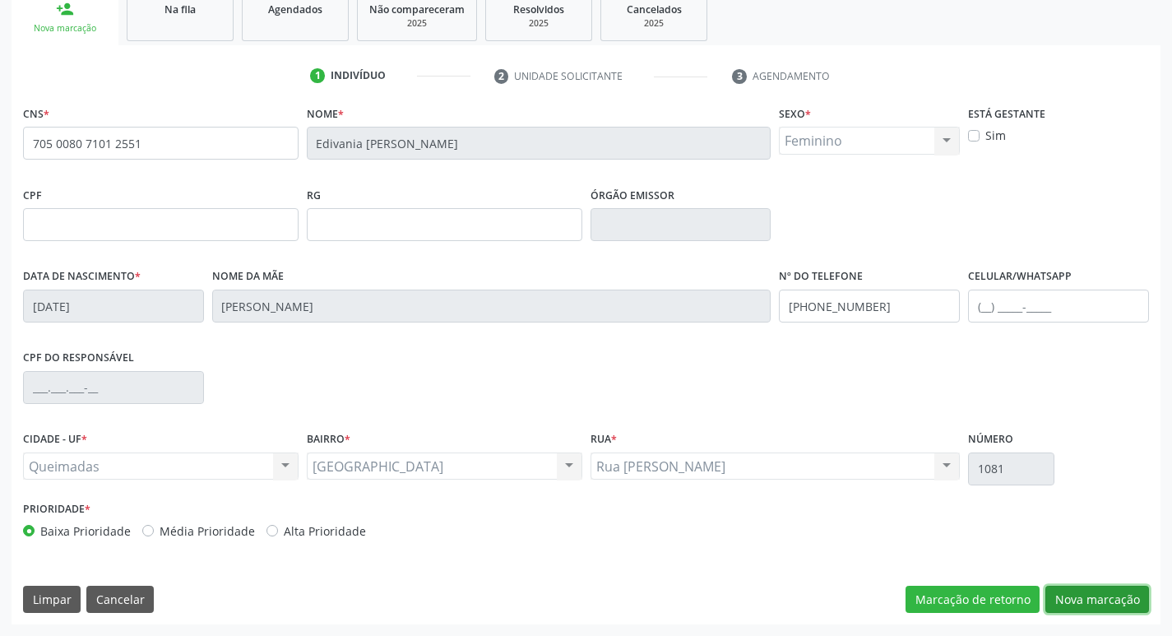
click at [1102, 589] on button "Nova marcação" at bounding box center [1097, 600] width 104 height 28
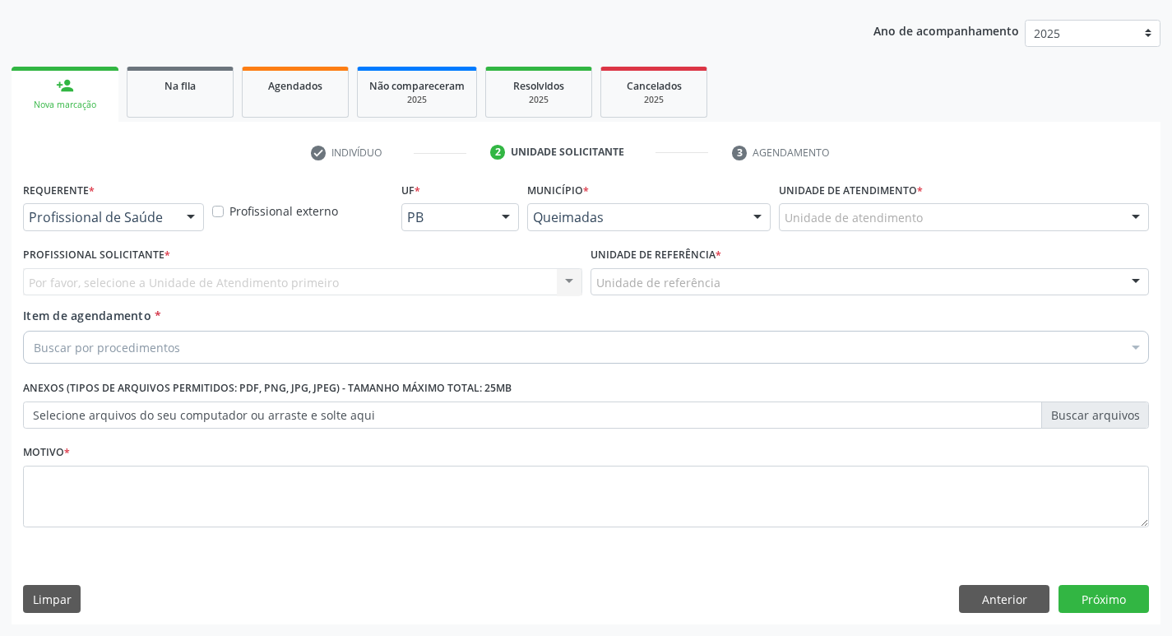
scroll to position [179, 0]
click at [1008, 602] on button "Anterior" at bounding box center [1004, 599] width 90 height 28
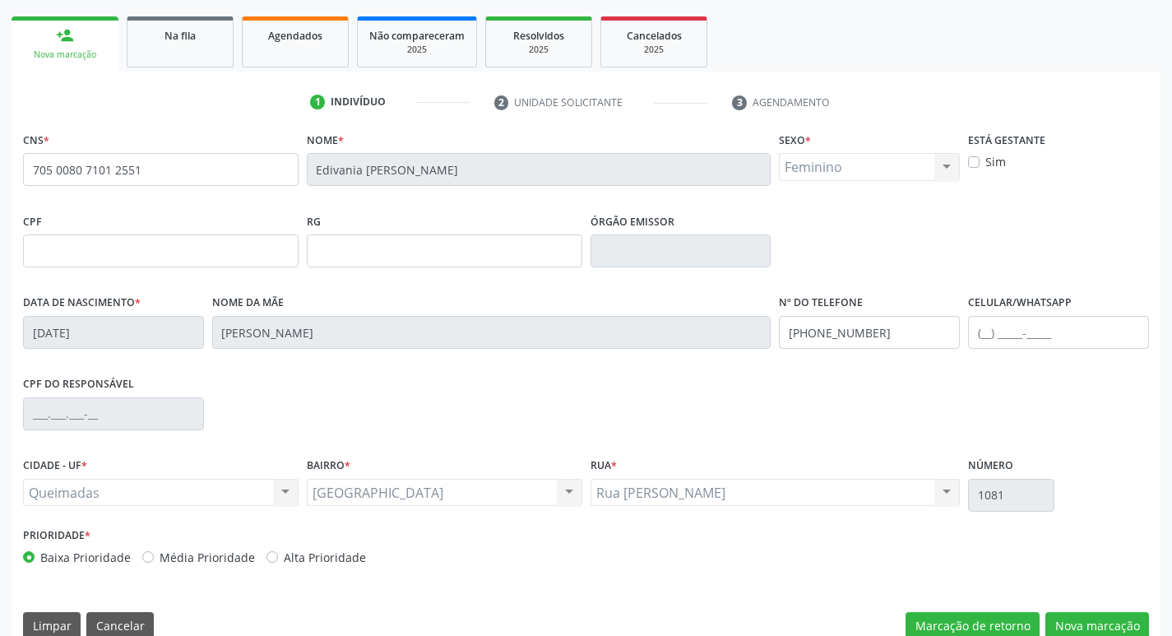
scroll to position [256, 0]
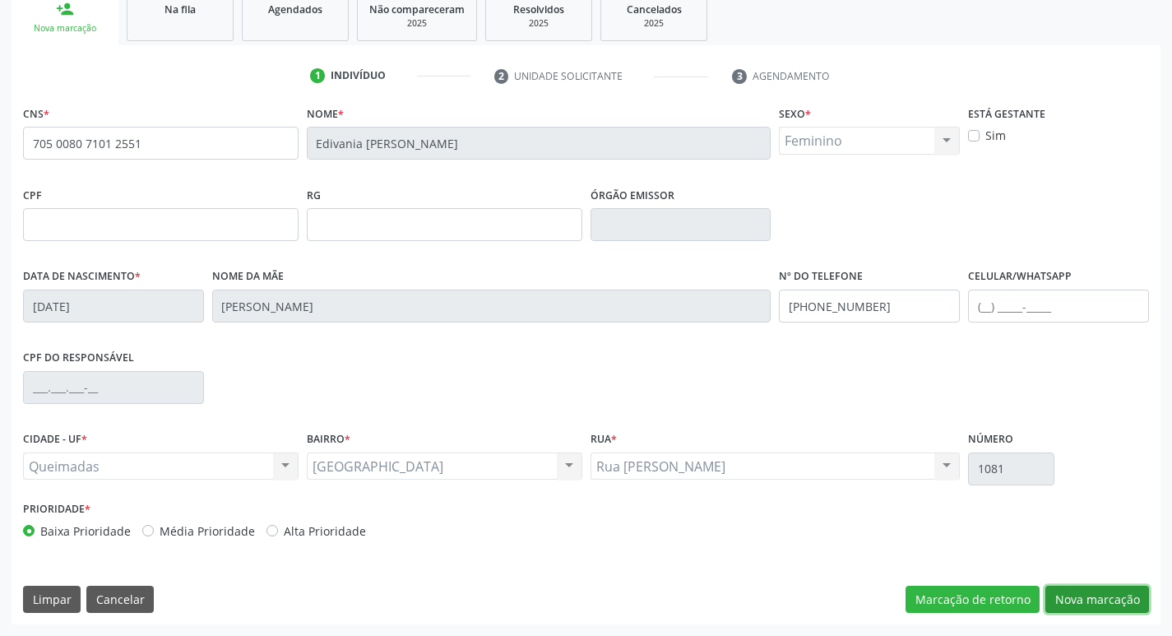
click at [1095, 591] on button "Nova marcação" at bounding box center [1097, 600] width 104 height 28
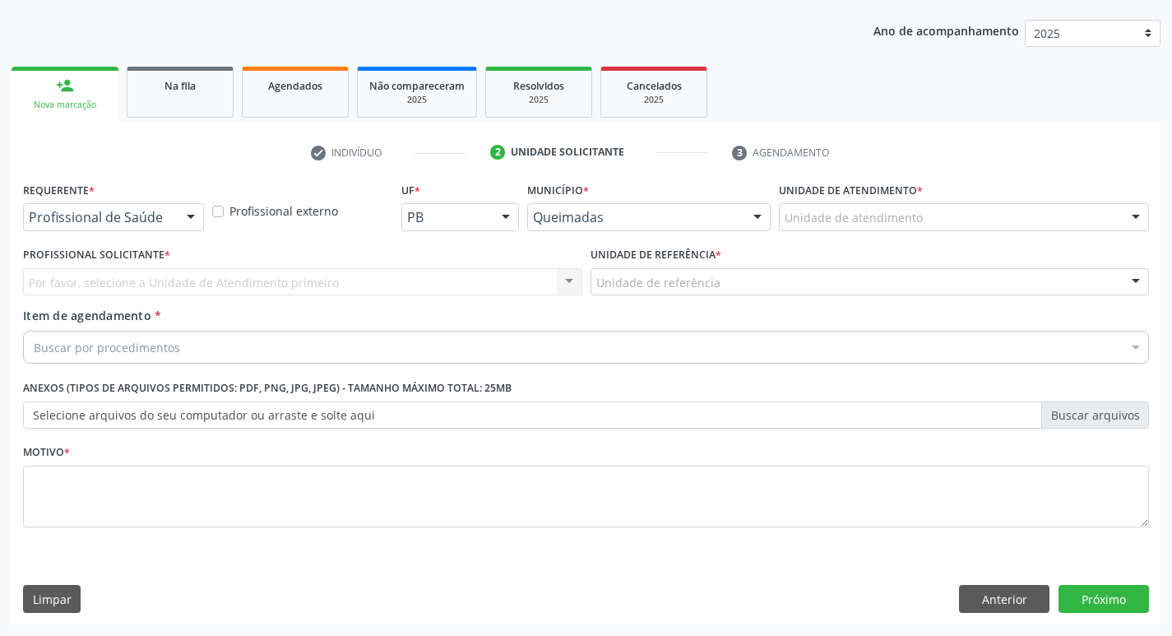
scroll to position [179, 0]
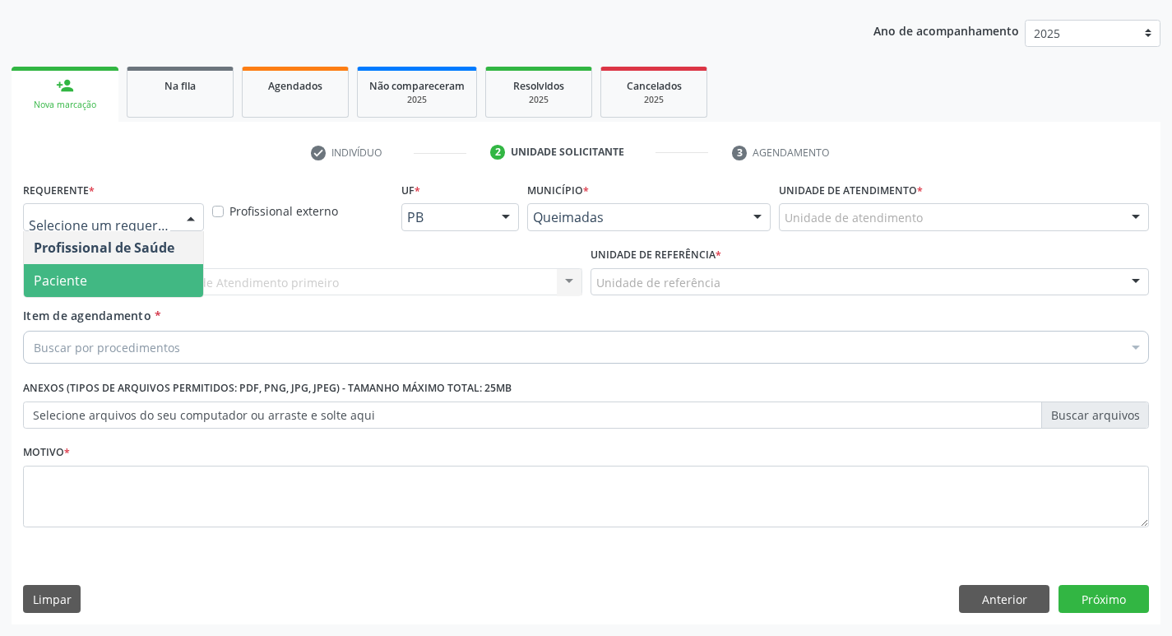
click at [74, 278] on span "Paciente" at bounding box center [60, 280] width 53 height 18
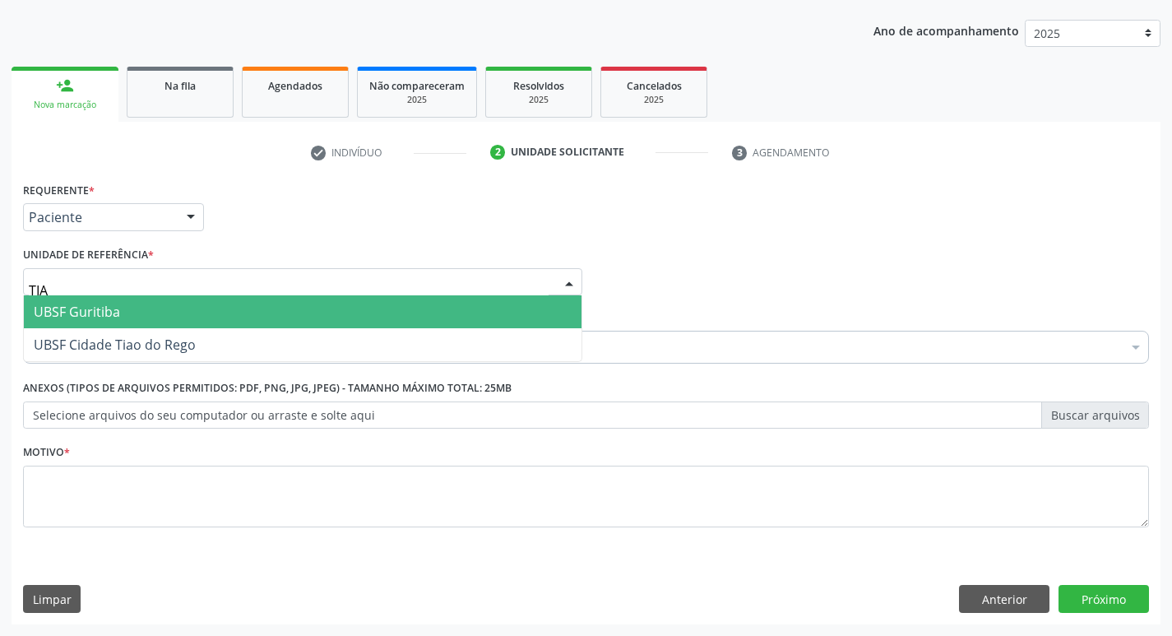
type input "TIAO"
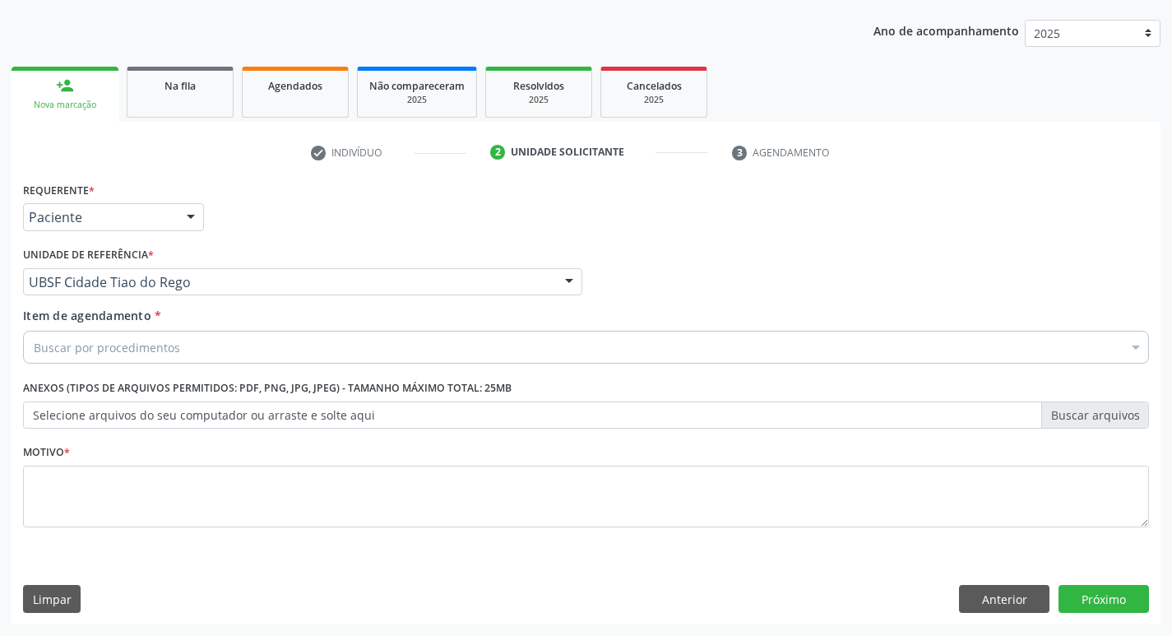
click at [105, 336] on div "Buscar por procedimentos" at bounding box center [586, 347] width 1126 height 33
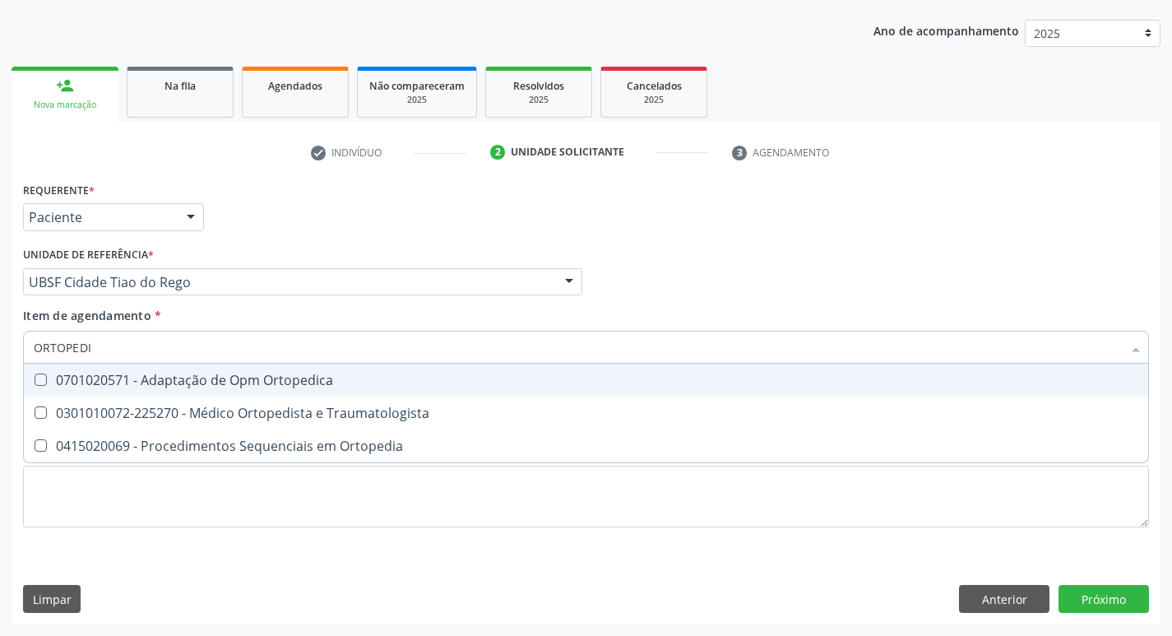
type input "ORTOPEDIS"
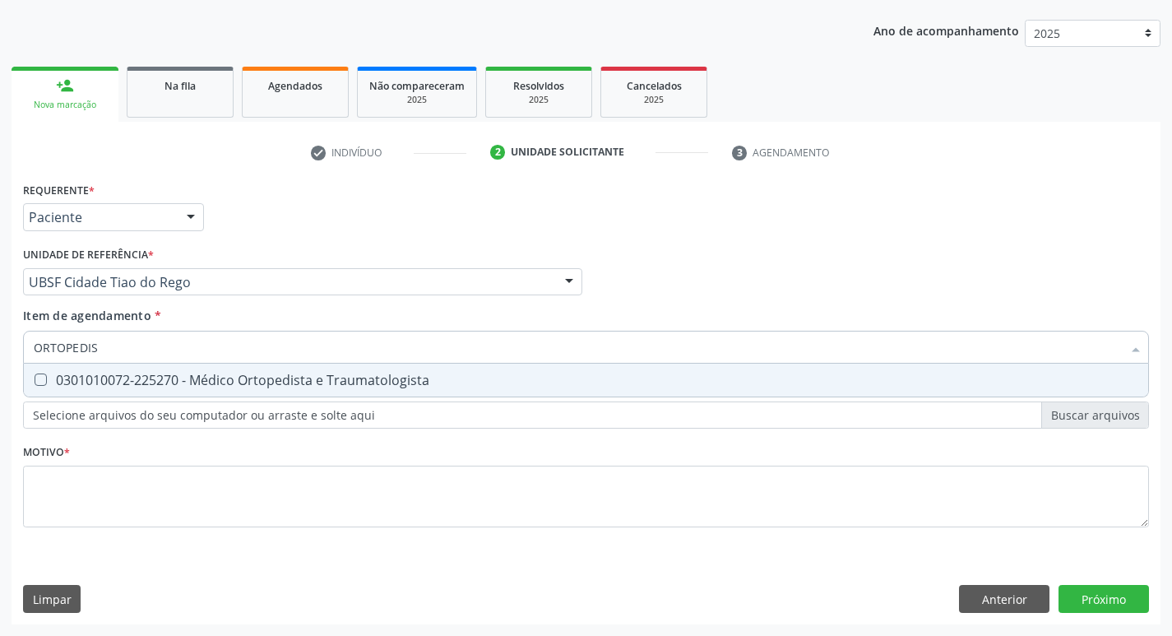
click at [173, 380] on div "0301010072-225270 - Médico Ortopedista e Traumatologista" at bounding box center [586, 379] width 1105 height 13
checkbox Traumatologista "true"
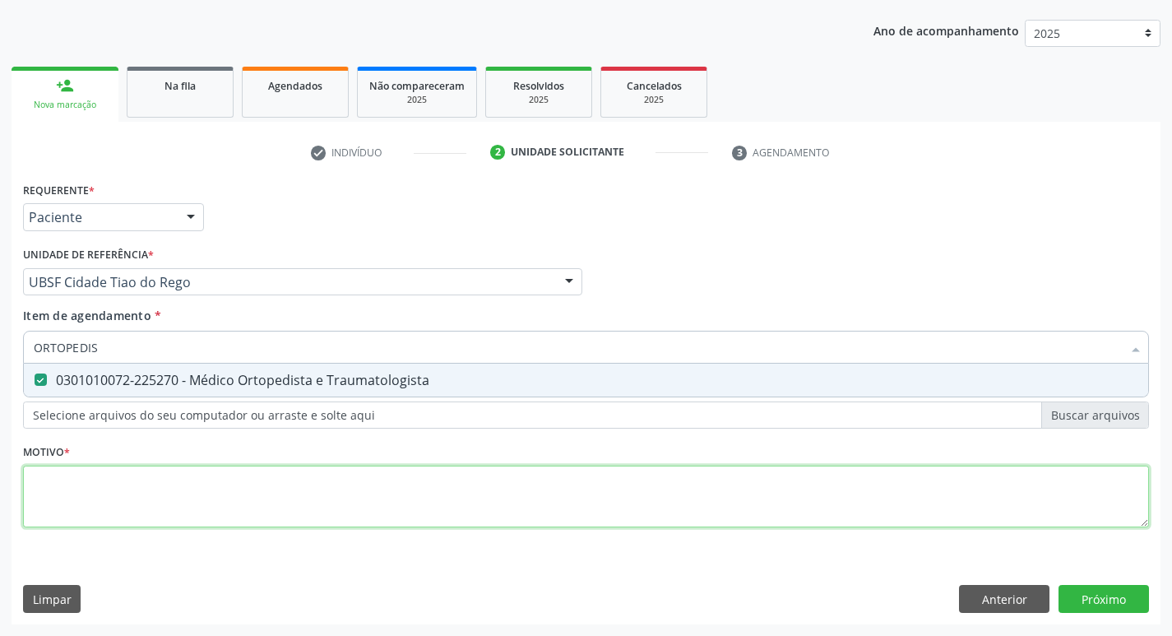
click at [170, 496] on div "Requerente * Paciente Profissional de Saúde Paciente Nenhum resultado encontrad…" at bounding box center [586, 364] width 1126 height 373
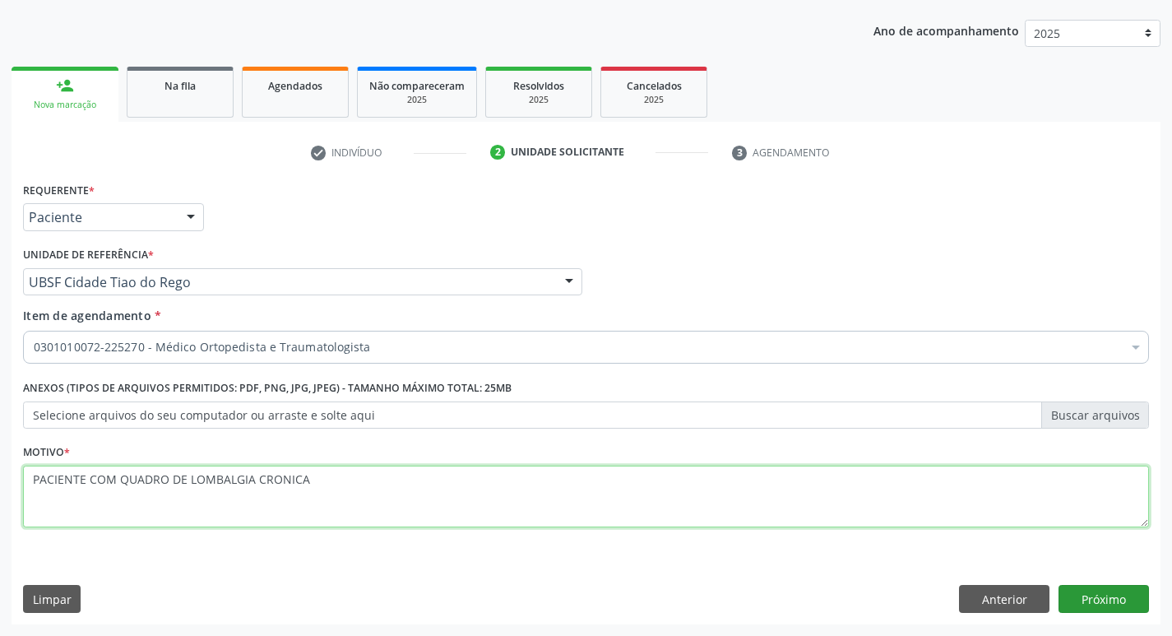
type textarea "PACIENTE COM QUADRO DE LOMBALGIA CRONICA"
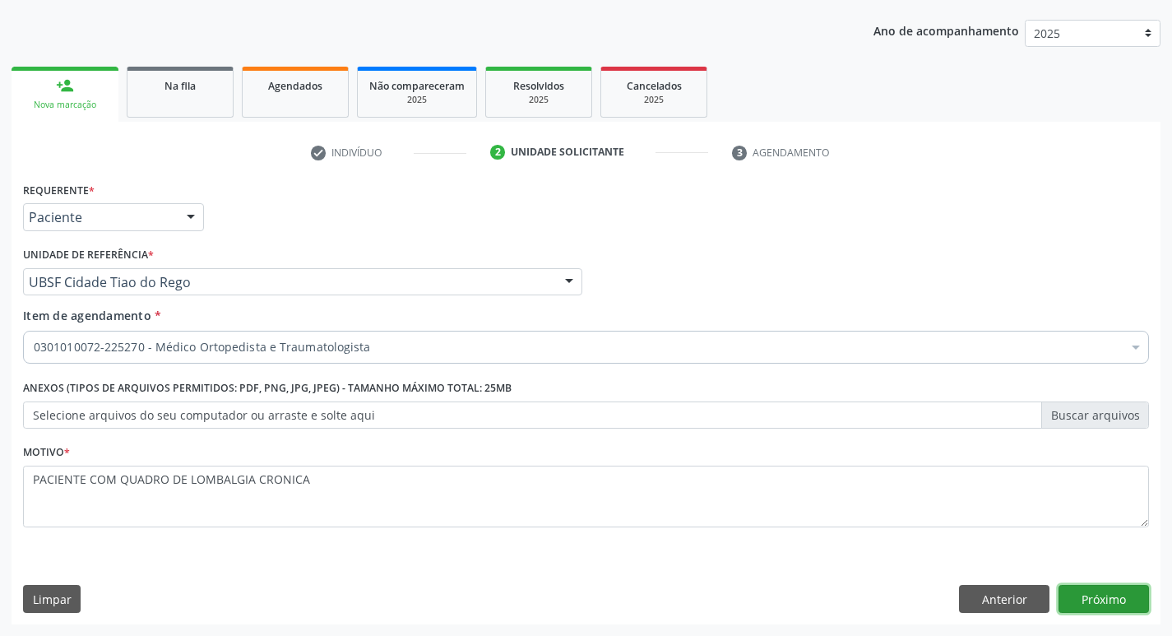
click at [1123, 591] on button "Próximo" at bounding box center [1103, 599] width 90 height 28
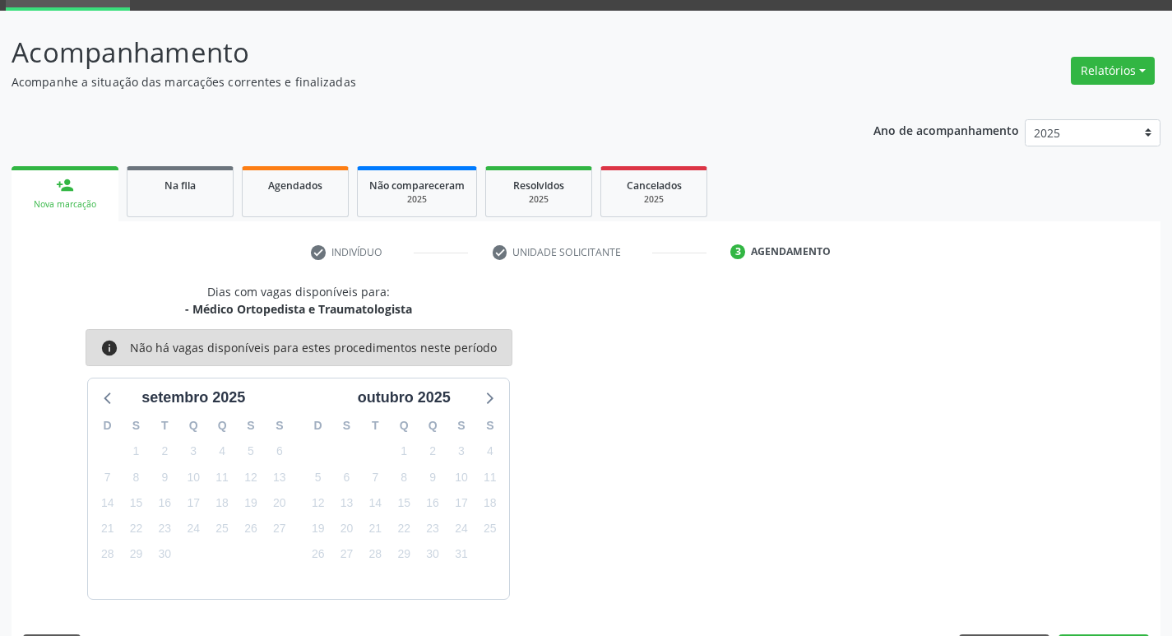
scroll to position [128, 0]
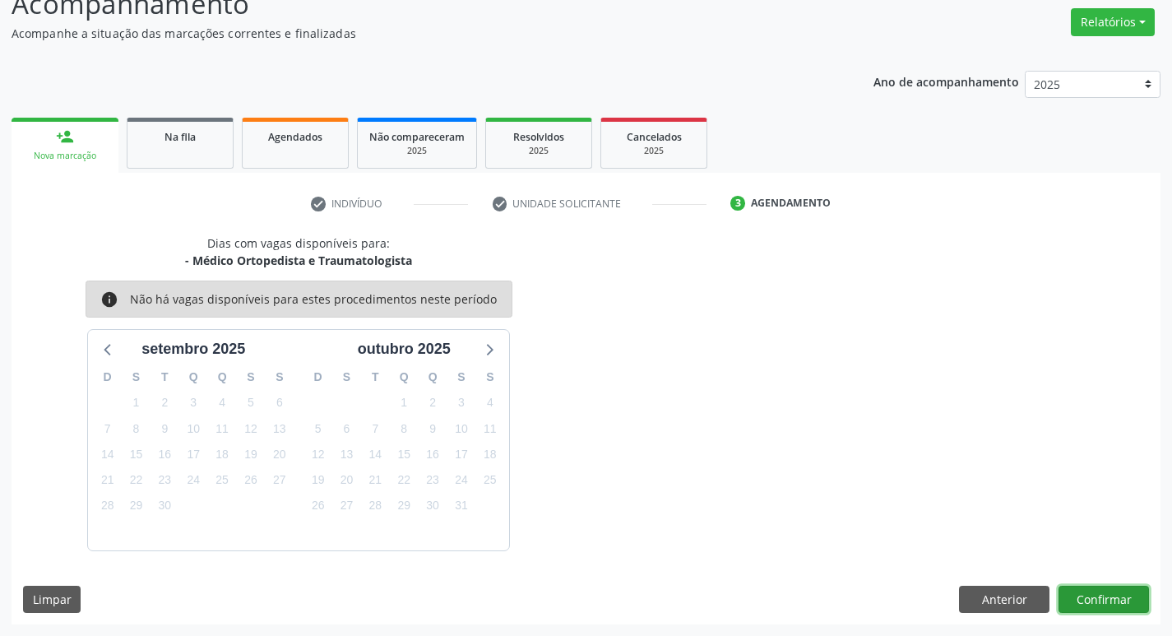
click at [1082, 594] on button "Confirmar" at bounding box center [1103, 600] width 90 height 28
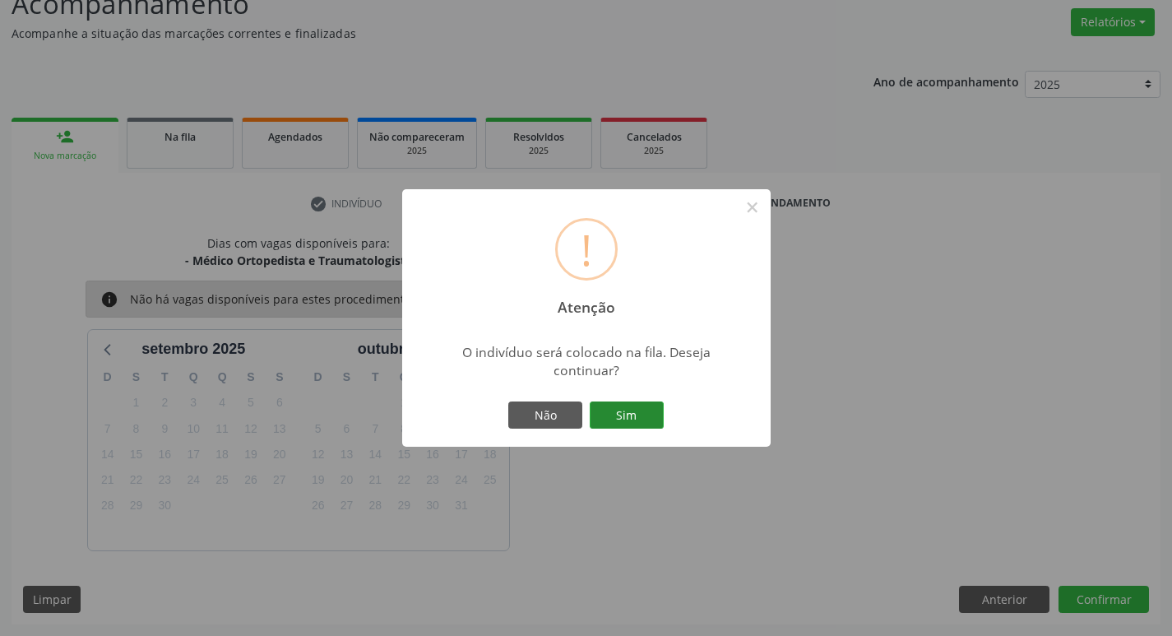
click at [622, 414] on button "Sim" at bounding box center [627, 415] width 74 height 28
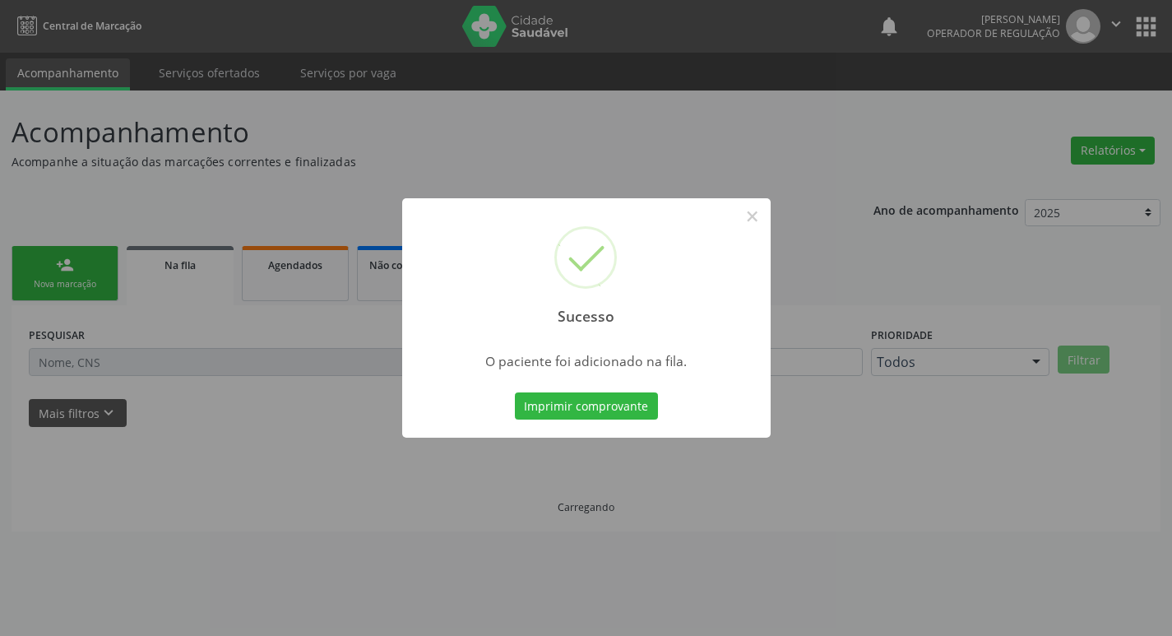
scroll to position [0, 0]
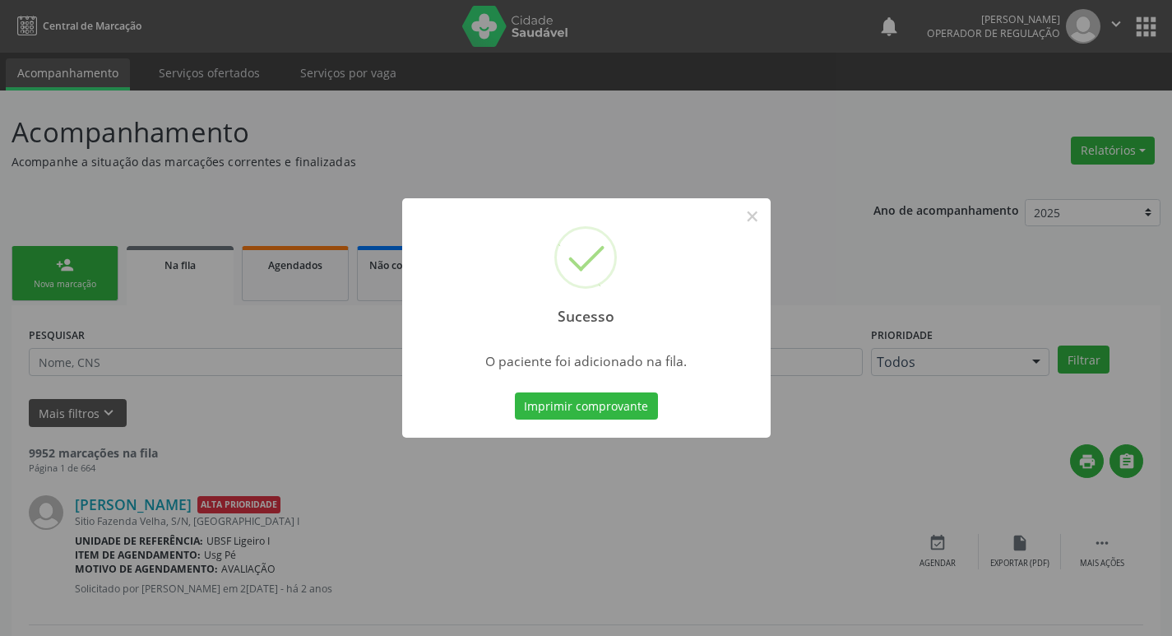
click at [823, 236] on div "Sucesso × O paciente foi adicionado na fila. Imprimir comprovante Cancel" at bounding box center [586, 318] width 1172 height 636
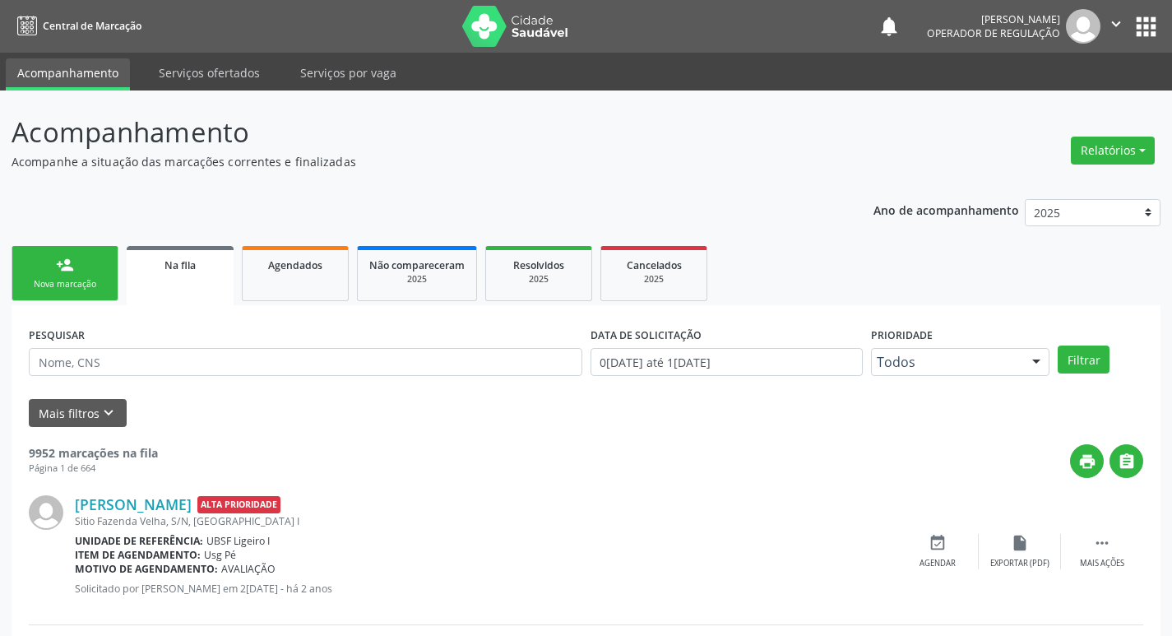
click at [64, 262] on div "person_add" at bounding box center [65, 265] width 18 height 18
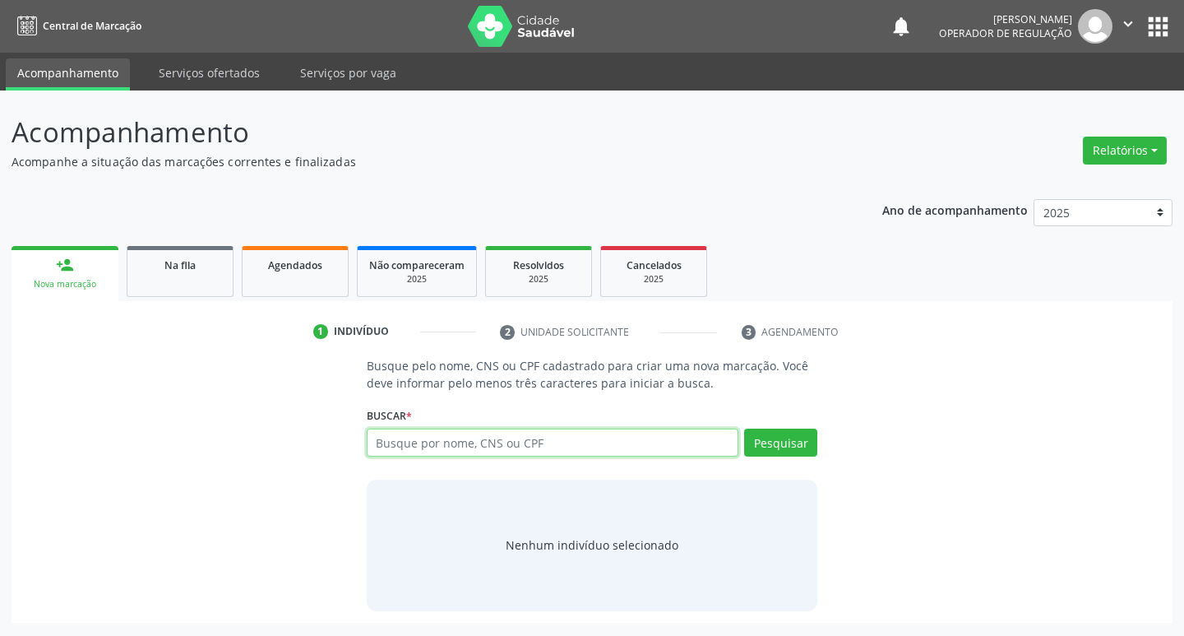
click at [555, 432] on input "text" at bounding box center [553, 442] width 373 height 28
click at [518, 442] on input "text" at bounding box center [553, 442] width 373 height 28
type input "706306744750071"
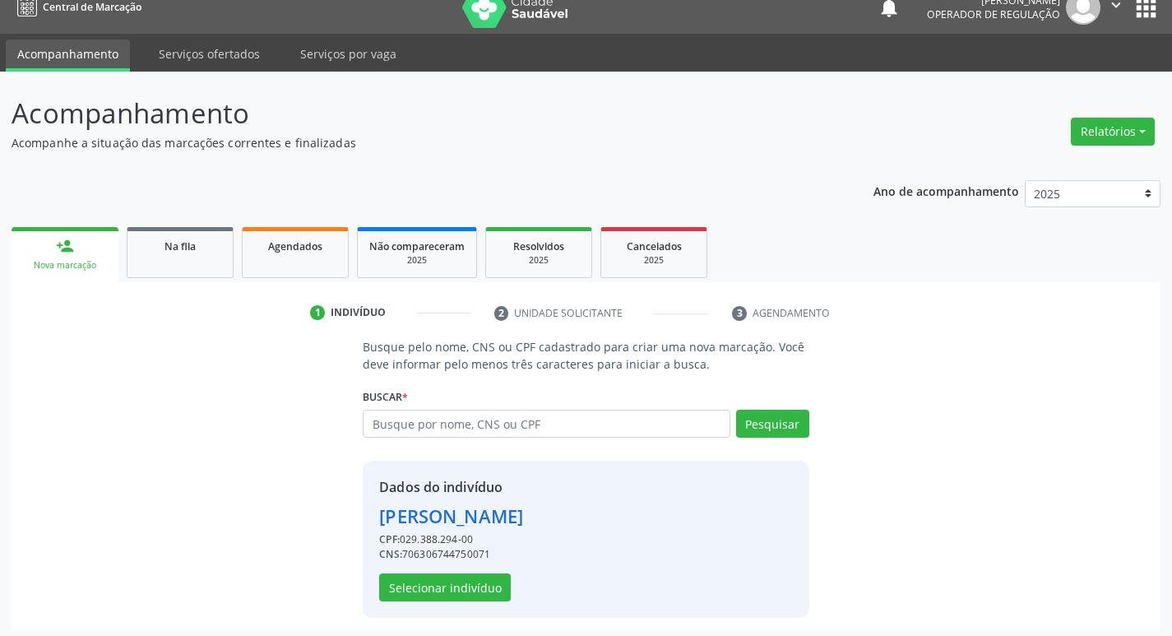
scroll to position [24, 0]
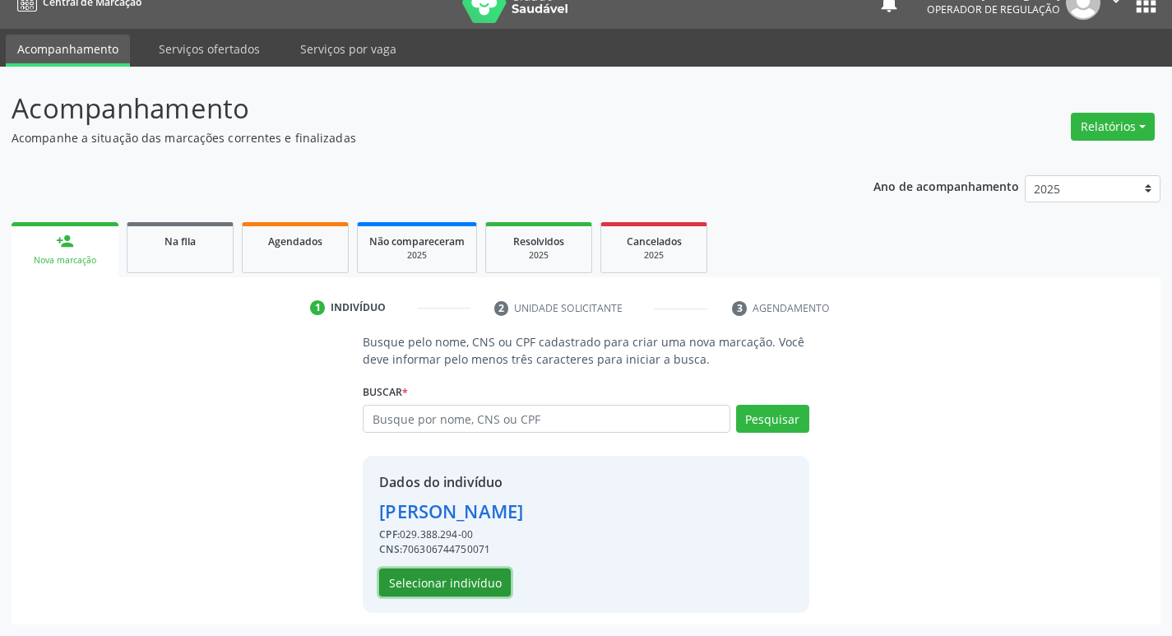
click at [409, 583] on button "Selecionar indivíduo" at bounding box center [445, 582] width 132 height 28
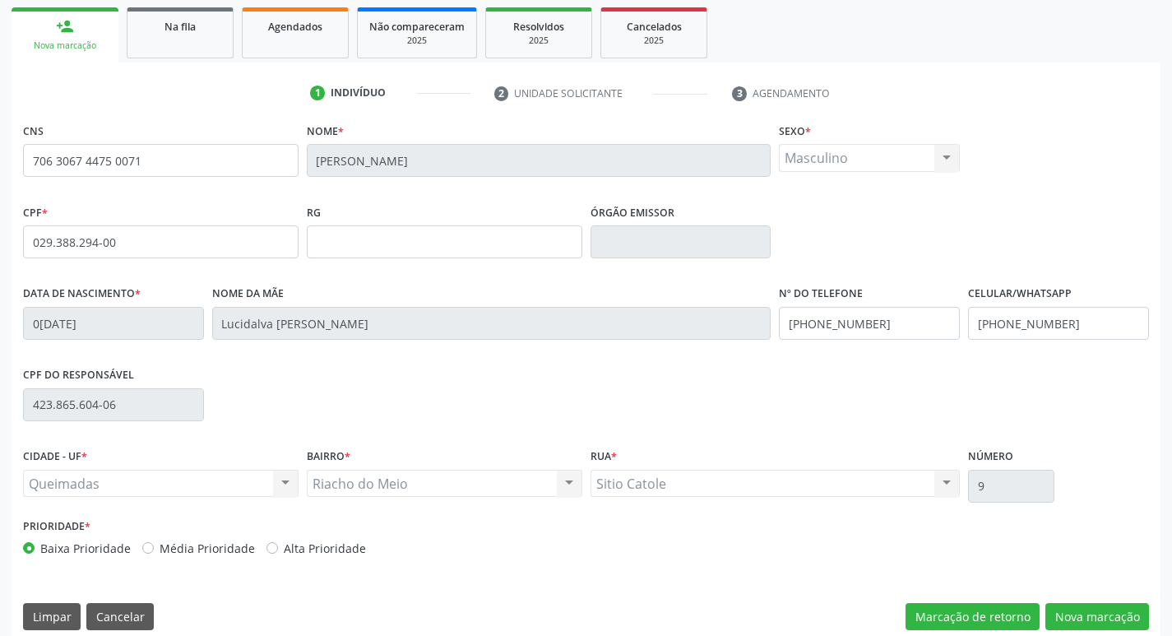
scroll to position [256, 0]
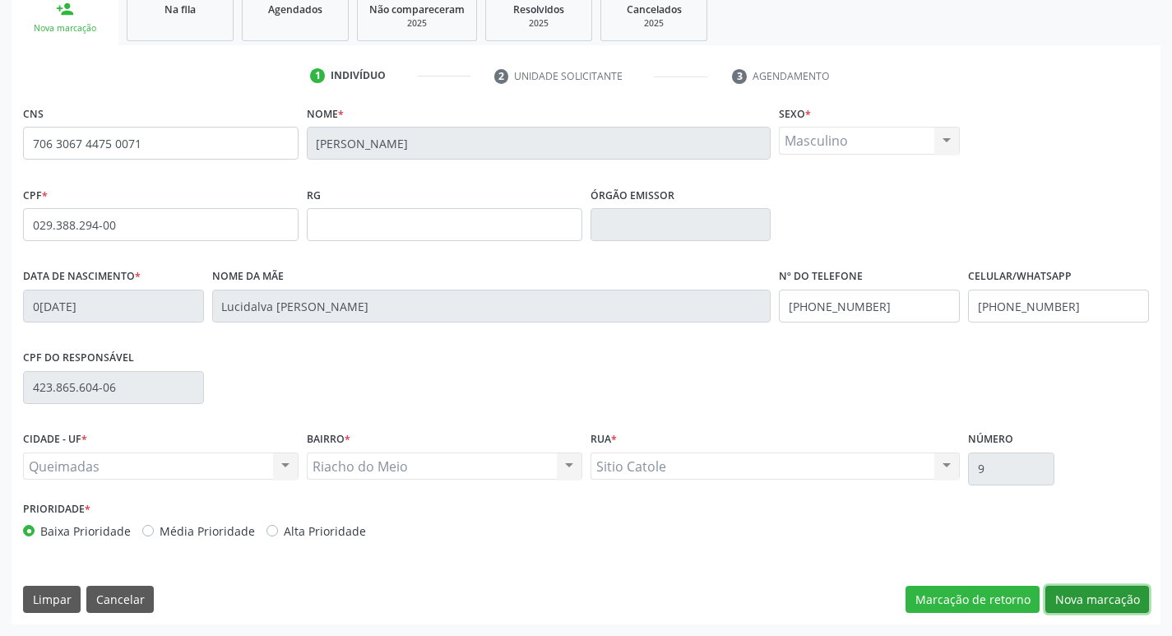
drag, startPoint x: 1132, startPoint y: 607, endPoint x: 778, endPoint y: 581, distance: 355.4
click at [1129, 607] on button "Nova marcação" at bounding box center [1097, 600] width 104 height 28
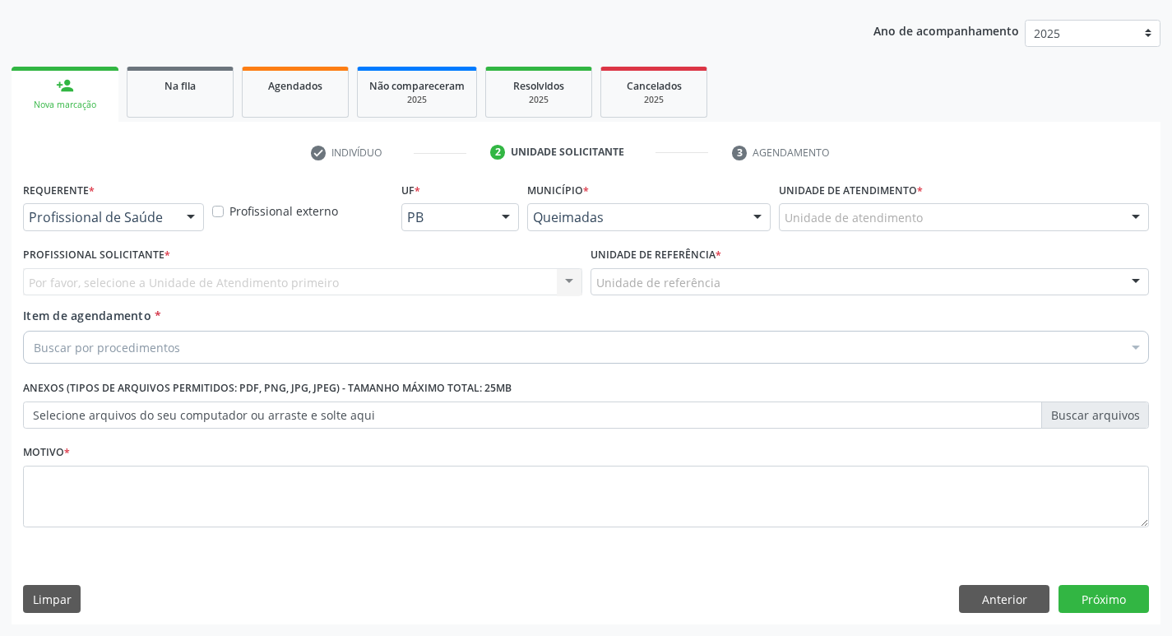
scroll to position [179, 0]
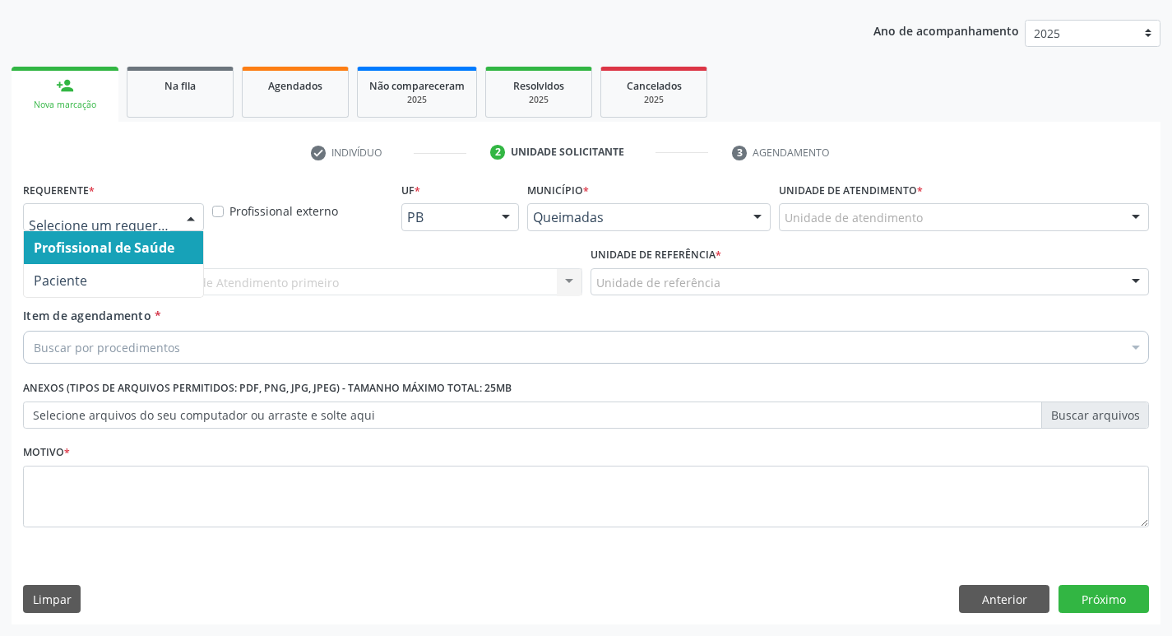
click at [186, 222] on div at bounding box center [190, 218] width 25 height 28
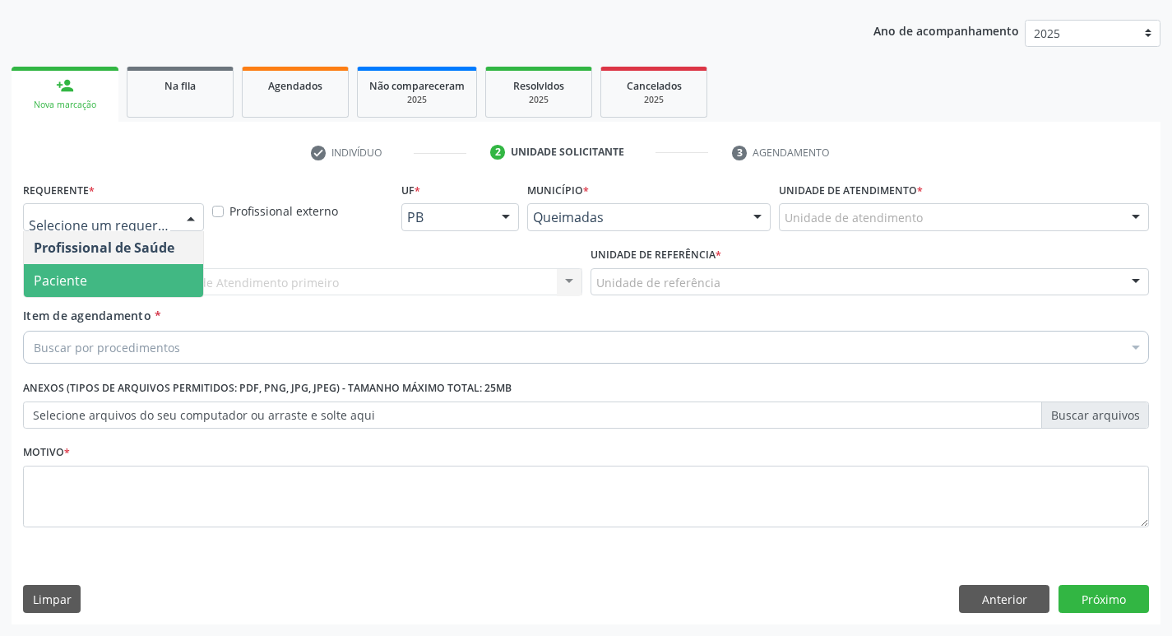
click at [157, 271] on span "Paciente" at bounding box center [113, 280] width 179 height 33
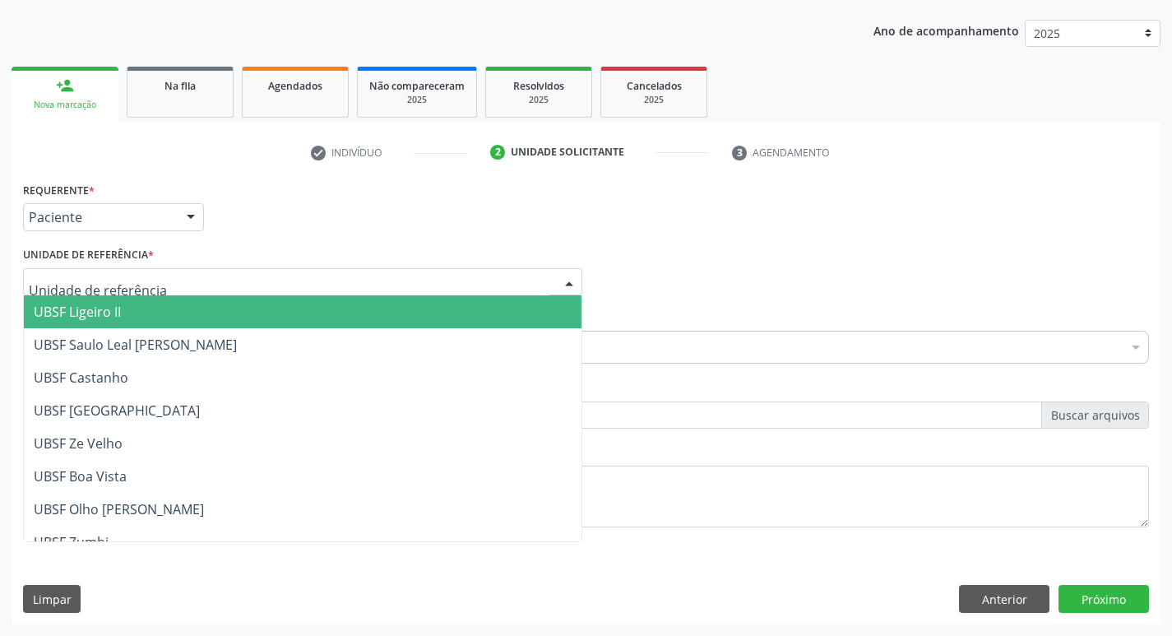
click at [155, 285] on div at bounding box center [302, 282] width 559 height 28
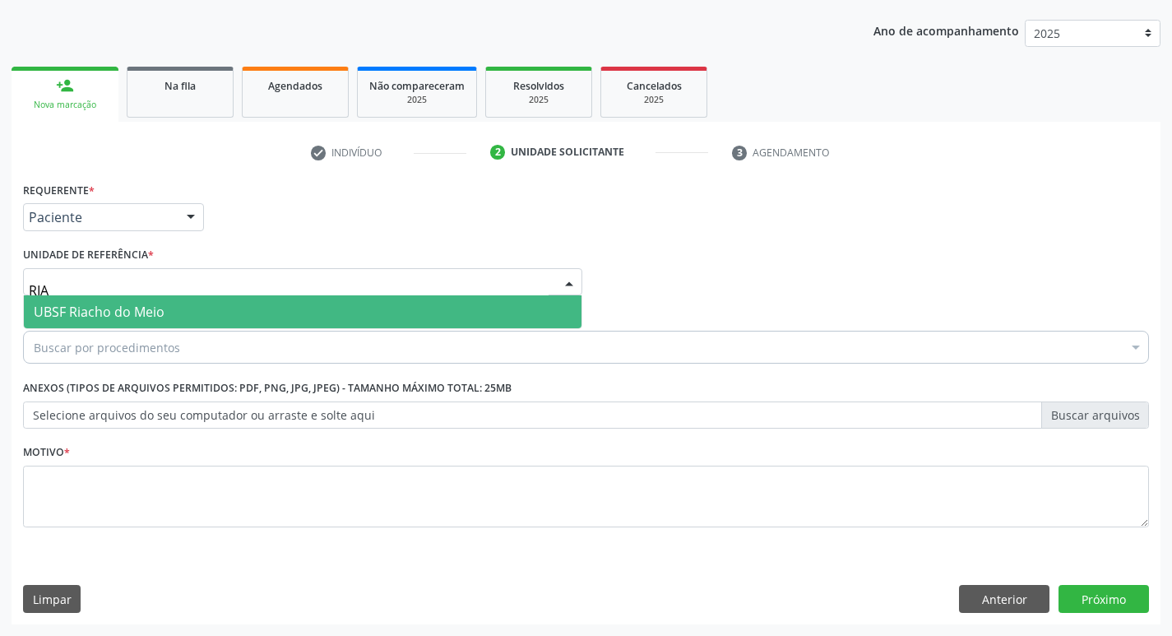
type input "RIAC"
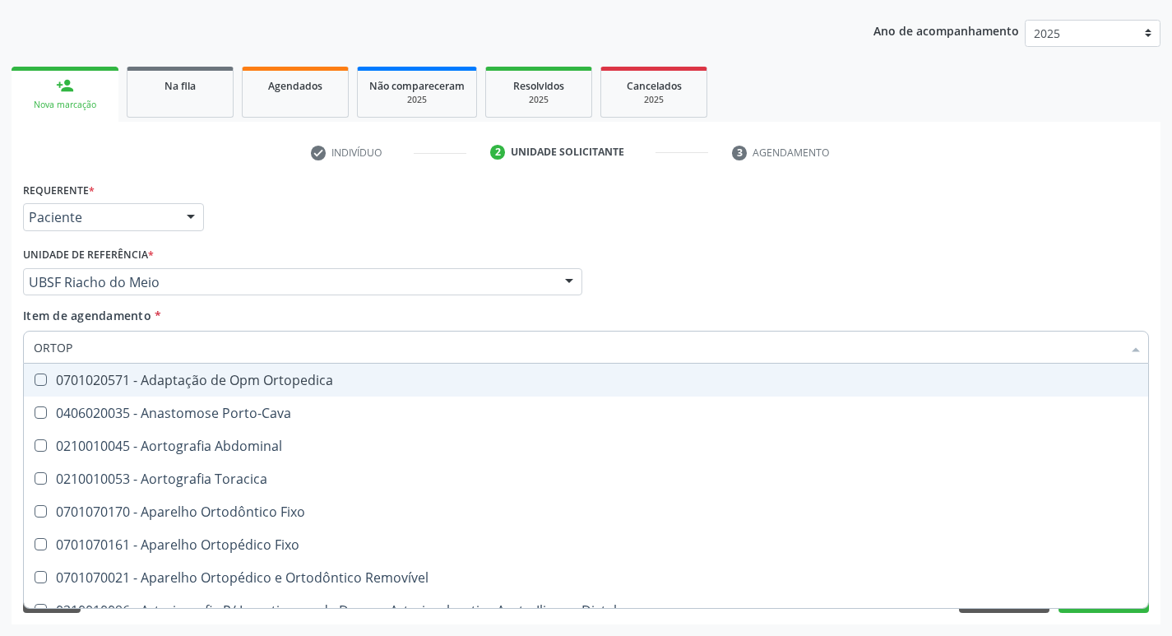
type input "ORTOPE"
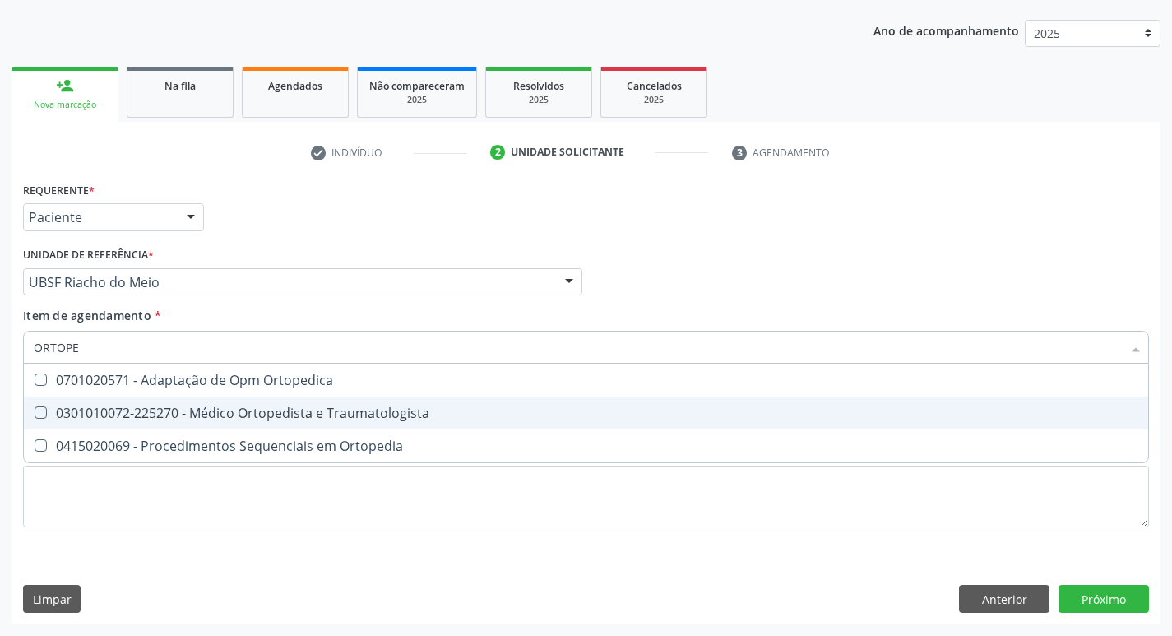
click at [202, 411] on div "0301010072-225270 - Médico Ortopedista e Traumatologista" at bounding box center [586, 412] width 1105 height 13
checkbox Traumatologista "true"
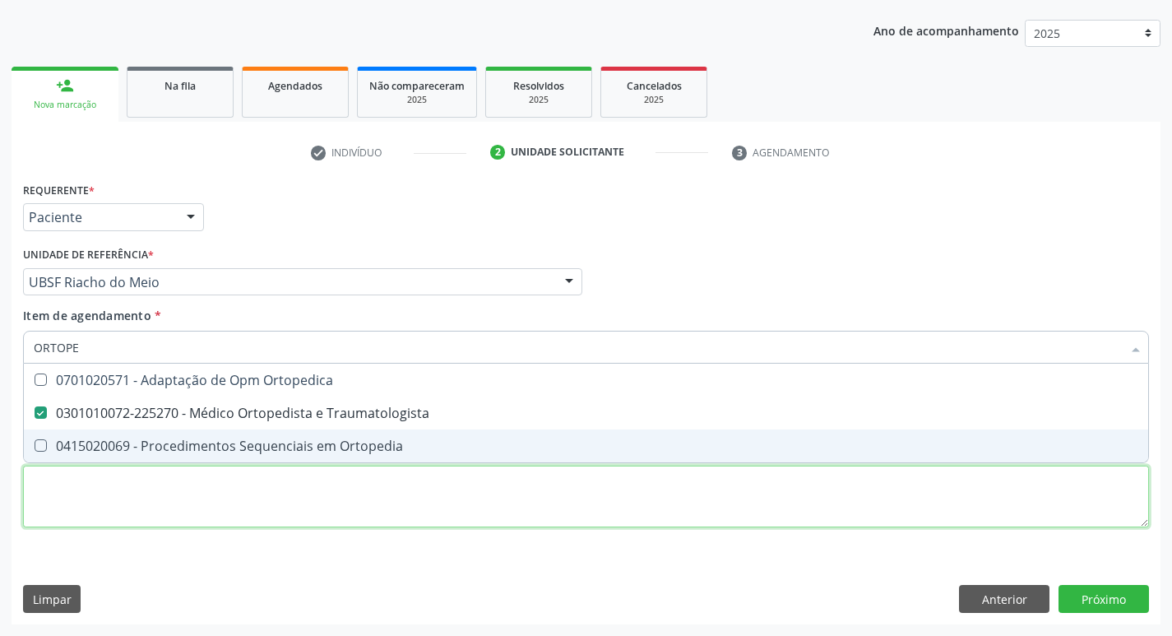
click at [176, 504] on div "Requerente * Paciente Profissional de Saúde Paciente Nenhum resultado encontrad…" at bounding box center [586, 364] width 1126 height 373
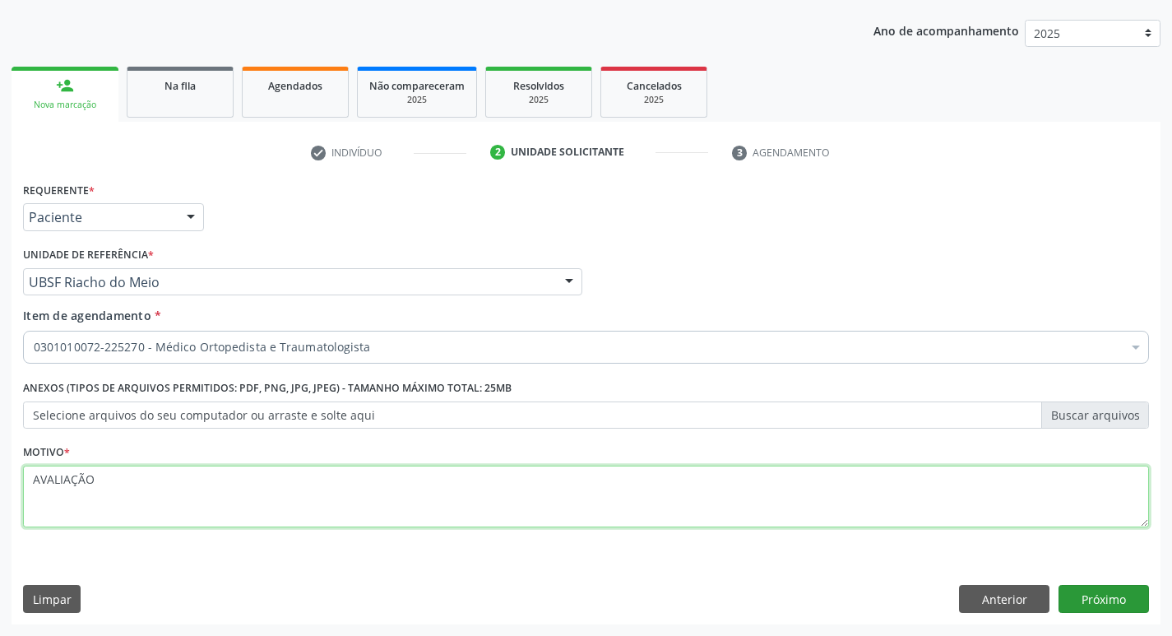
type textarea "AVALIAÇÃO"
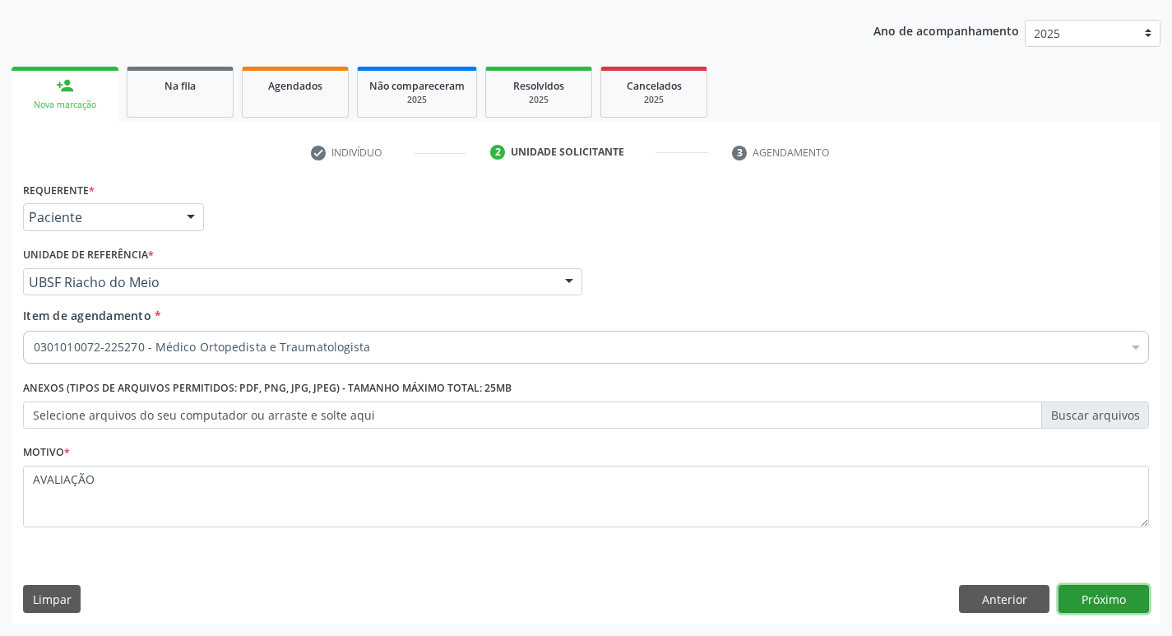
click at [1104, 591] on button "Próximo" at bounding box center [1103, 599] width 90 height 28
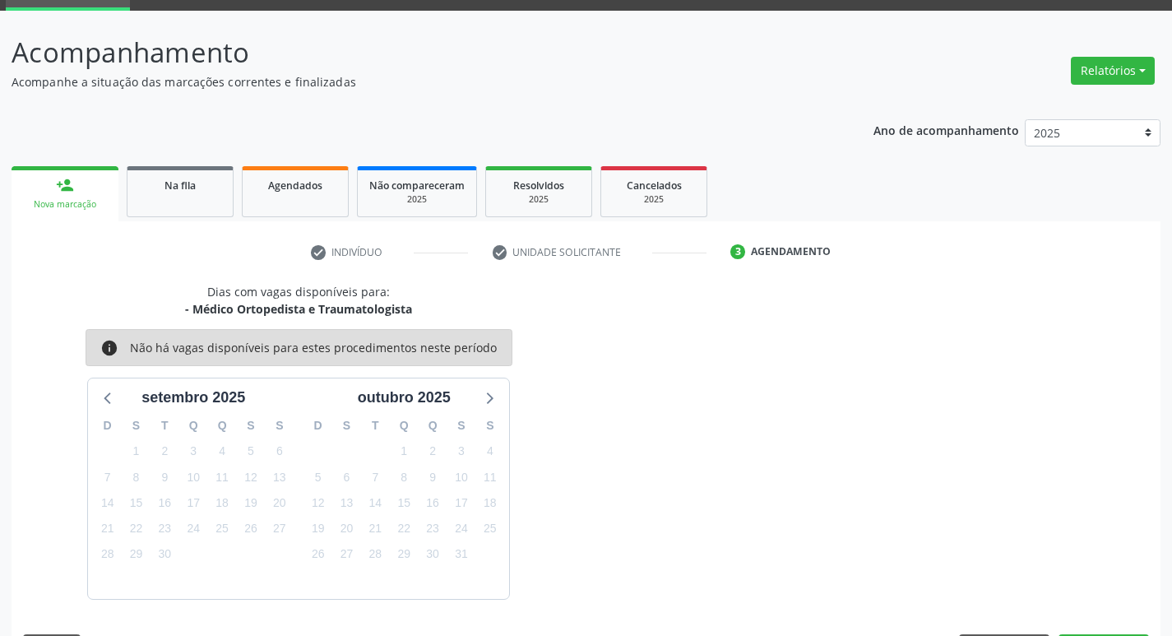
scroll to position [128, 0]
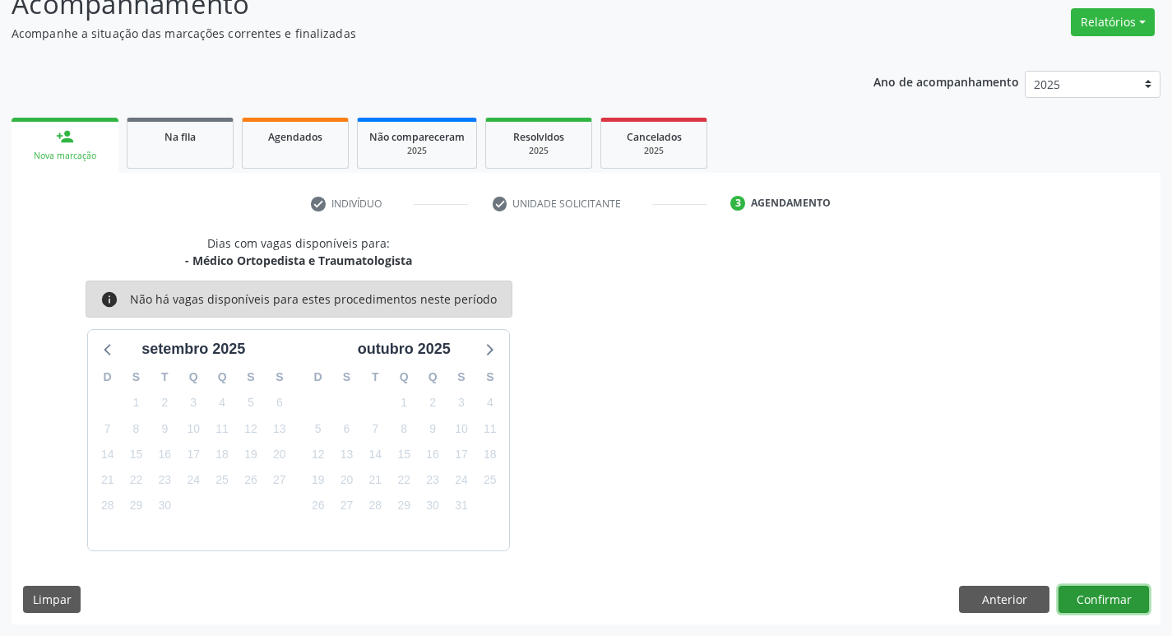
click at [1098, 591] on button "Confirmar" at bounding box center [1103, 600] width 90 height 28
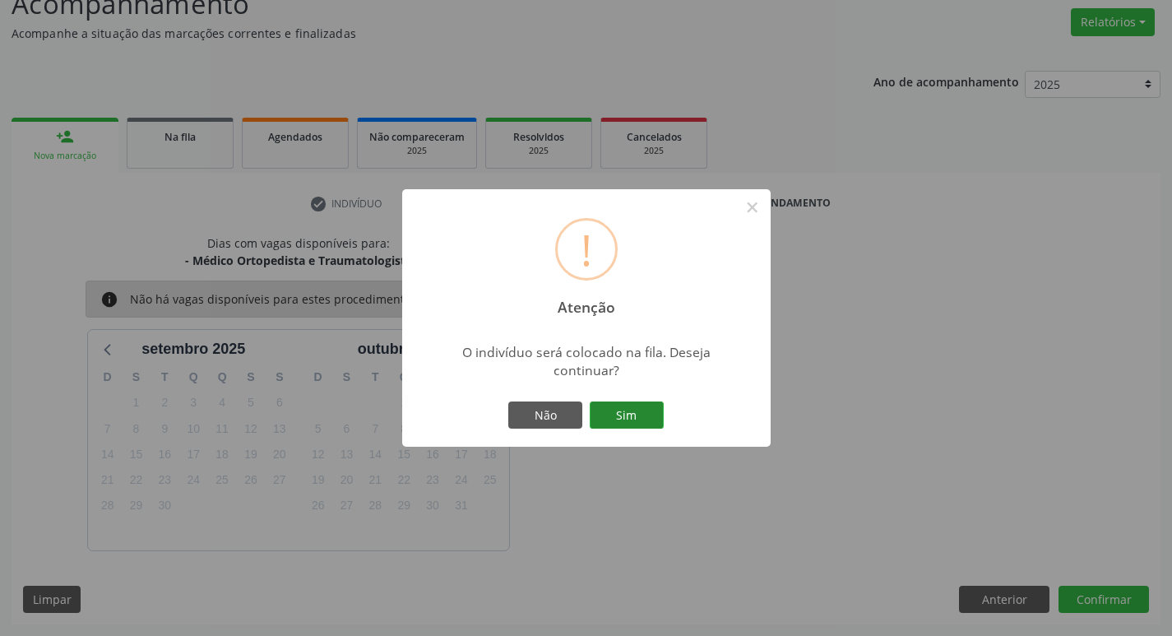
click at [600, 406] on button "Sim" at bounding box center [627, 415] width 74 height 28
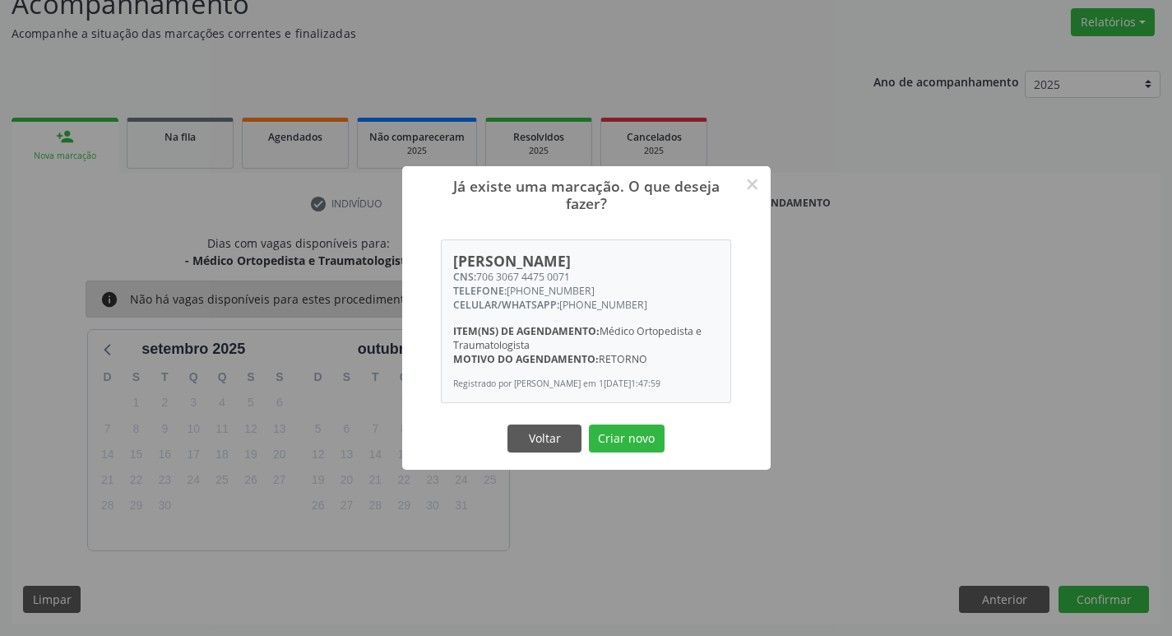
click at [589, 424] on button "Criar novo" at bounding box center [627, 438] width 76 height 28
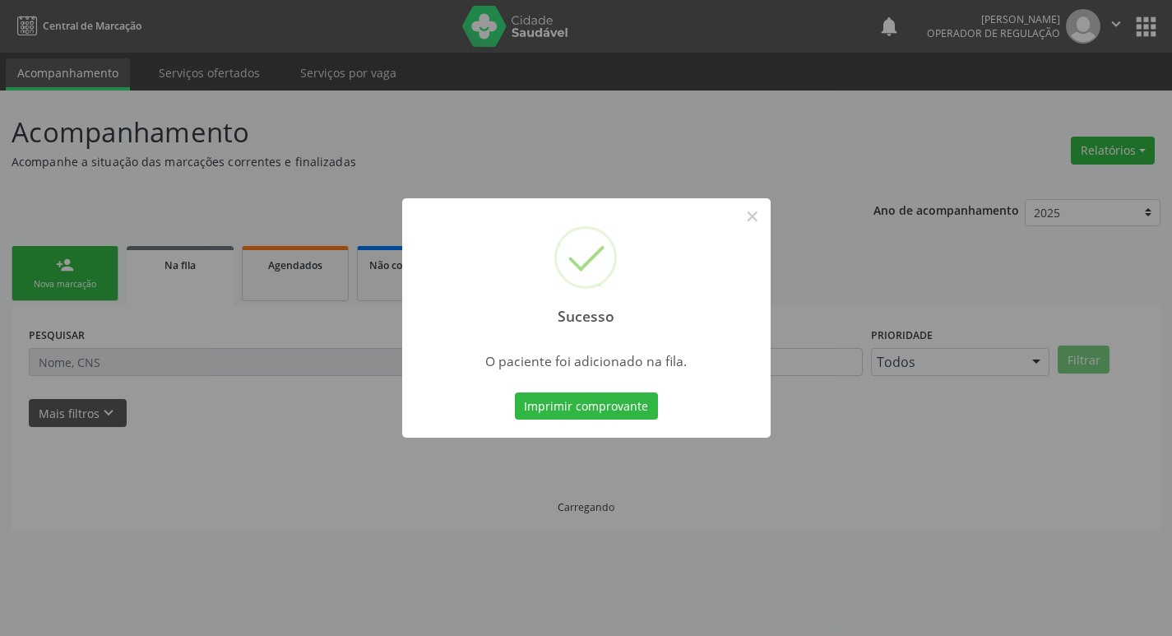
scroll to position [0, 0]
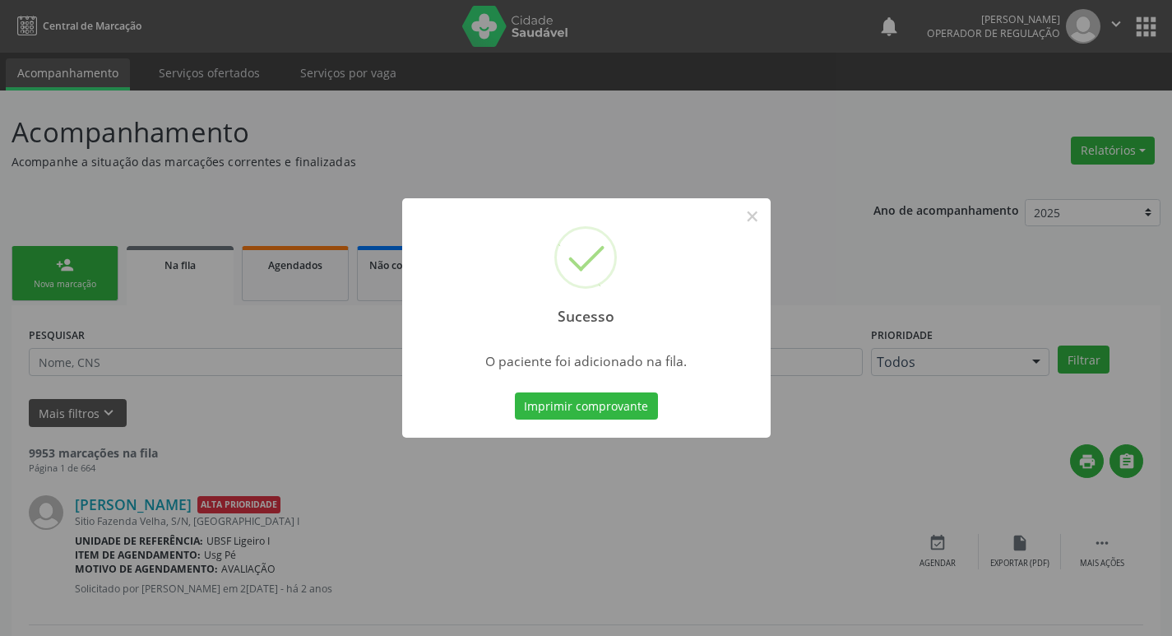
click at [248, 157] on div "Sucesso × O paciente foi adicionado na fila. Imprimir comprovante Cancel" at bounding box center [586, 318] width 1172 height 636
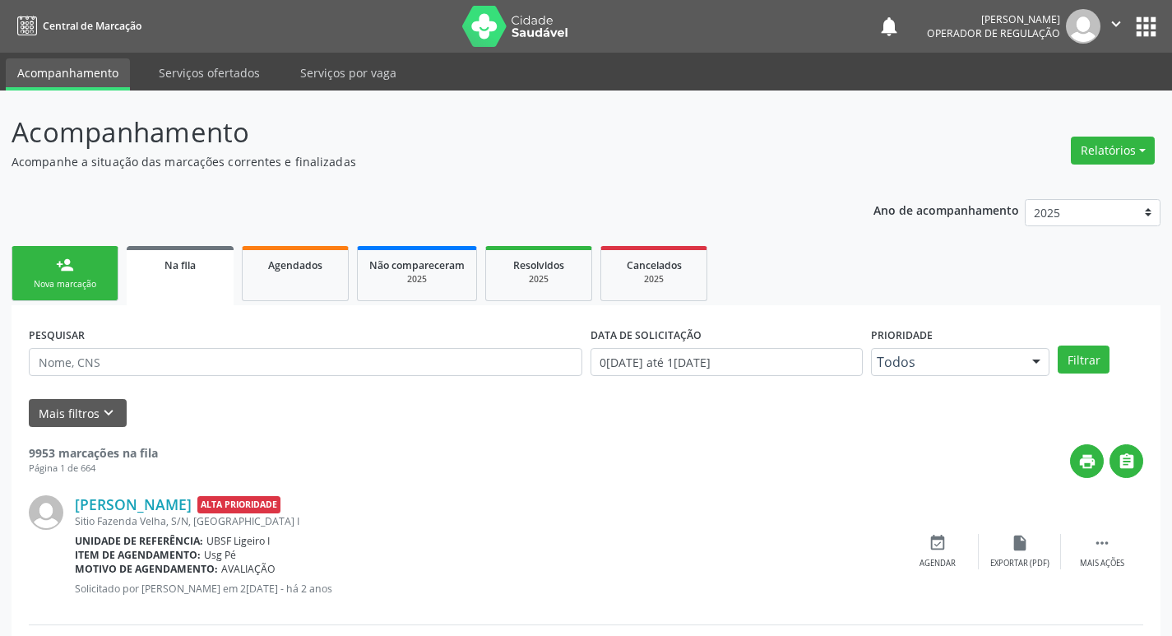
click at [60, 258] on div "person_add" at bounding box center [65, 265] width 18 height 18
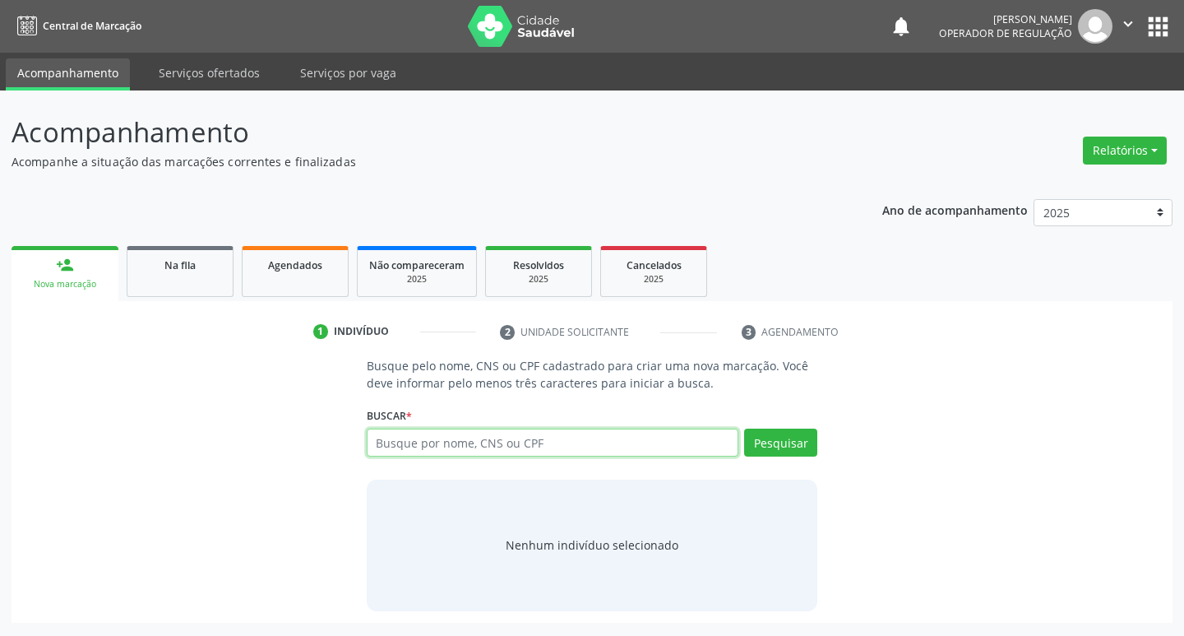
click at [428, 447] on input "text" at bounding box center [553, 442] width 373 height 28
type input "708406234887666"
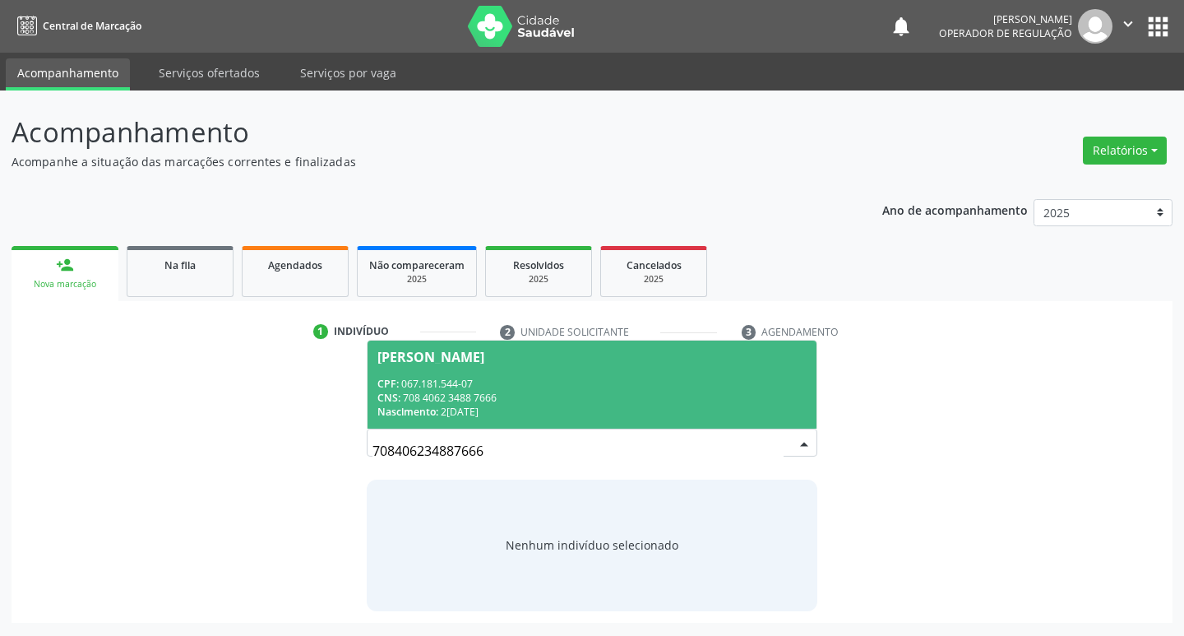
click at [517, 375] on span "[PERSON_NAME] CPF: 067.181.544-07 CNS: 708 4062 3488 7666 Nascimento: 2[DATE]" at bounding box center [593, 384] width 450 height 88
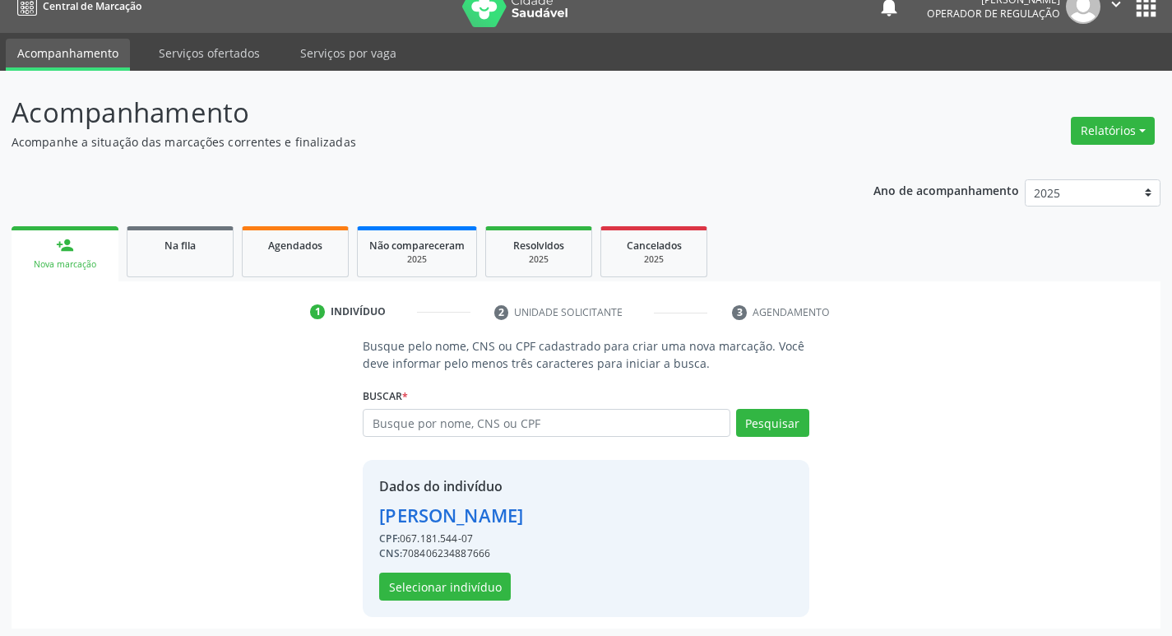
scroll to position [24, 0]
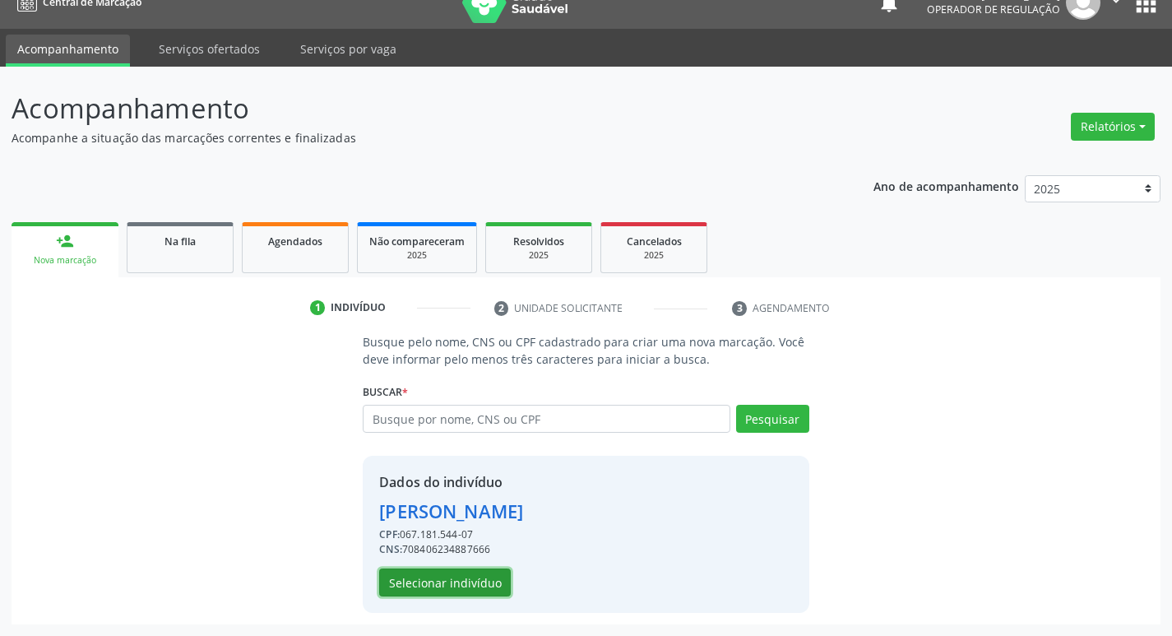
click at [477, 569] on button "Selecionar indivíduo" at bounding box center [445, 582] width 132 height 28
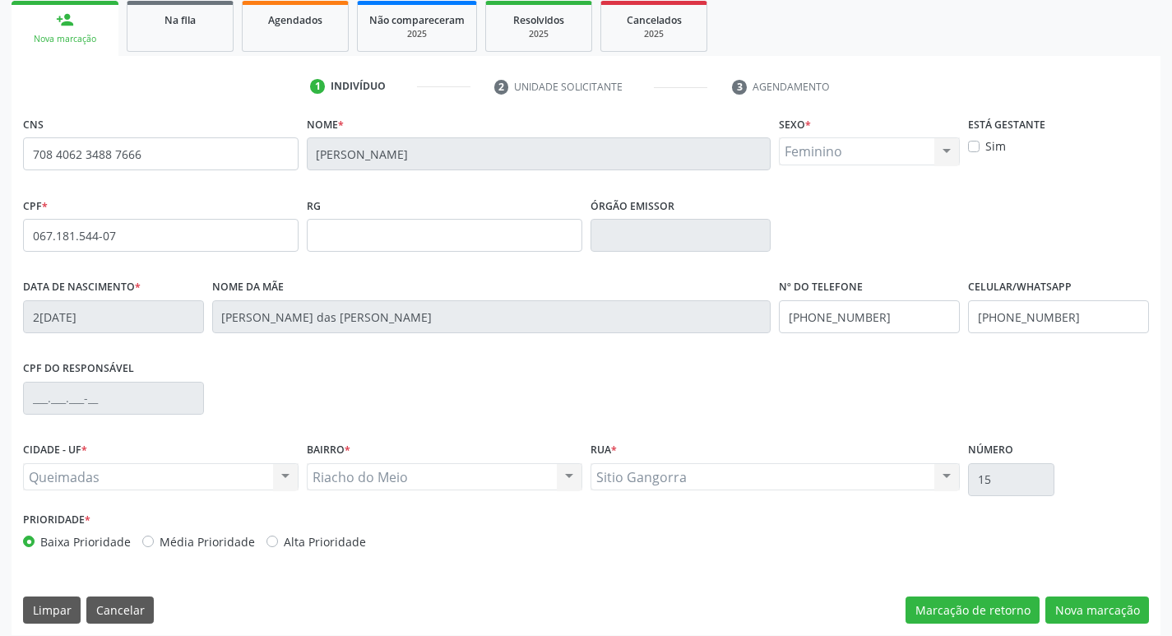
scroll to position [256, 0]
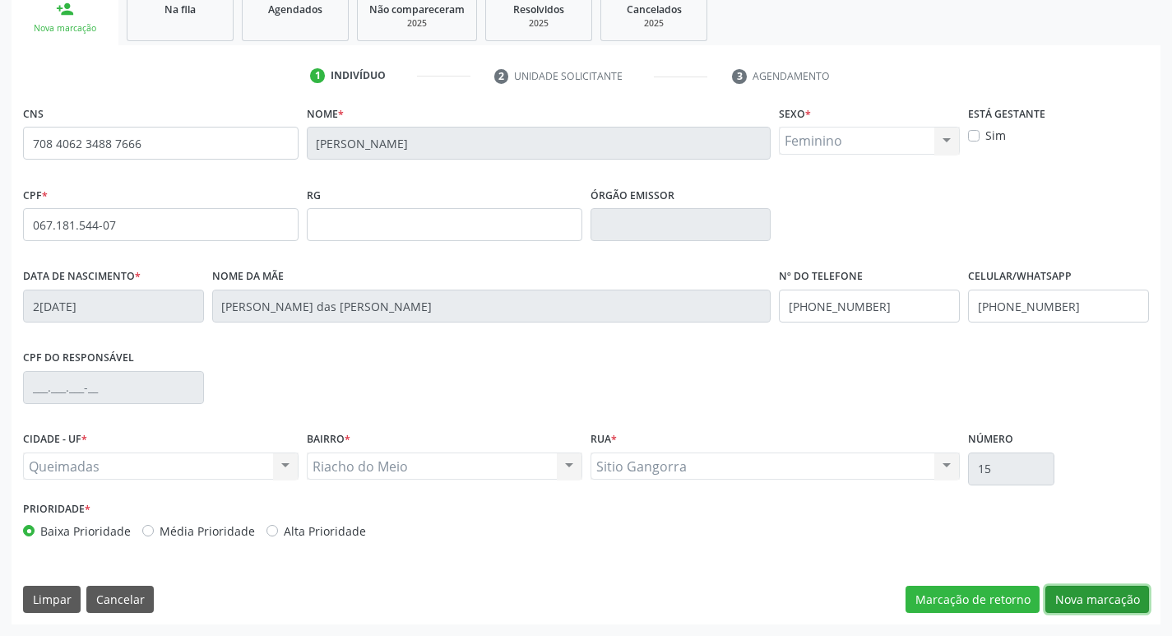
click at [1107, 602] on button "Nova marcação" at bounding box center [1097, 600] width 104 height 28
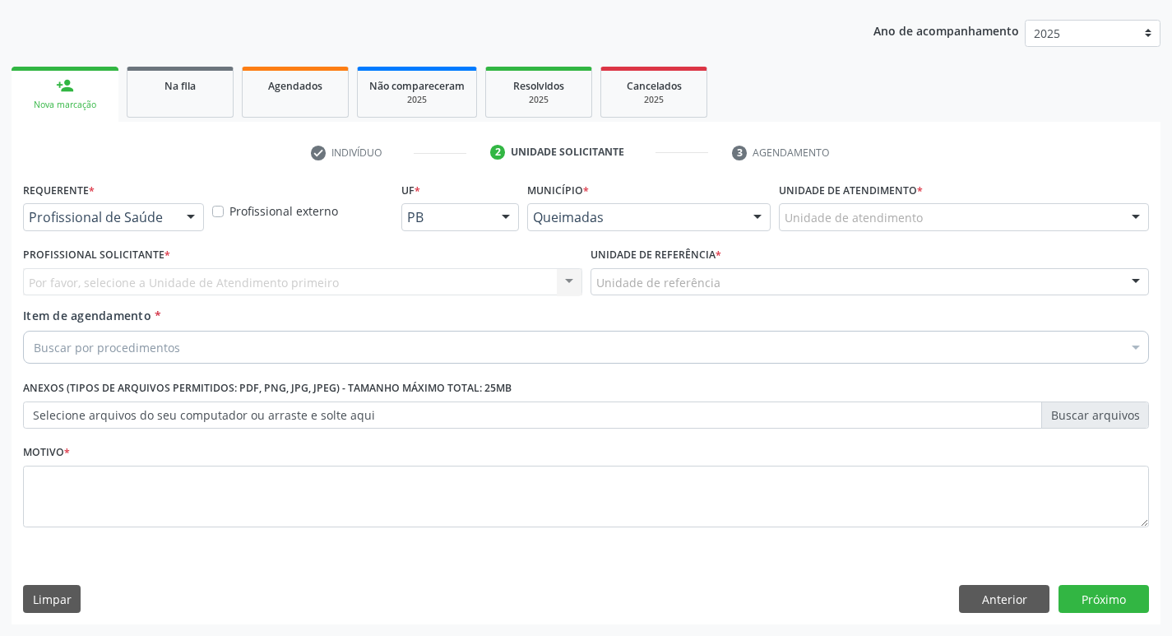
scroll to position [179, 0]
click at [94, 207] on div at bounding box center [113, 217] width 181 height 28
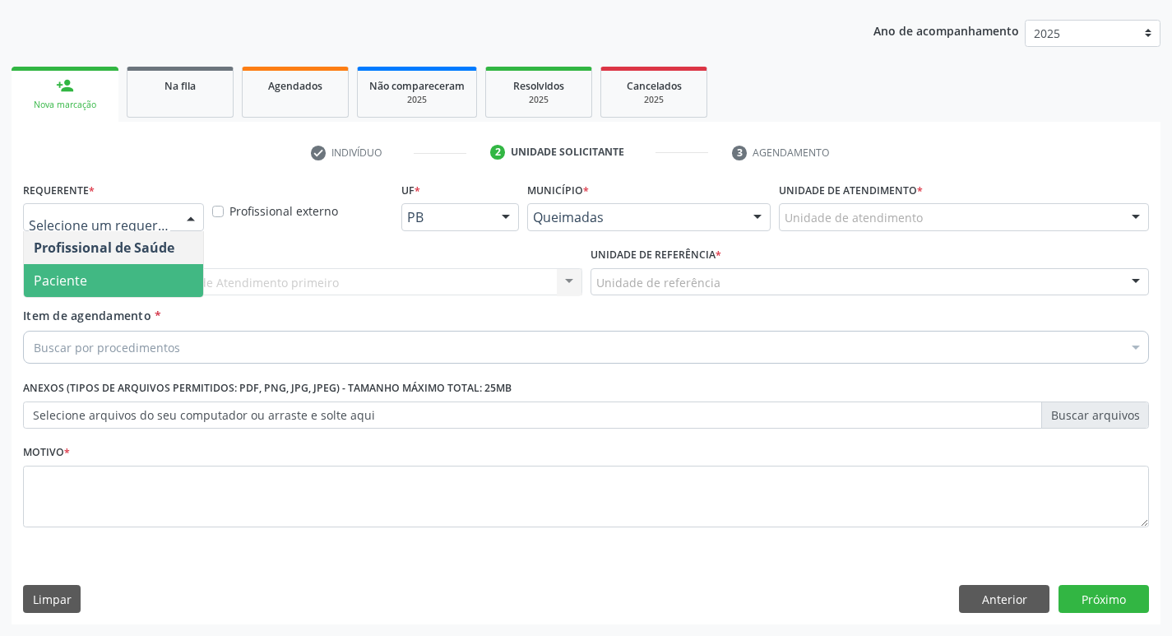
click at [77, 289] on span "Paciente" at bounding box center [113, 280] width 179 height 33
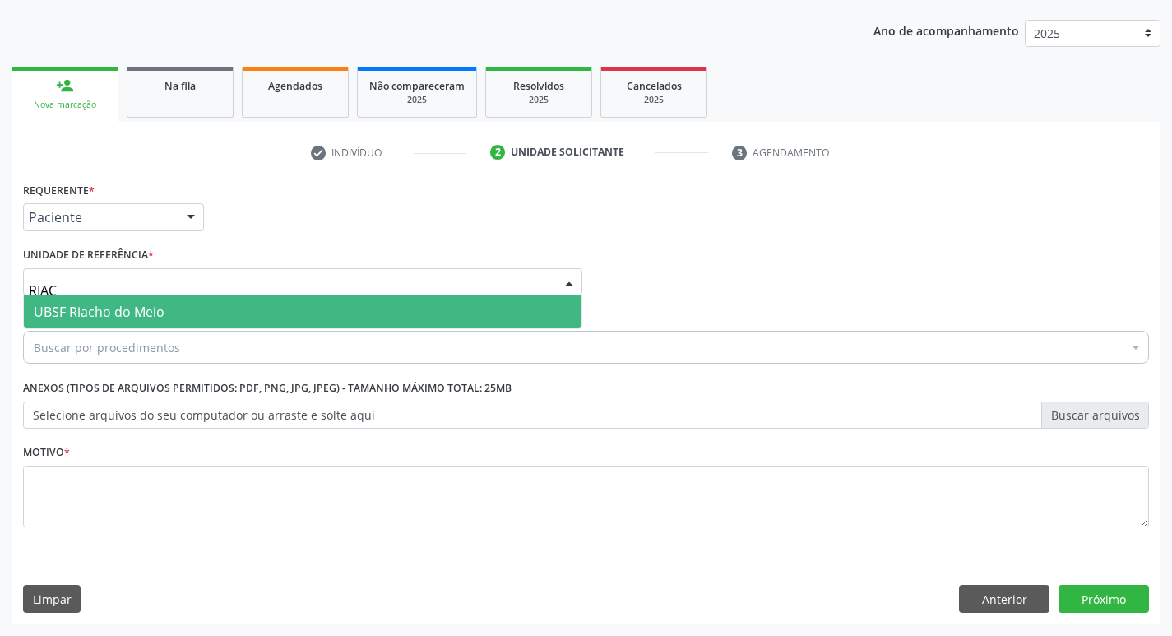
type input "RIACH"
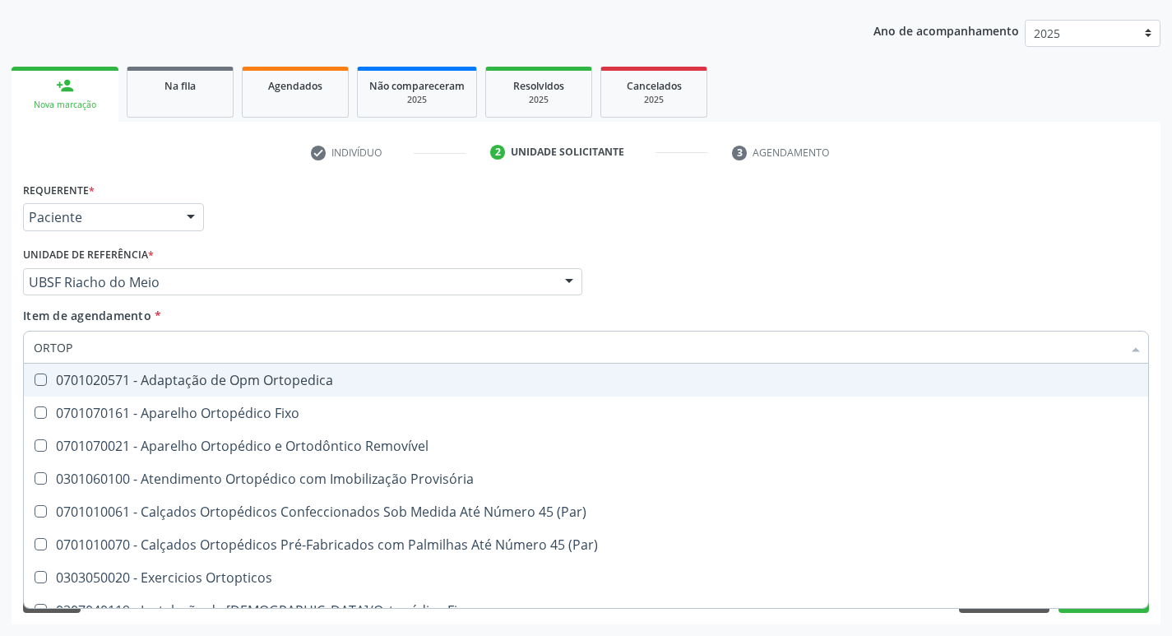
type input "ORTOPE"
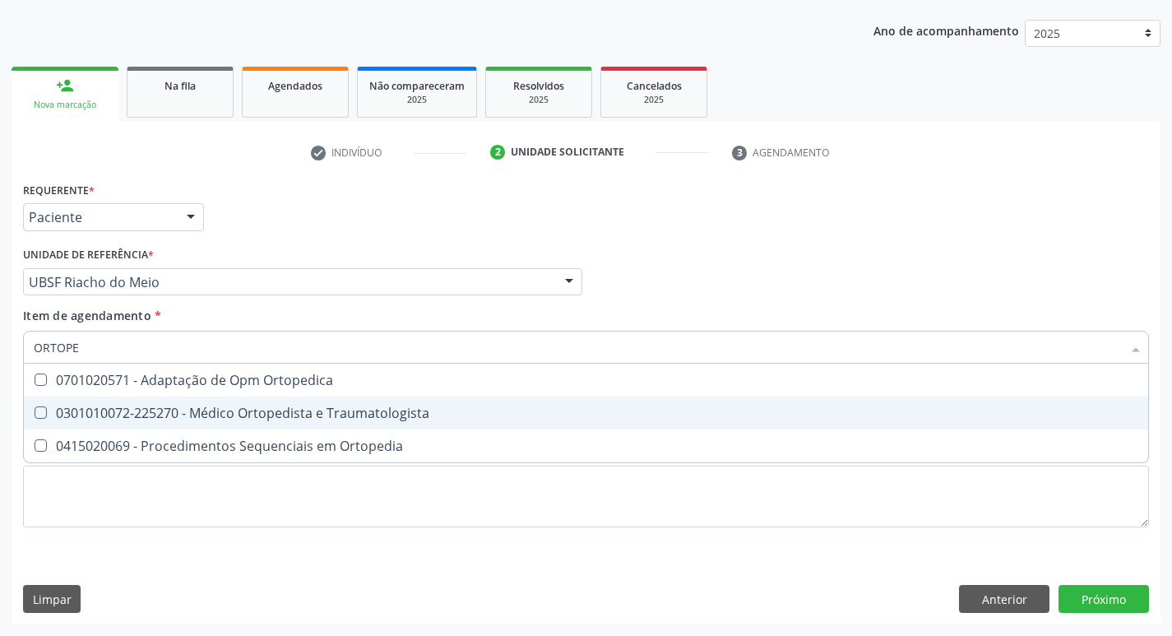
click at [178, 398] on span "0301010072-225270 - Médico Ortopedista e Traumatologista" at bounding box center [586, 412] width 1124 height 33
checkbox Traumatologista "true"
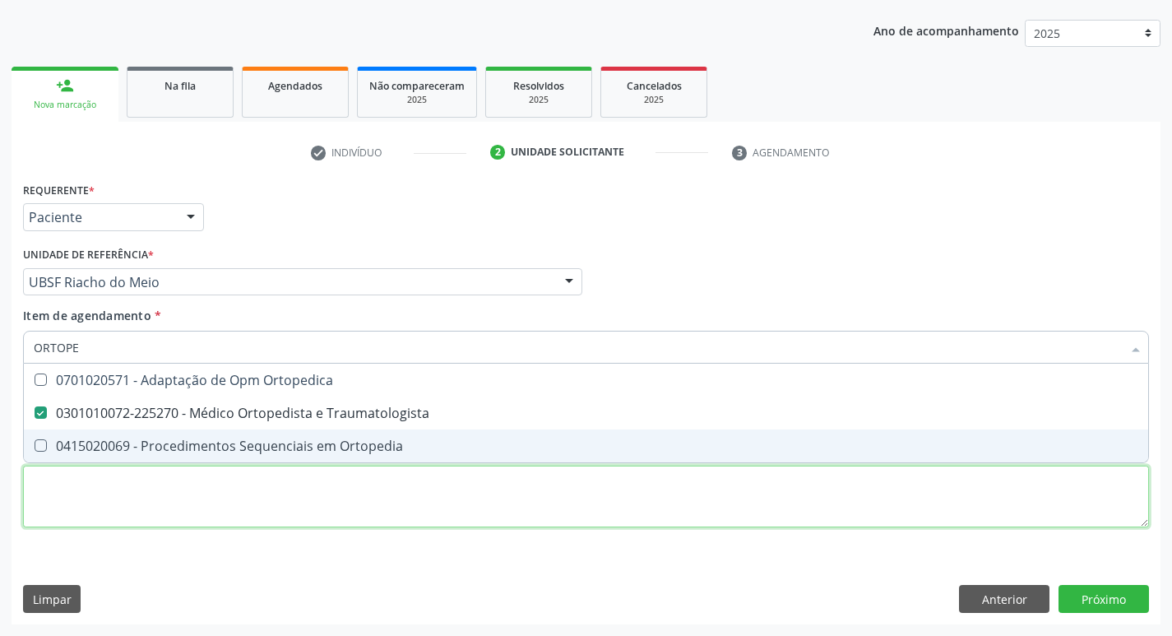
click at [137, 494] on div "Requerente * Paciente Profissional de Saúde Paciente Nenhum resultado encontrad…" at bounding box center [586, 364] width 1126 height 373
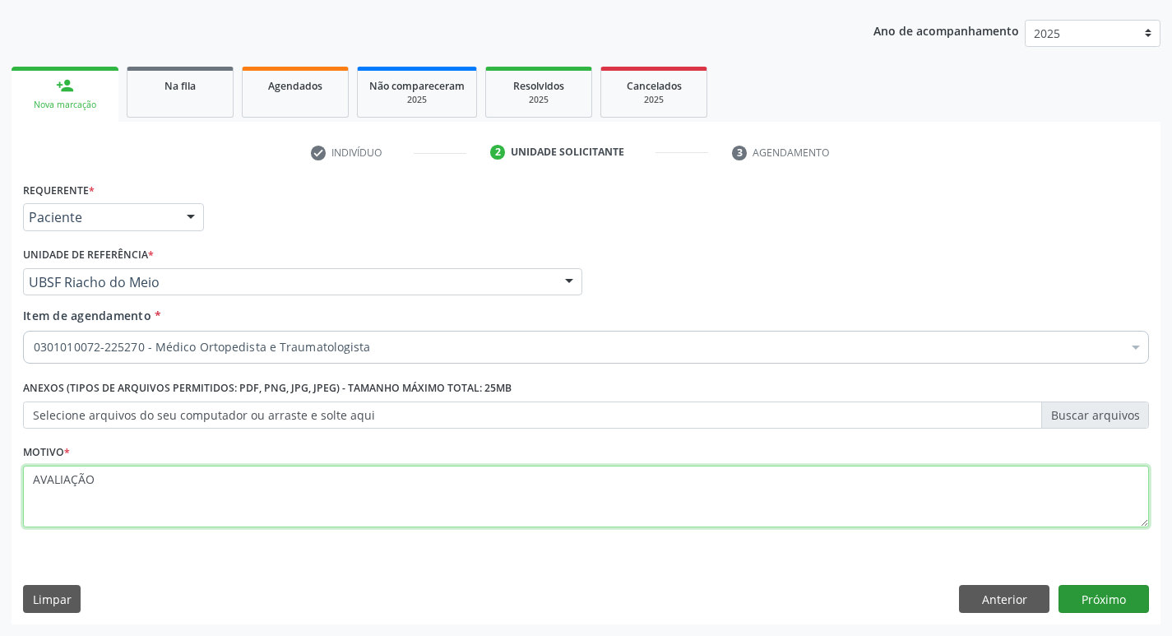
type textarea "AVALIAÇÃO"
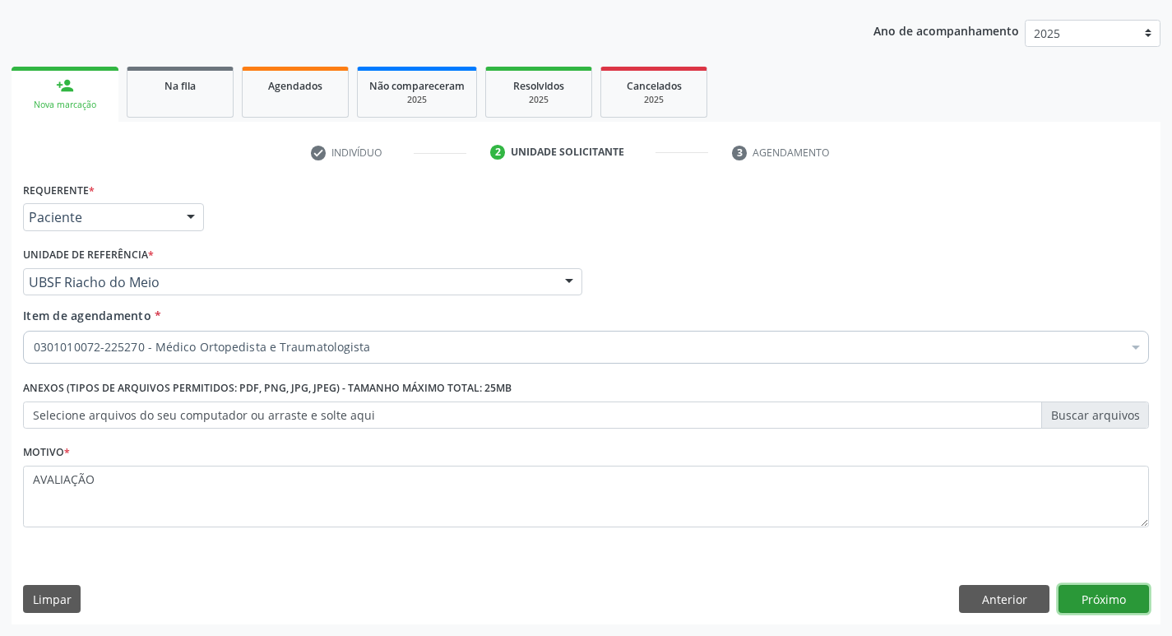
click at [1065, 586] on button "Próximo" at bounding box center [1103, 599] width 90 height 28
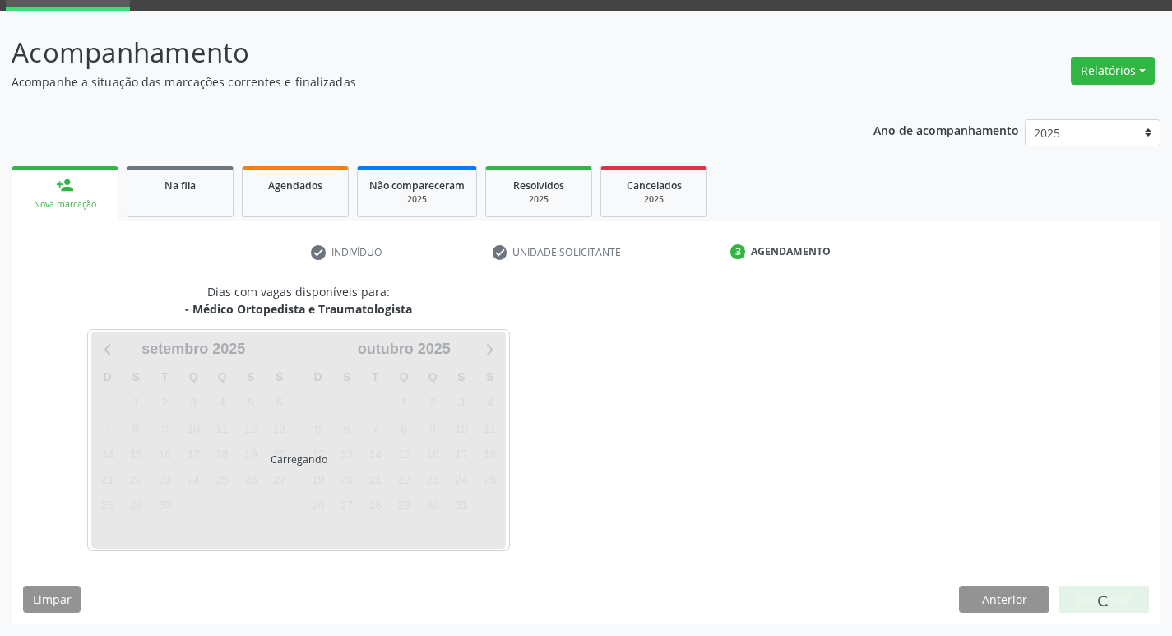
scroll to position [128, 0]
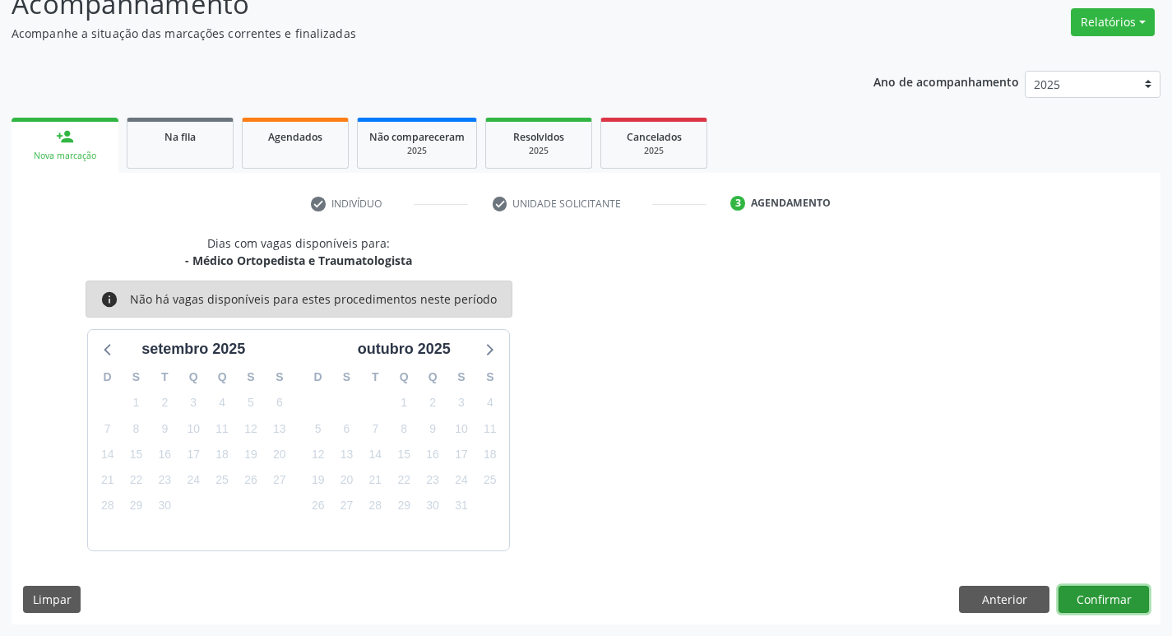
click at [1094, 601] on button "Confirmar" at bounding box center [1103, 600] width 90 height 28
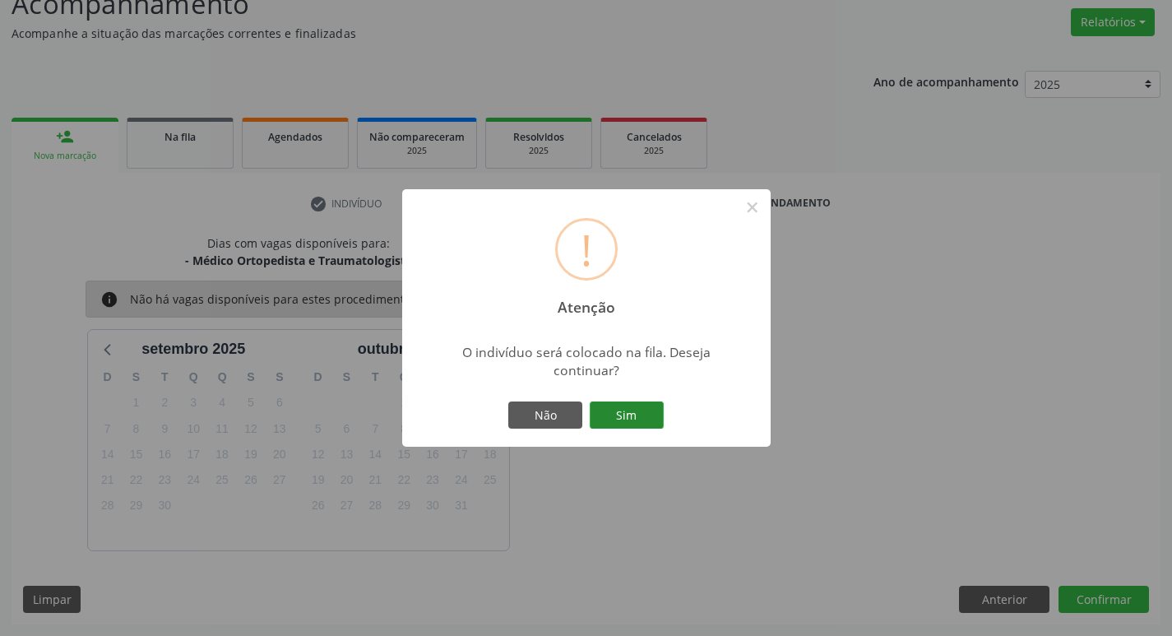
click at [643, 407] on button "Sim" at bounding box center [627, 415] width 74 height 28
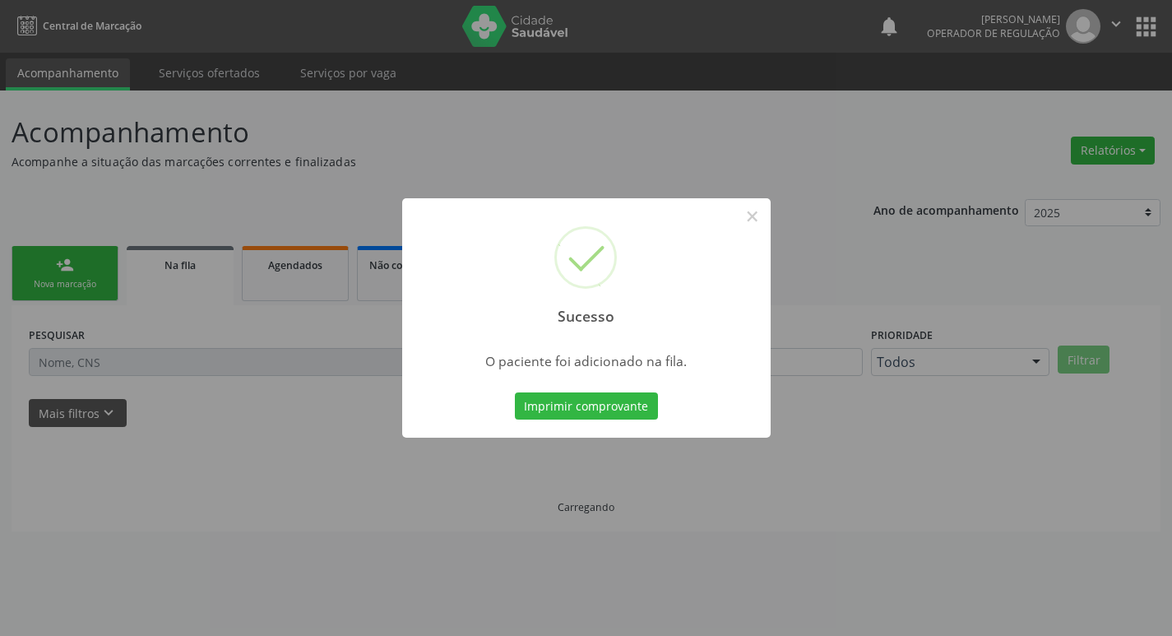
scroll to position [0, 0]
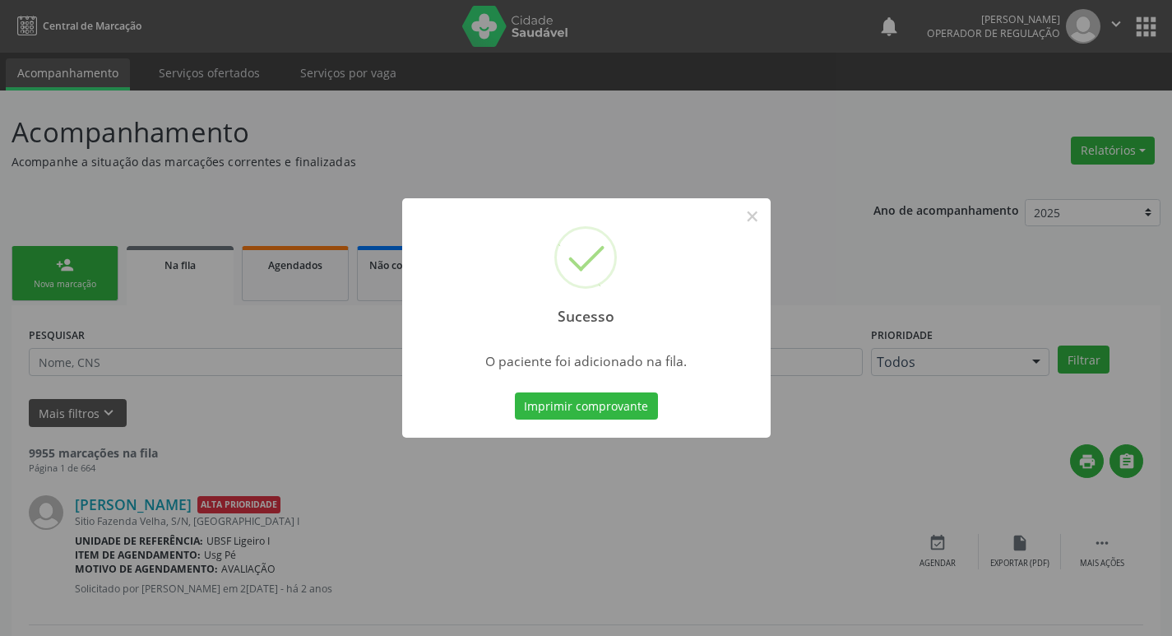
click at [485, 113] on div "Sucesso × O paciente foi adicionado na fila. Imprimir comprovante Cancel" at bounding box center [586, 318] width 1172 height 636
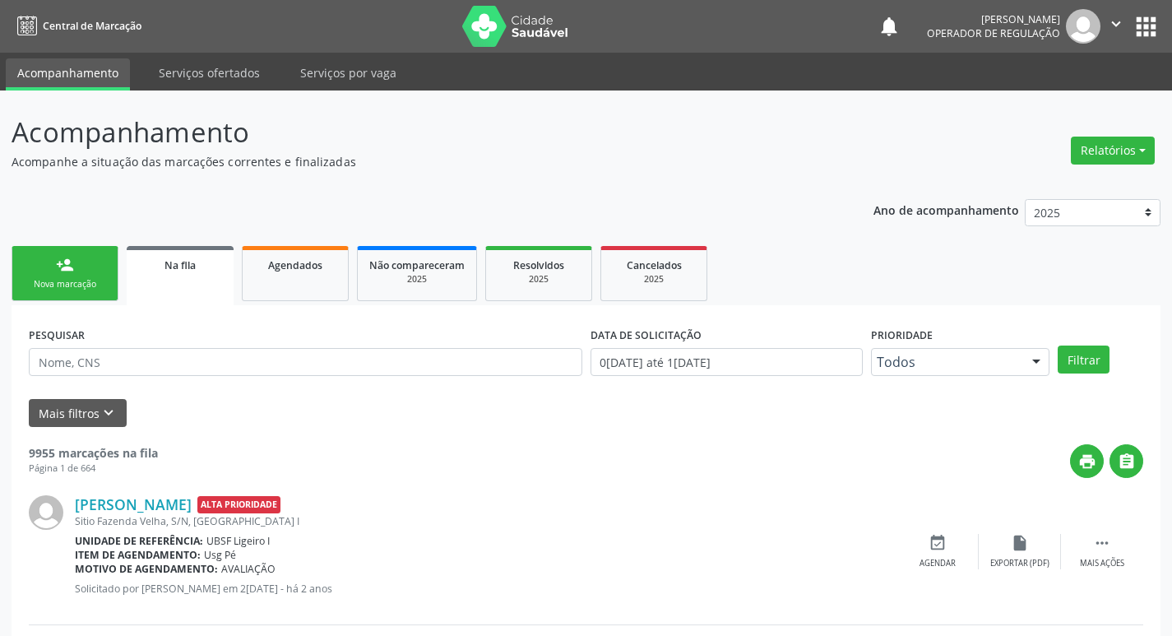
click at [79, 272] on link "person_add Nova marcação" at bounding box center [65, 273] width 107 height 55
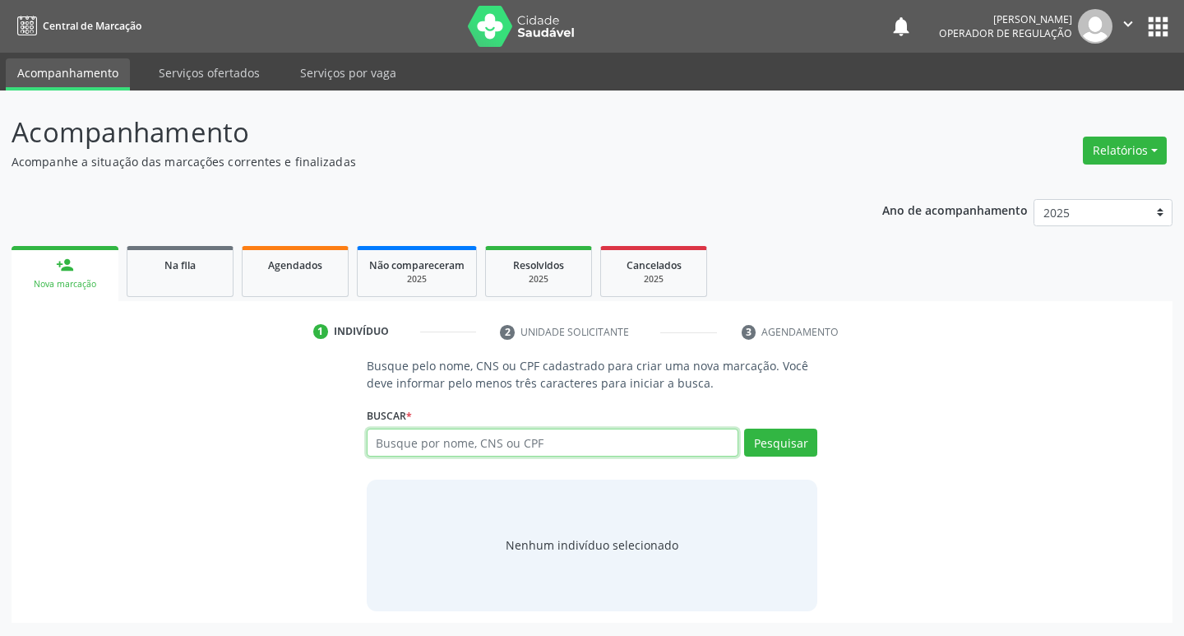
click at [403, 435] on input "text" at bounding box center [553, 442] width 373 height 28
click at [405, 436] on input "text" at bounding box center [553, 442] width 373 height 28
type input "707806690510217"
click at [773, 456] on div "Pesquisar" at bounding box center [778, 447] width 79 height 39
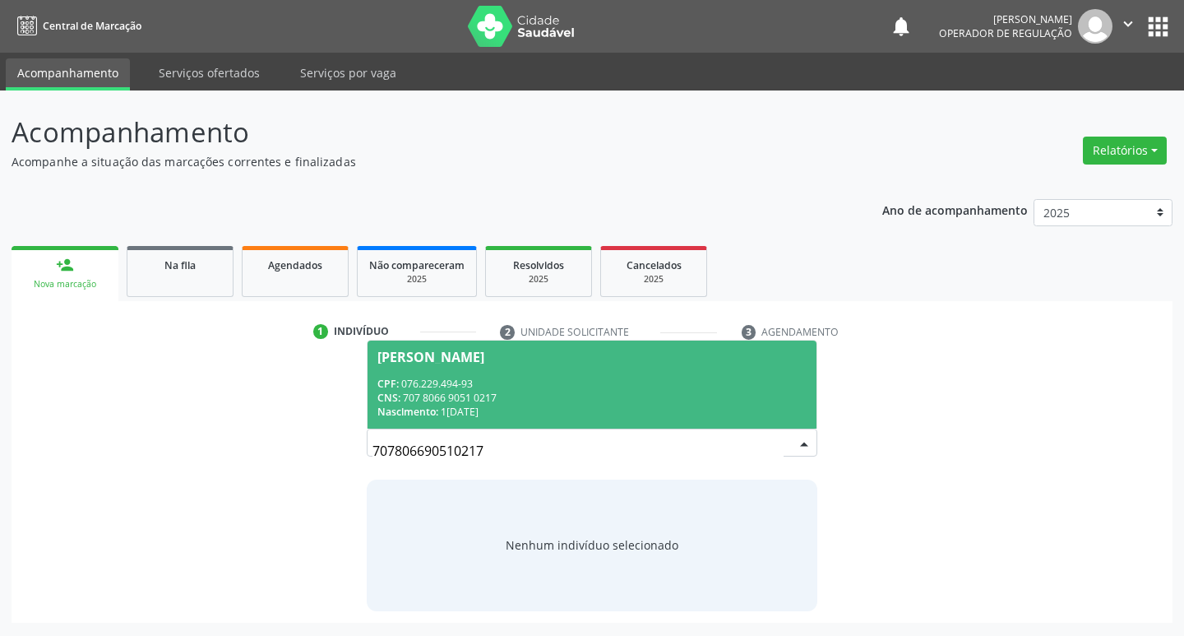
click at [699, 406] on div "Nascimento: 14/08/1987" at bounding box center [592, 412] width 430 height 14
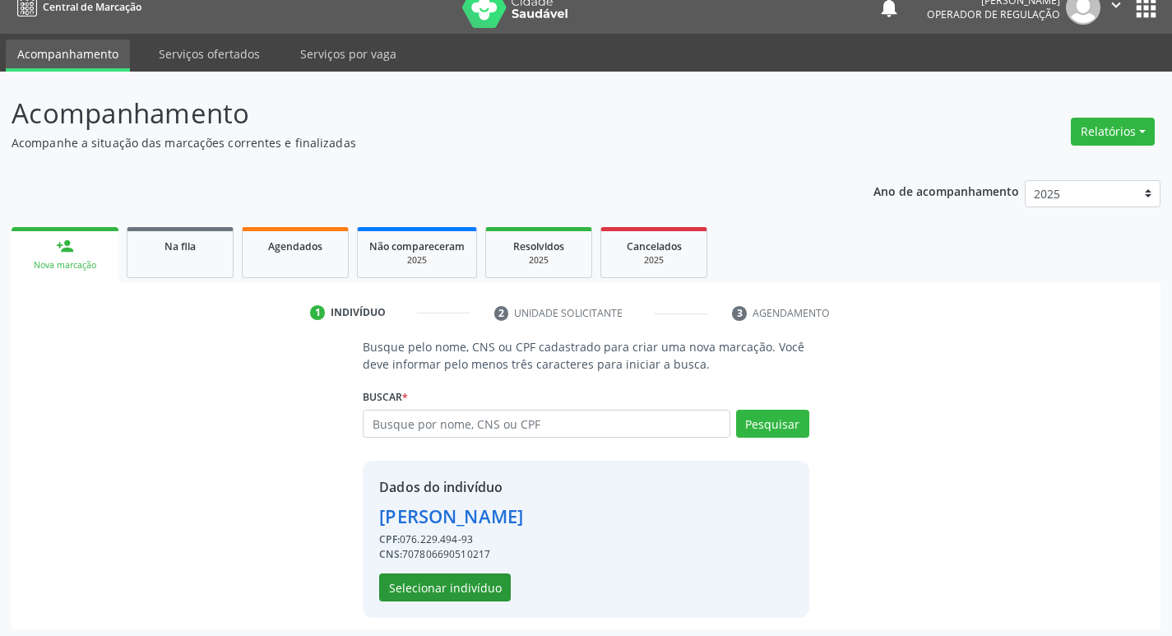
scroll to position [24, 0]
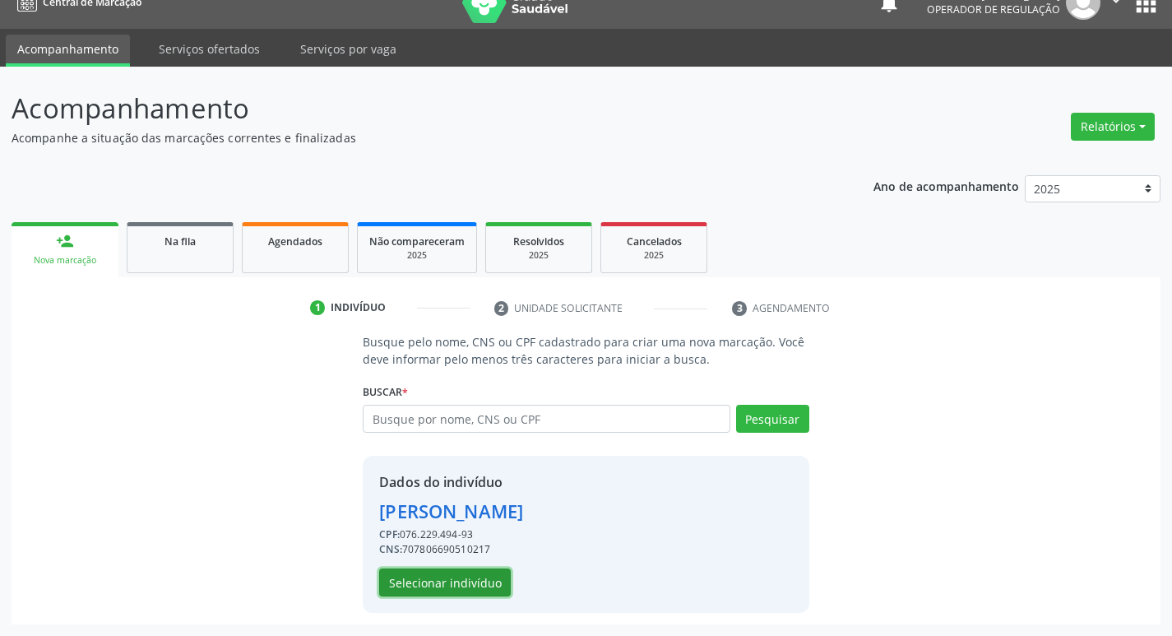
click at [437, 590] on button "Selecionar indivíduo" at bounding box center [445, 582] width 132 height 28
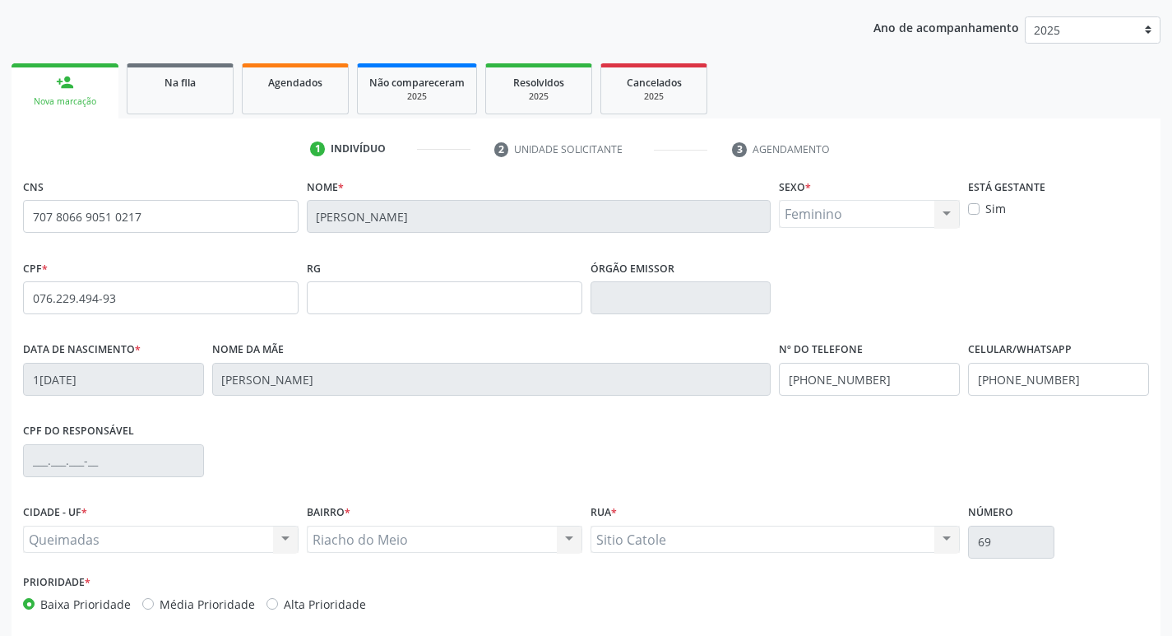
scroll to position [256, 0]
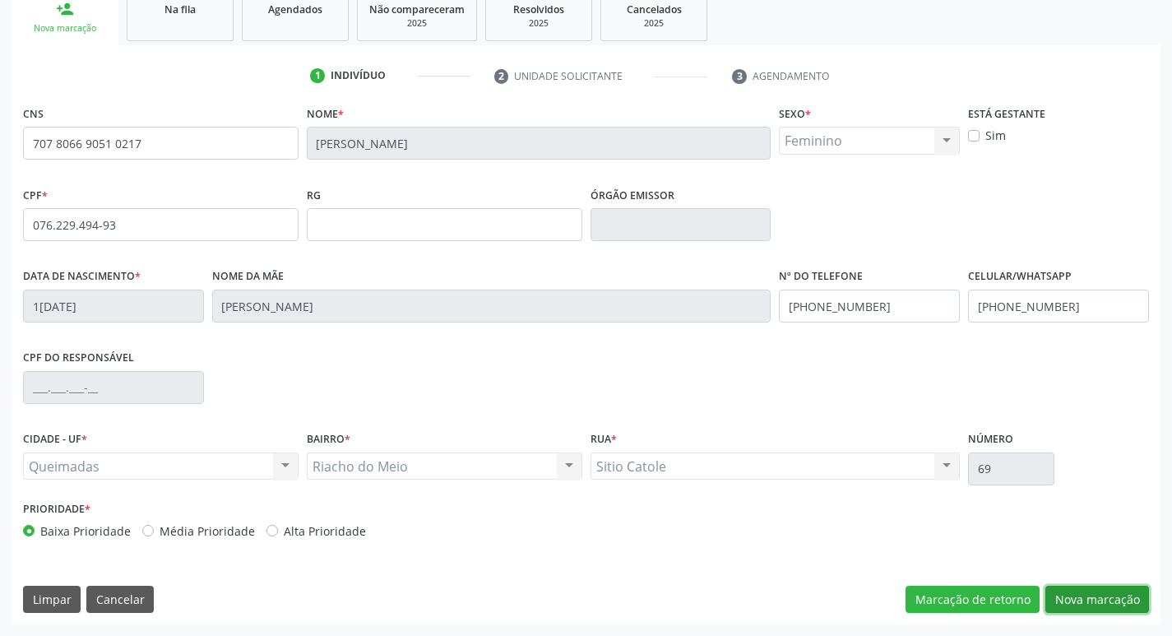
click at [1078, 592] on button "Nova marcação" at bounding box center [1097, 600] width 104 height 28
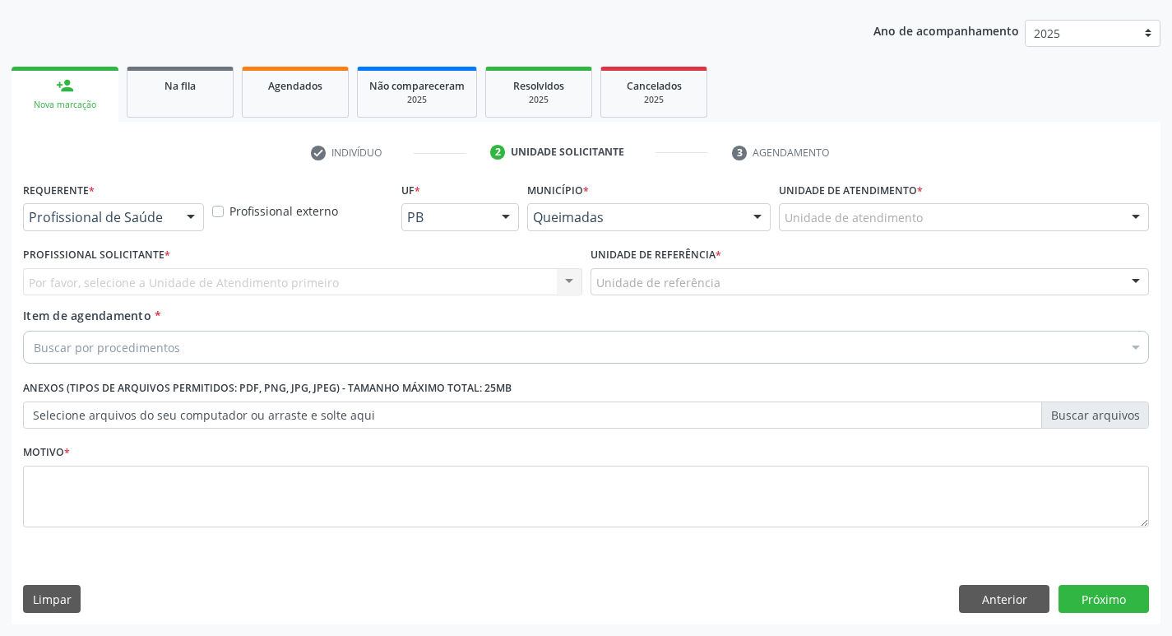
scroll to position [179, 0]
click at [86, 204] on div "Profissional de Saúde" at bounding box center [113, 217] width 181 height 28
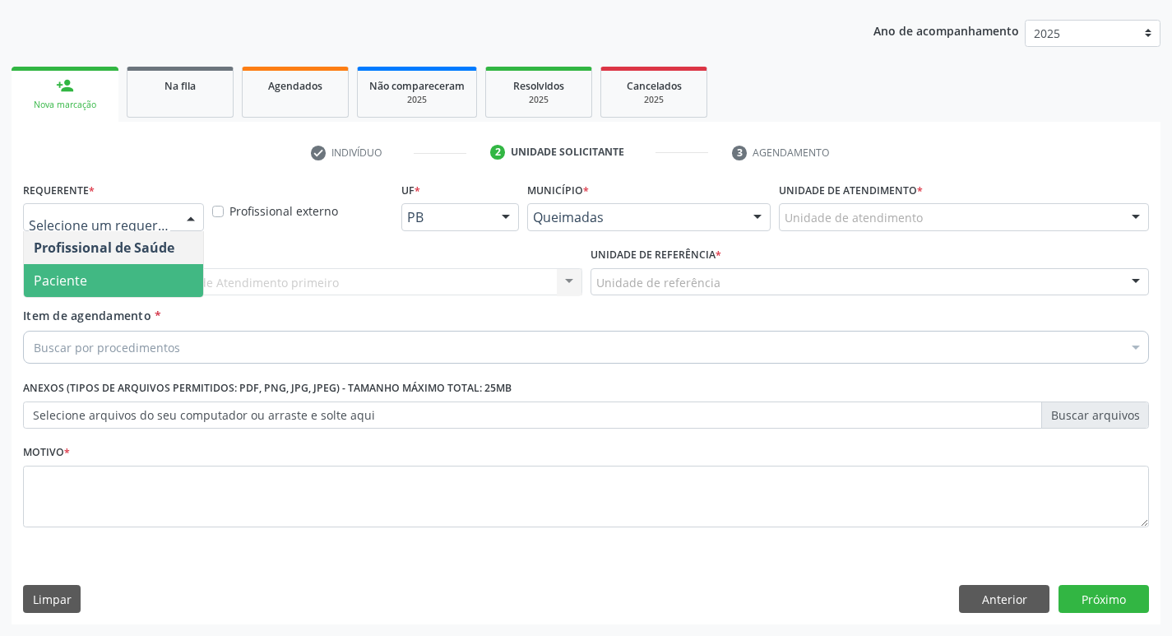
click at [68, 267] on span "Paciente" at bounding box center [113, 280] width 179 height 33
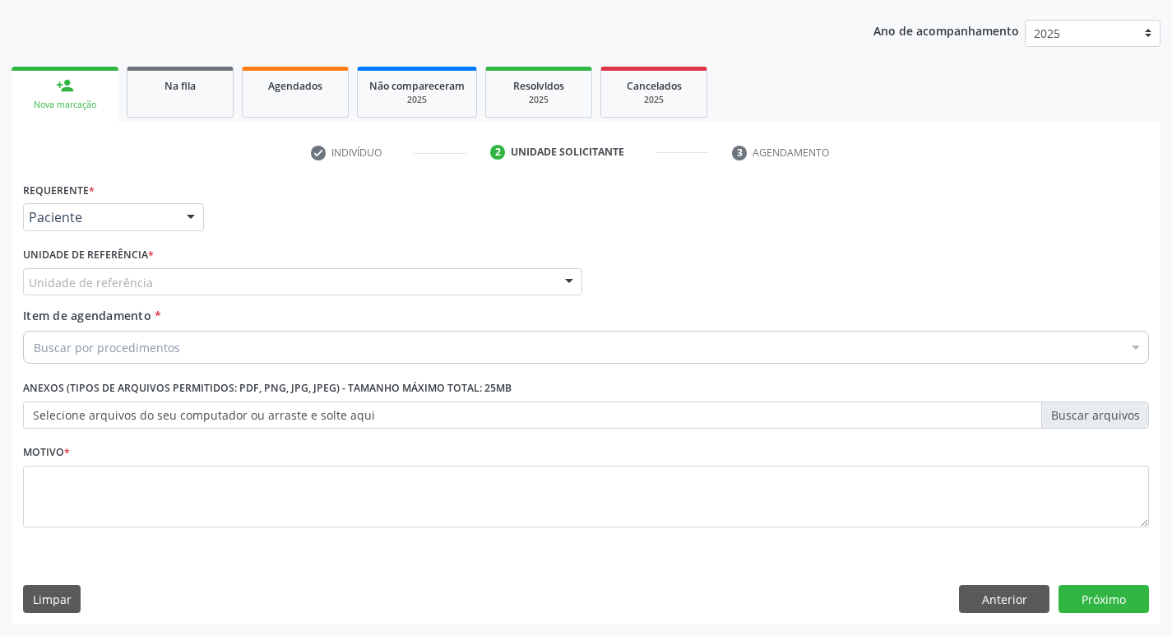
click at [67, 269] on div "Unidade de referência" at bounding box center [302, 282] width 559 height 28
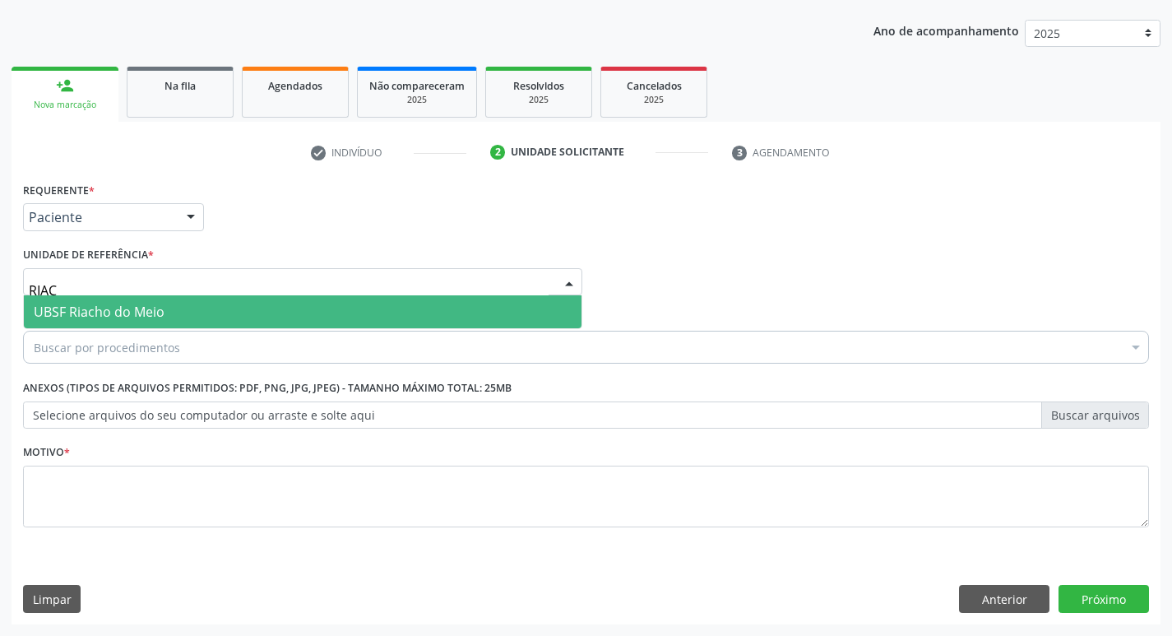
type input "RIACH"
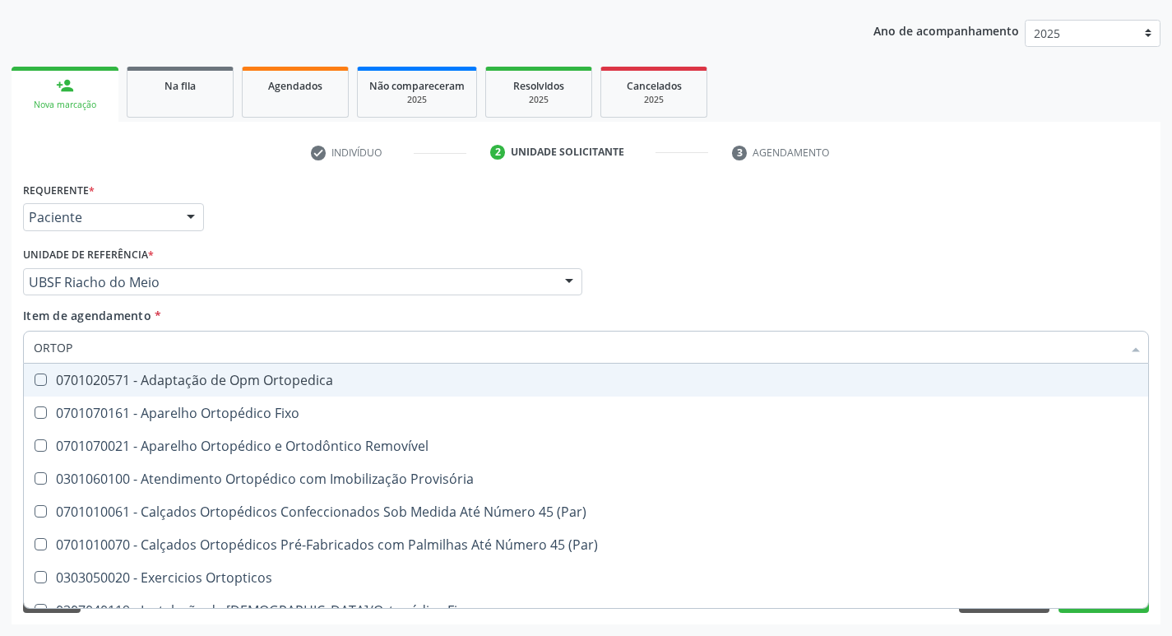
type input "ORTOPE"
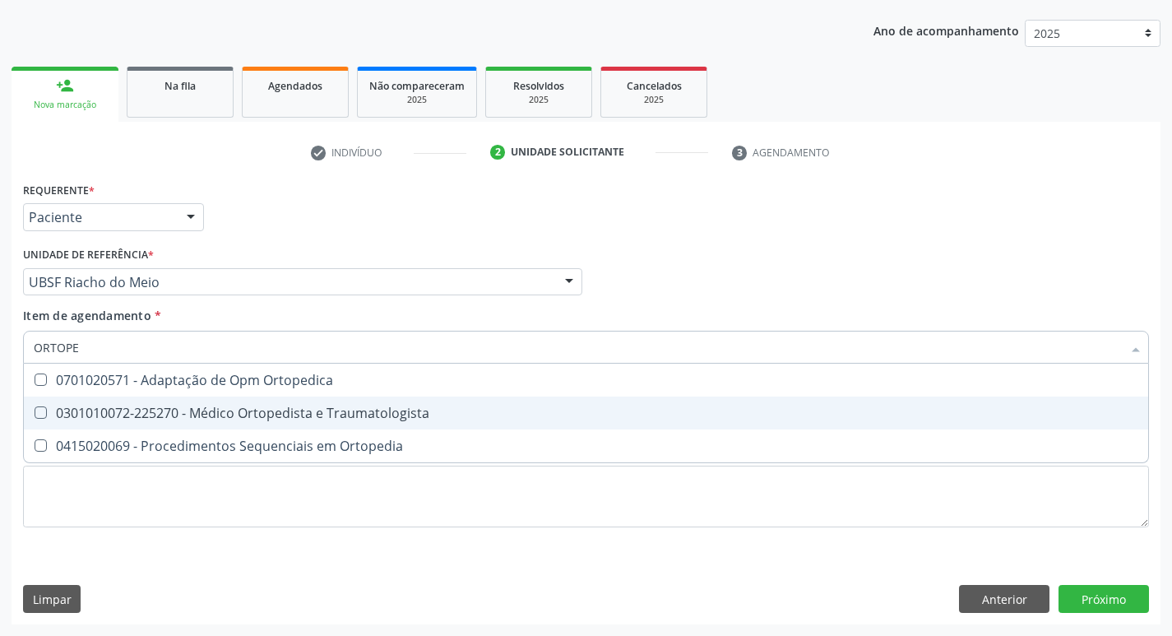
click at [183, 401] on span "0301010072-225270 - Médico Ortopedista e Traumatologista" at bounding box center [586, 412] width 1124 height 33
checkbox Traumatologista "true"
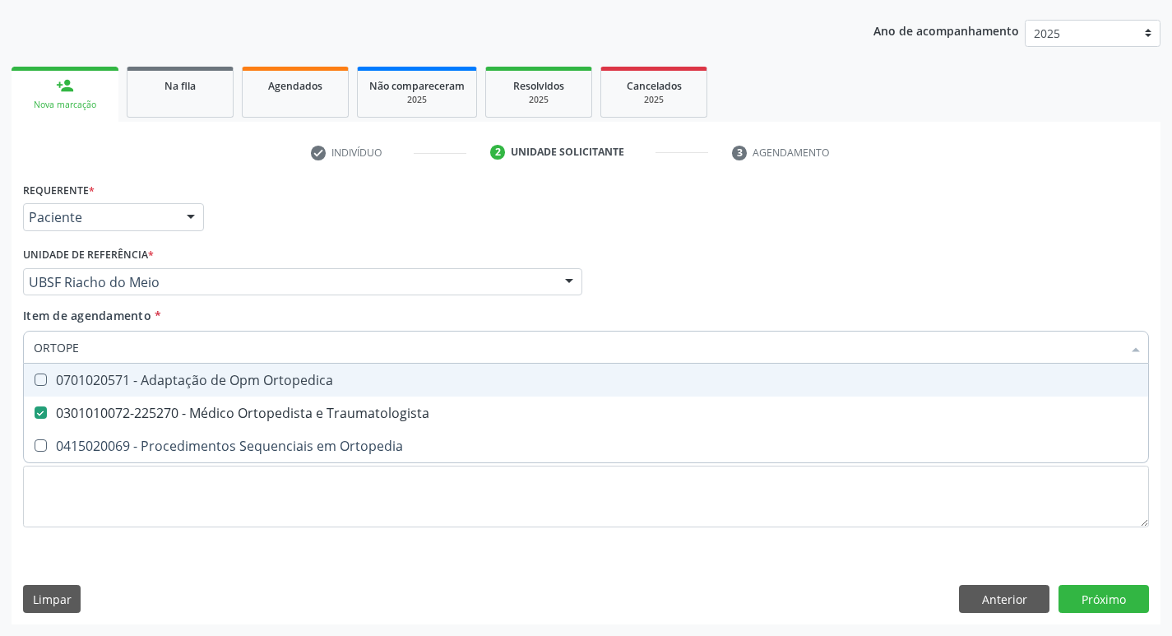
click at [264, 215] on div "Requerente * Paciente Profissional de Saúde Paciente Nenhum resultado encontrad…" at bounding box center [586, 210] width 1134 height 64
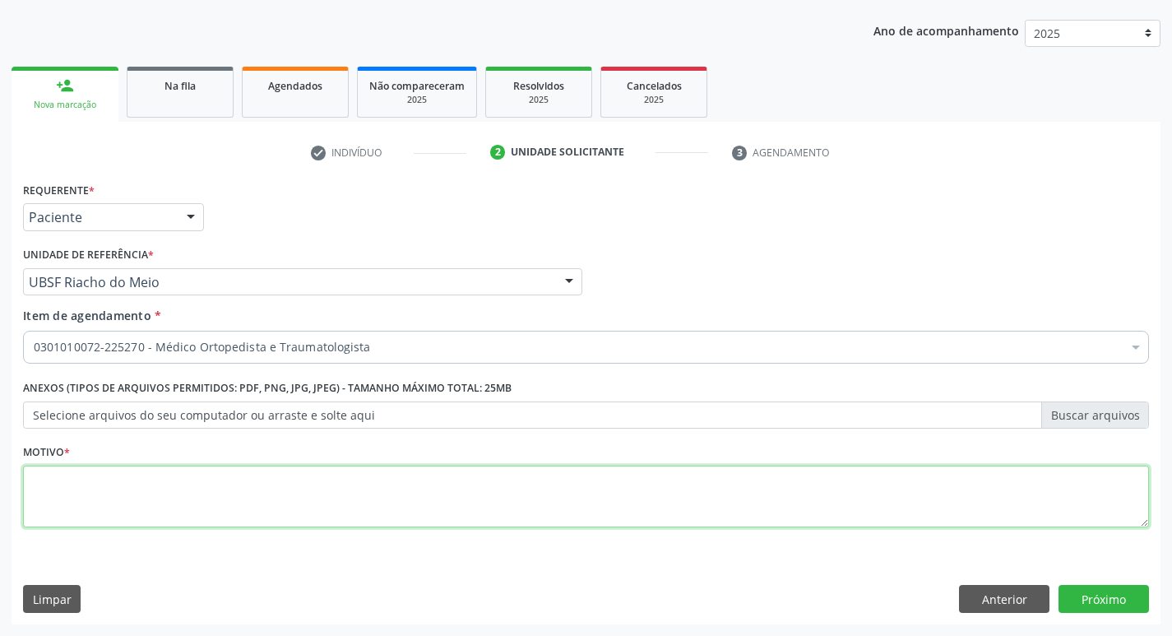
click at [124, 506] on textarea at bounding box center [586, 496] width 1126 height 63
type textarea "AVALIAÇÃO"
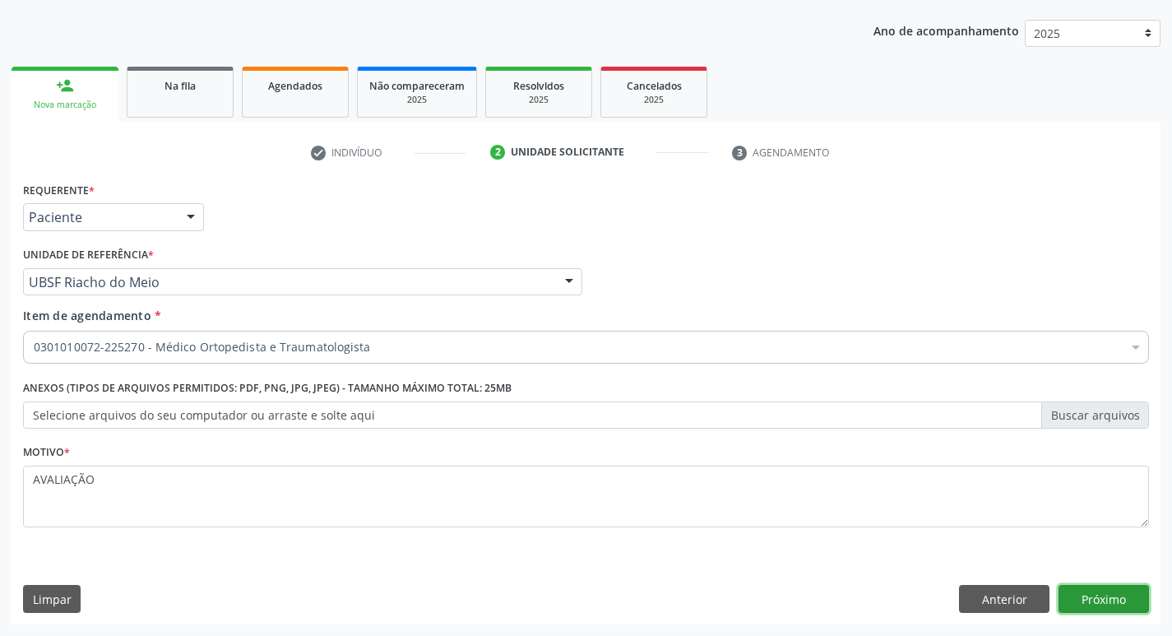
click at [1103, 590] on button "Próximo" at bounding box center [1103, 599] width 90 height 28
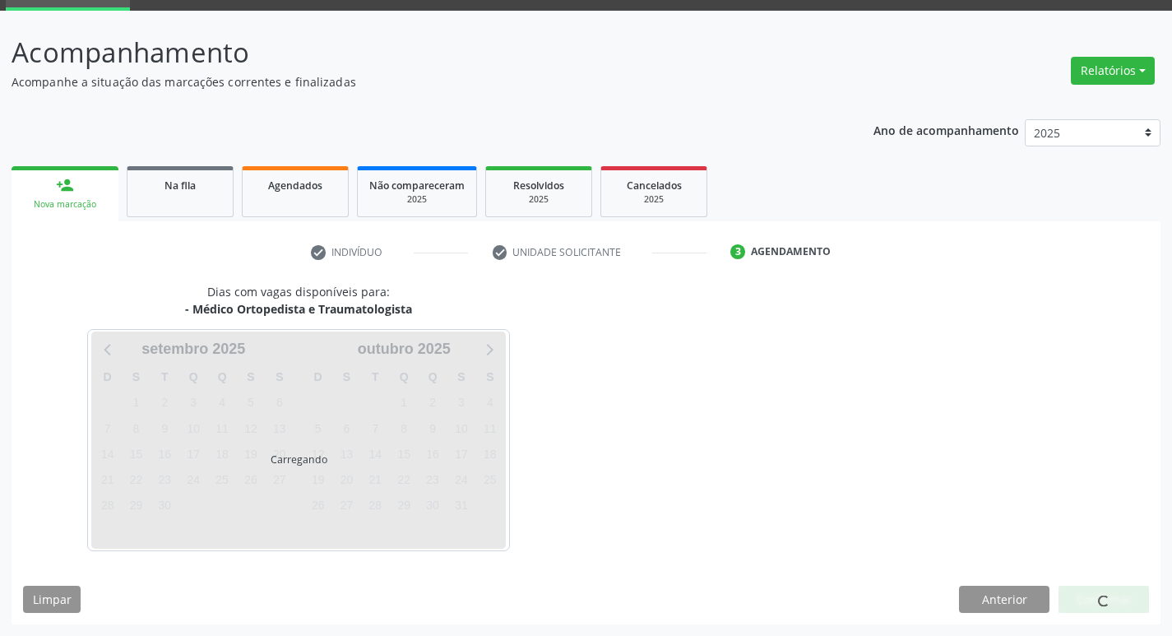
scroll to position [128, 0]
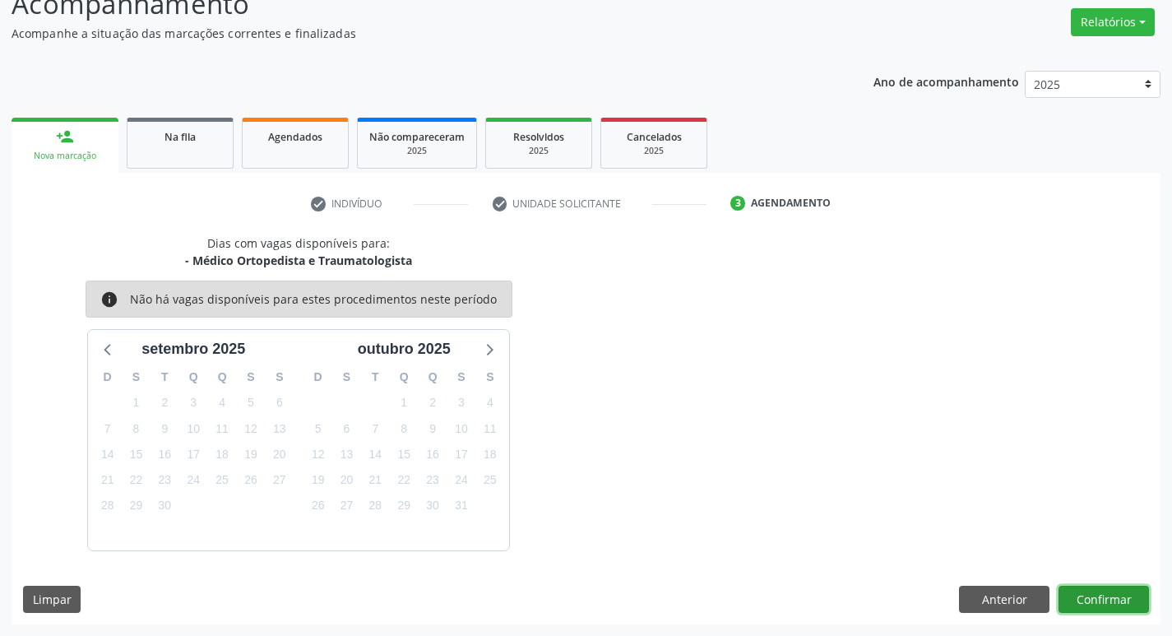
click at [1089, 595] on button "Confirmar" at bounding box center [1103, 600] width 90 height 28
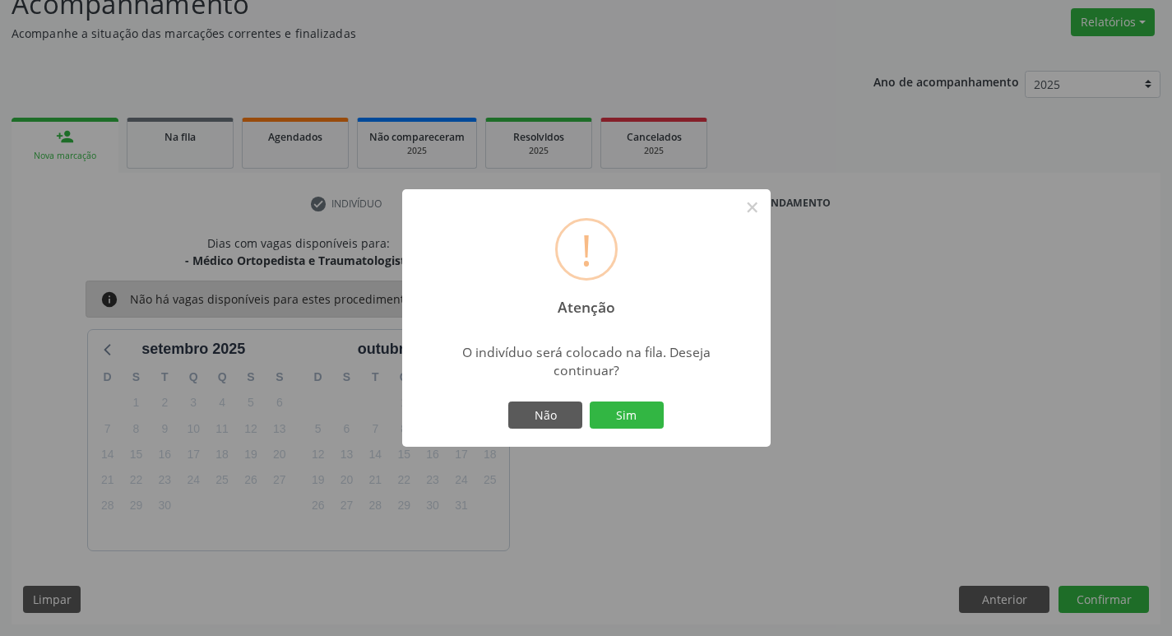
click at [633, 432] on div "Não Sim" at bounding box center [586, 415] width 163 height 35
click at [634, 426] on button "Sim" at bounding box center [627, 415] width 74 height 28
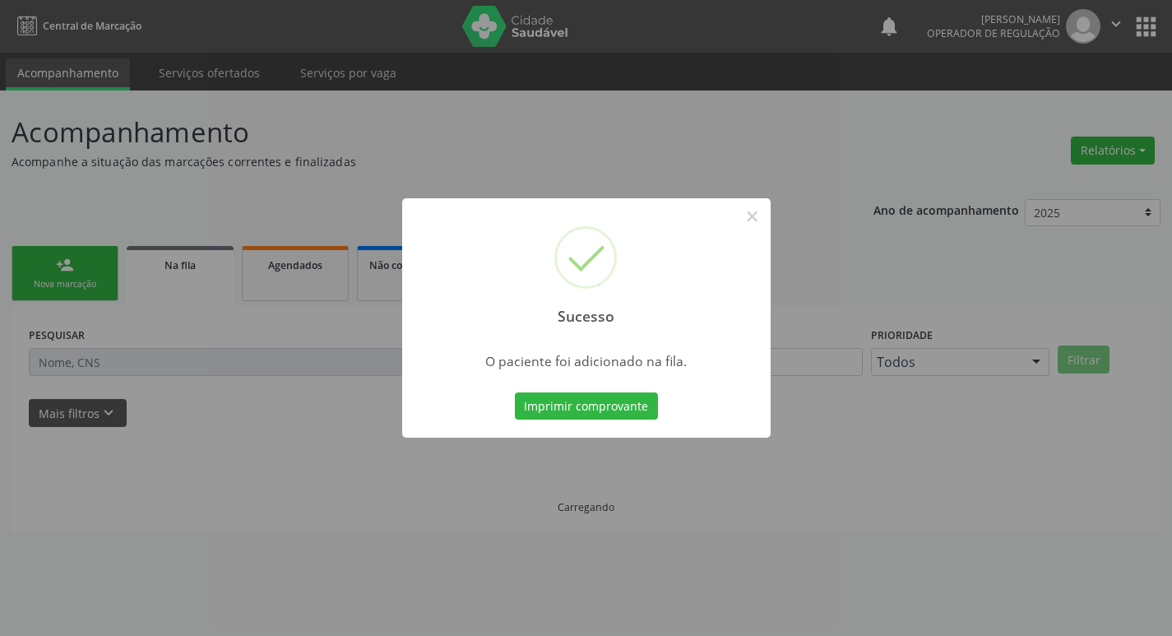
scroll to position [0, 0]
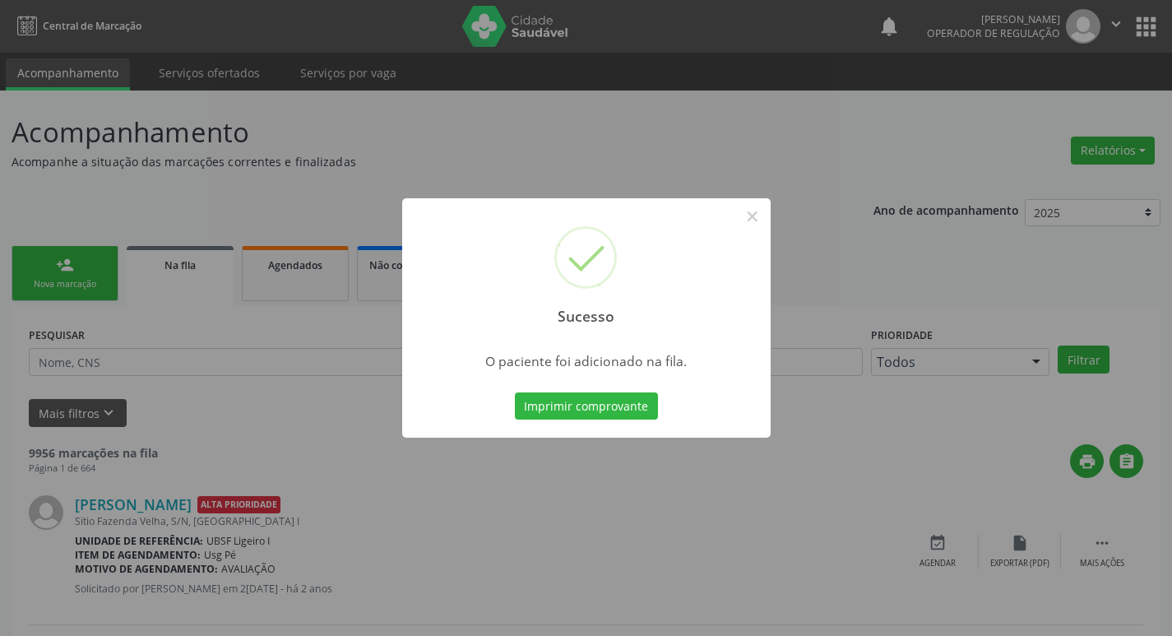
click at [329, 126] on div "Sucesso × O paciente foi adicionado na fila. Imprimir comprovante Cancel" at bounding box center [586, 318] width 1172 height 636
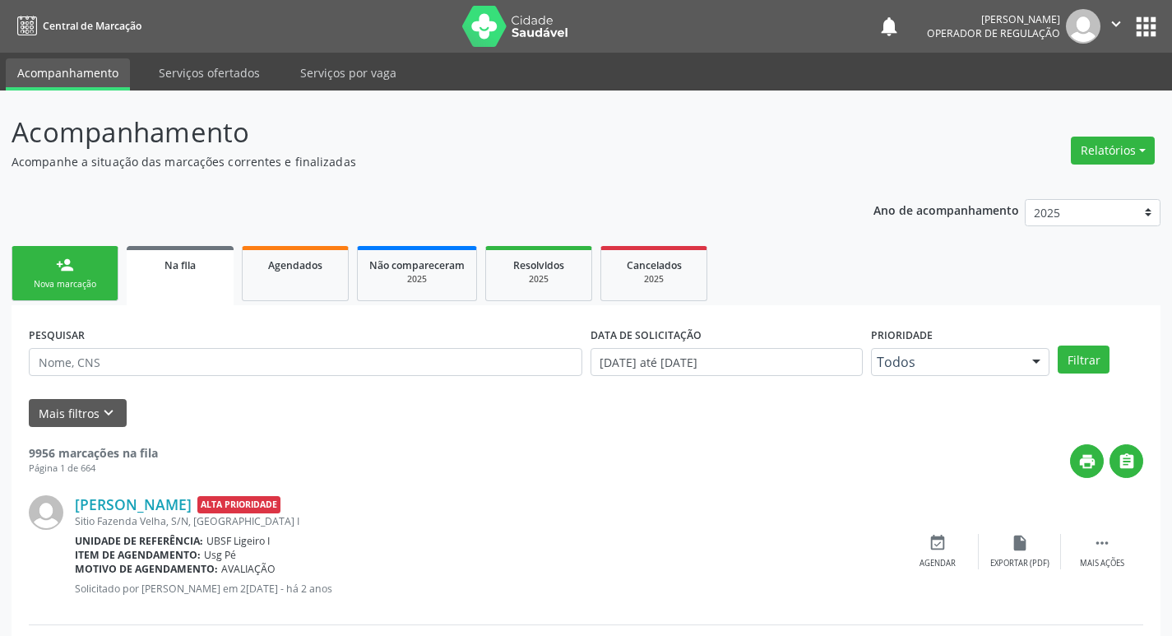
click at [77, 283] on div "Nova marcação" at bounding box center [65, 284] width 82 height 12
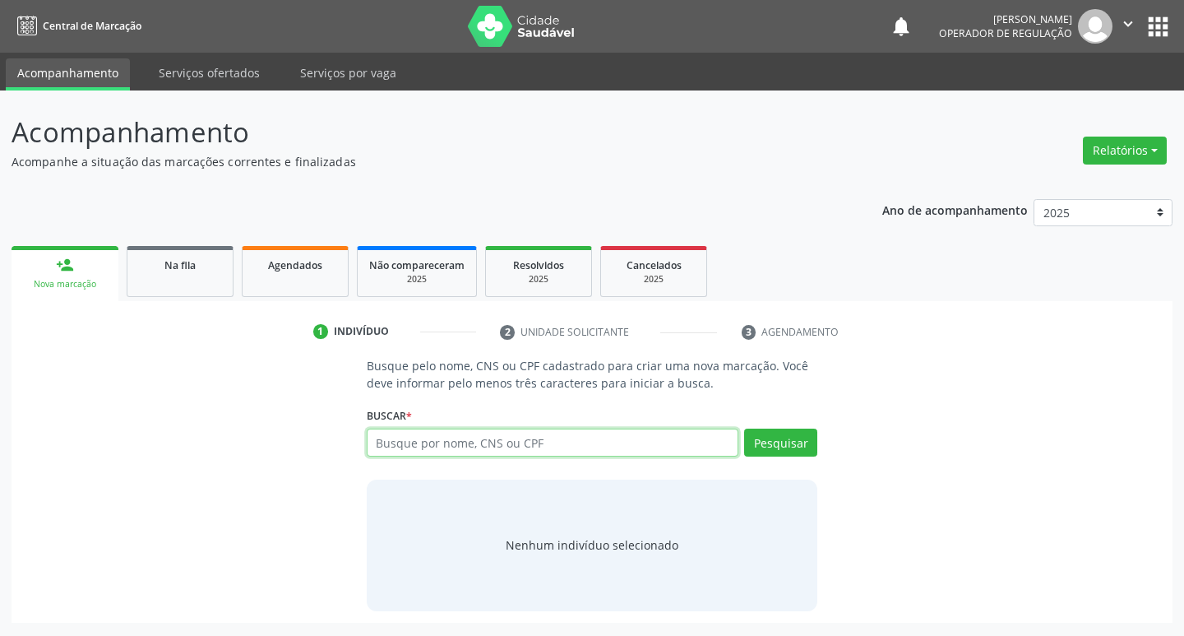
click at [669, 436] on input "text" at bounding box center [553, 442] width 373 height 28
type input "702407519030021"
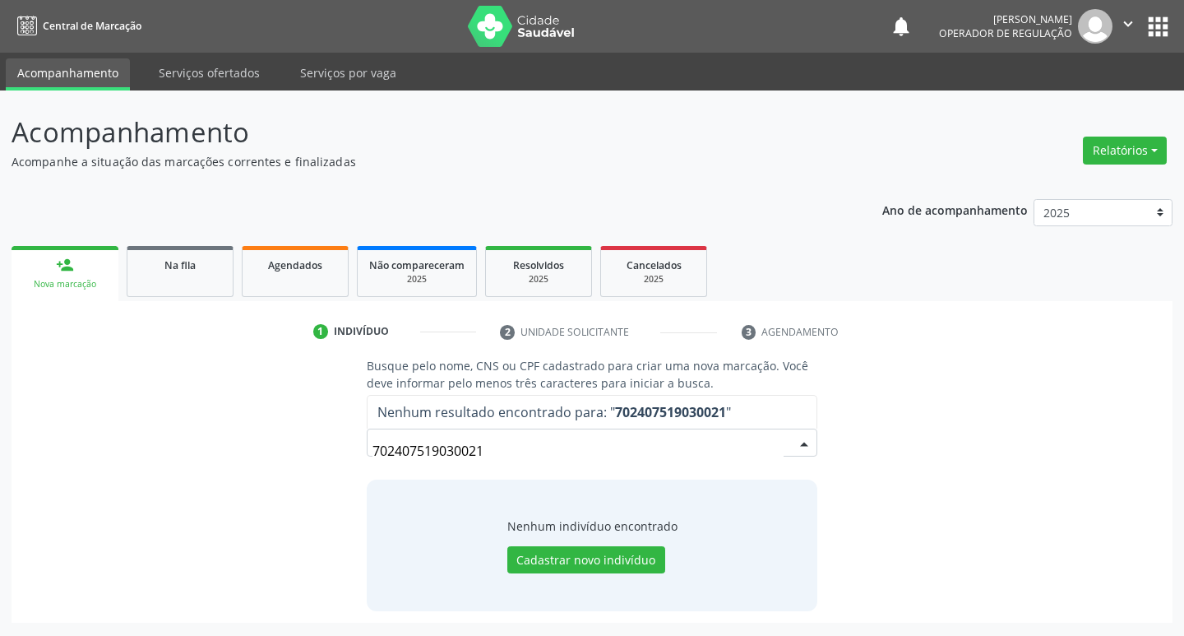
drag, startPoint x: 460, startPoint y: 447, endPoint x: 233, endPoint y: 448, distance: 227.0
click at [233, 448] on div "Busque pelo nome, CNS ou CPF cadastrado para criar uma nova marcação. Você deve…" at bounding box center [592, 483] width 1138 height 253
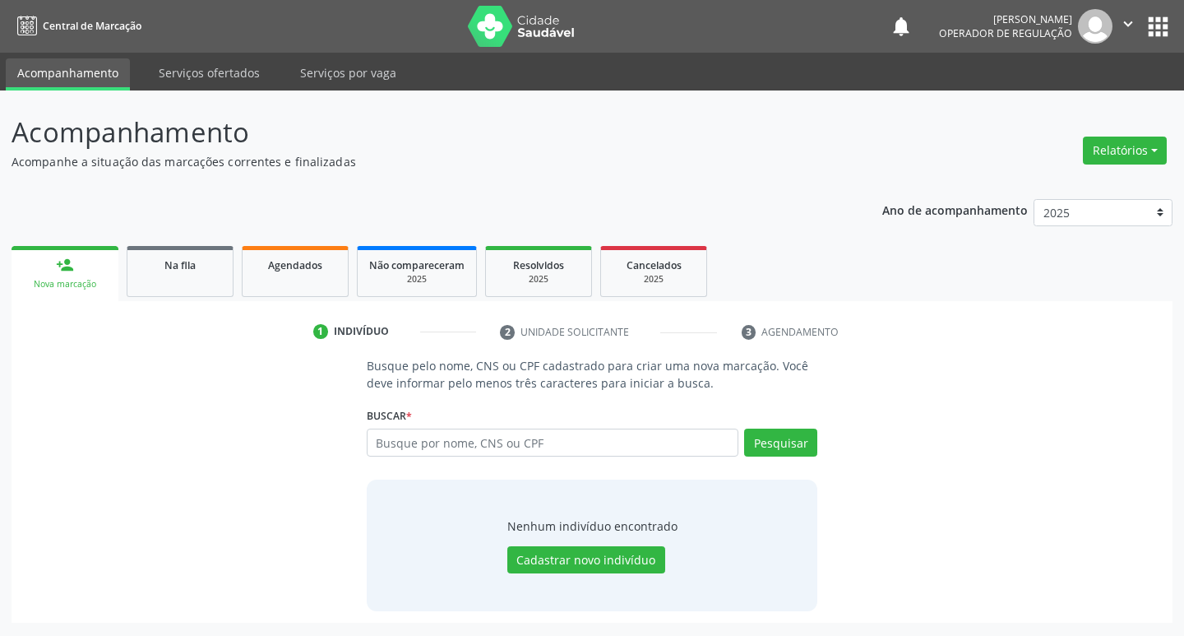
click at [385, 435] on input "text" at bounding box center [553, 442] width 373 height 28
type input "702407519030021"
click at [538, 571] on button "Cadastrar novo indivíduo" at bounding box center [586, 560] width 158 height 28
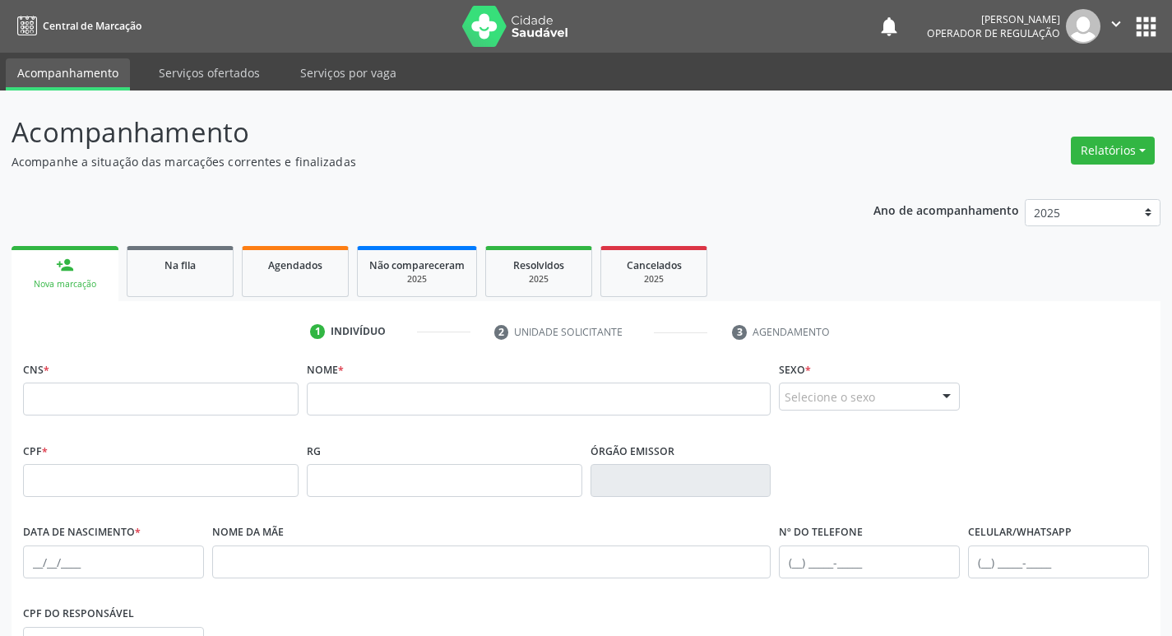
drag, startPoint x: 163, startPoint y: 257, endPoint x: 106, endPoint y: 267, distance: 57.6
click at [164, 257] on div "Na fila" at bounding box center [180, 264] width 82 height 17
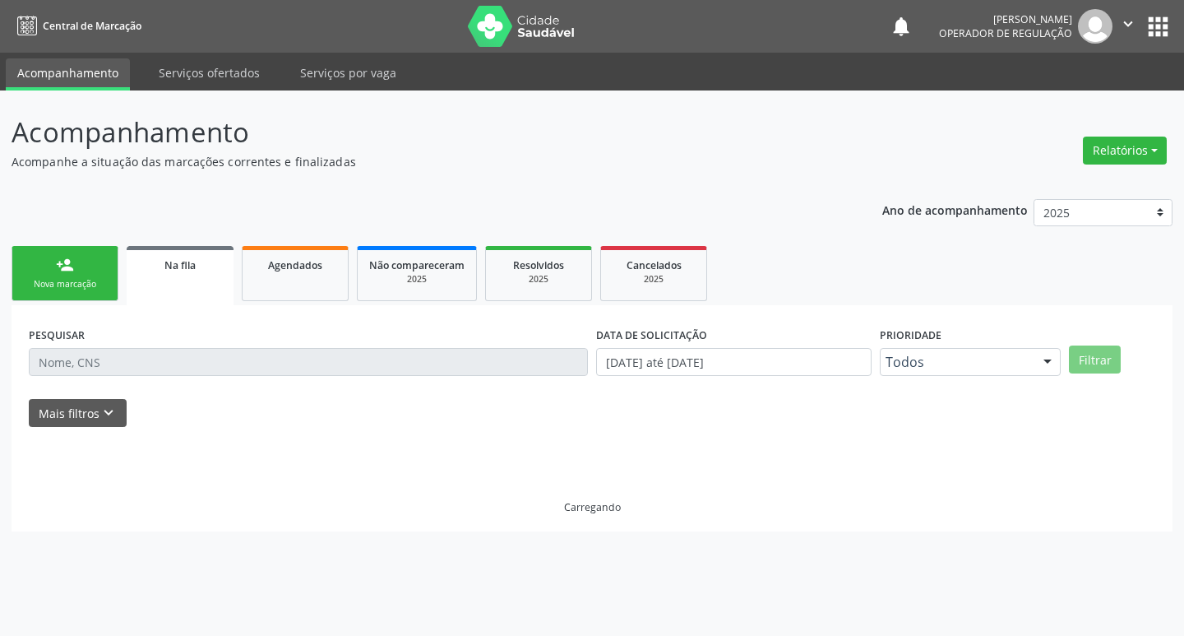
click at [105, 267] on link "person_add Nova marcação" at bounding box center [65, 273] width 107 height 55
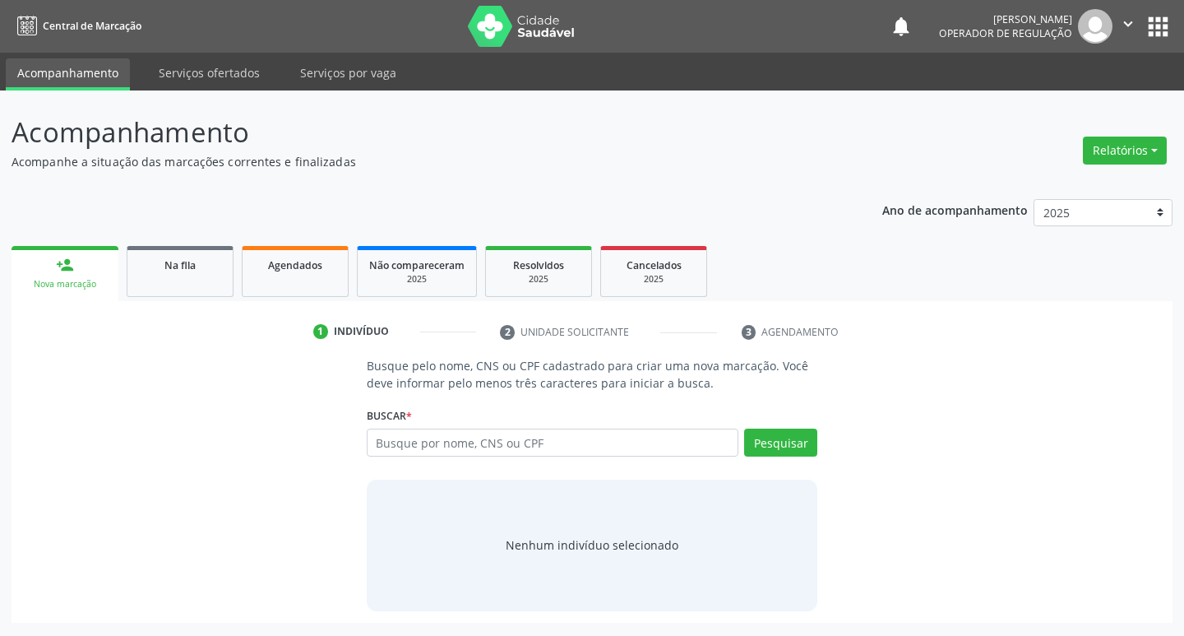
click at [628, 461] on div "Busque por nome, CNS ou CPF Nenhum resultado encontrado para: " " Digite nome, …" at bounding box center [593, 447] width 452 height 39
click at [633, 444] on input "text" at bounding box center [553, 442] width 373 height 28
type input "702407519030021"
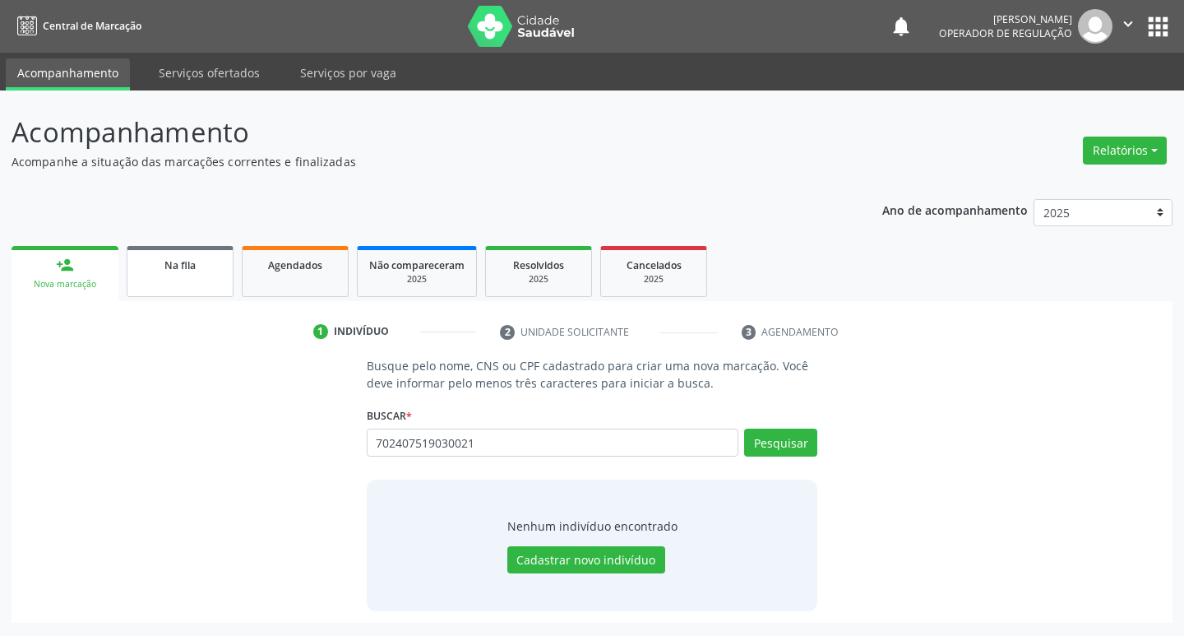
click at [188, 287] on link "Na fila" at bounding box center [180, 271] width 107 height 51
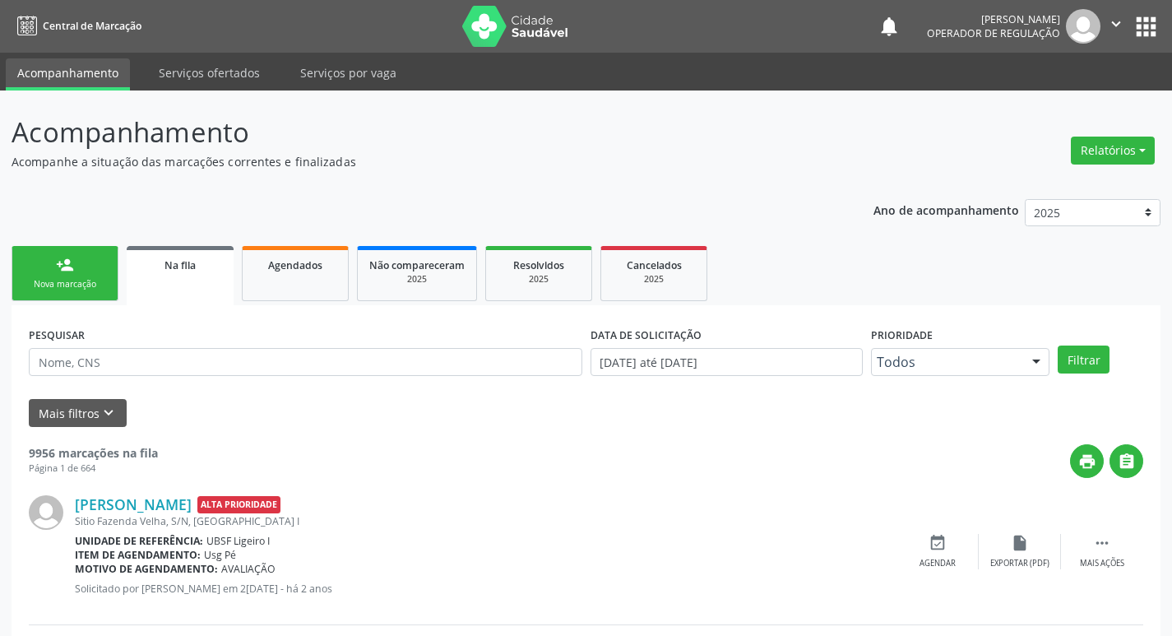
click at [1114, 35] on button "" at bounding box center [1115, 26] width 31 height 35
click at [1065, 103] on link "Sair" at bounding box center [1073, 100] width 113 height 23
